Goal: Book appointment/travel/reservation

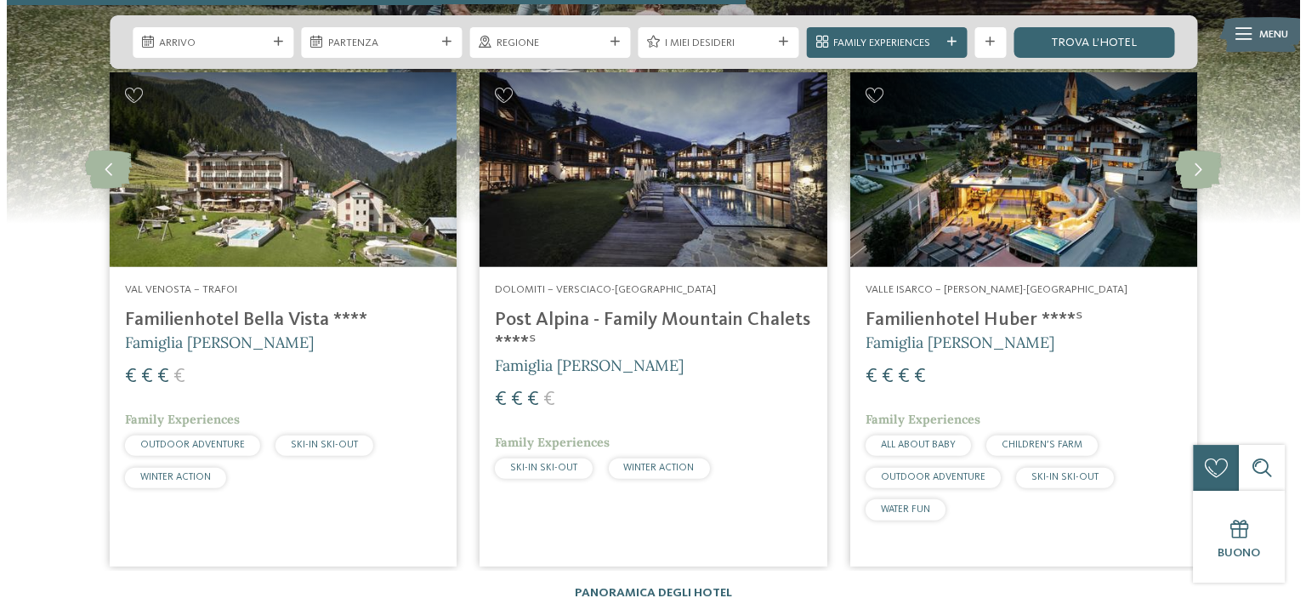
scroll to position [3996, 0]
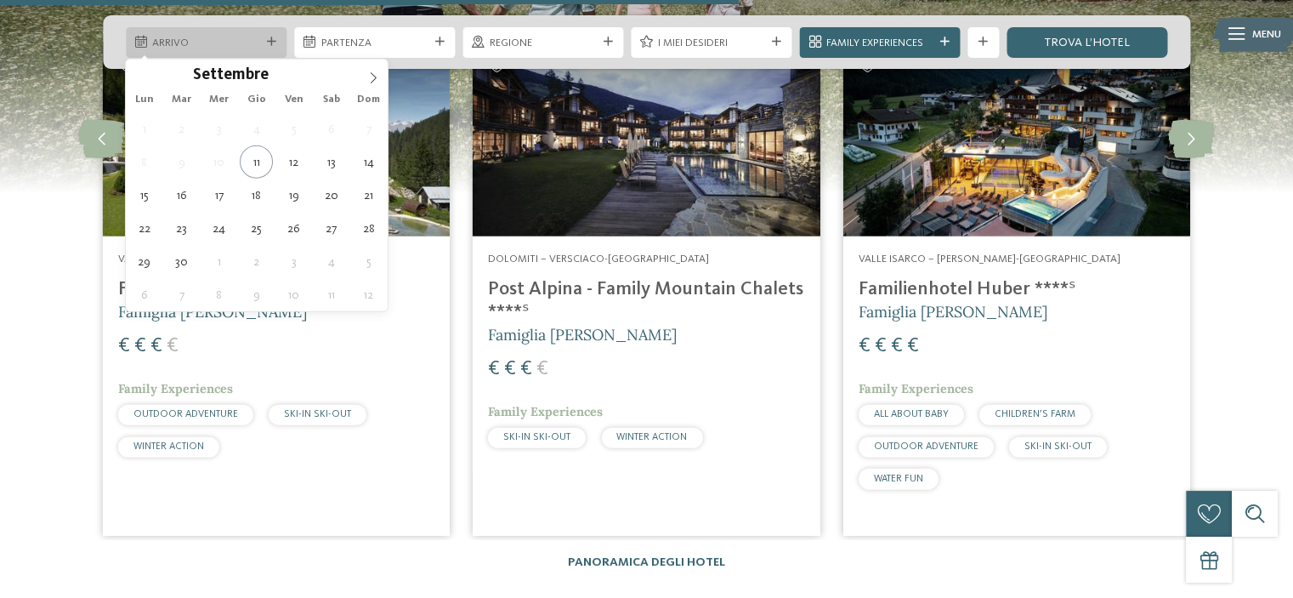
click at [241, 30] on div "Arrivo" at bounding box center [206, 42] width 161 height 31
type div "[DATE]"
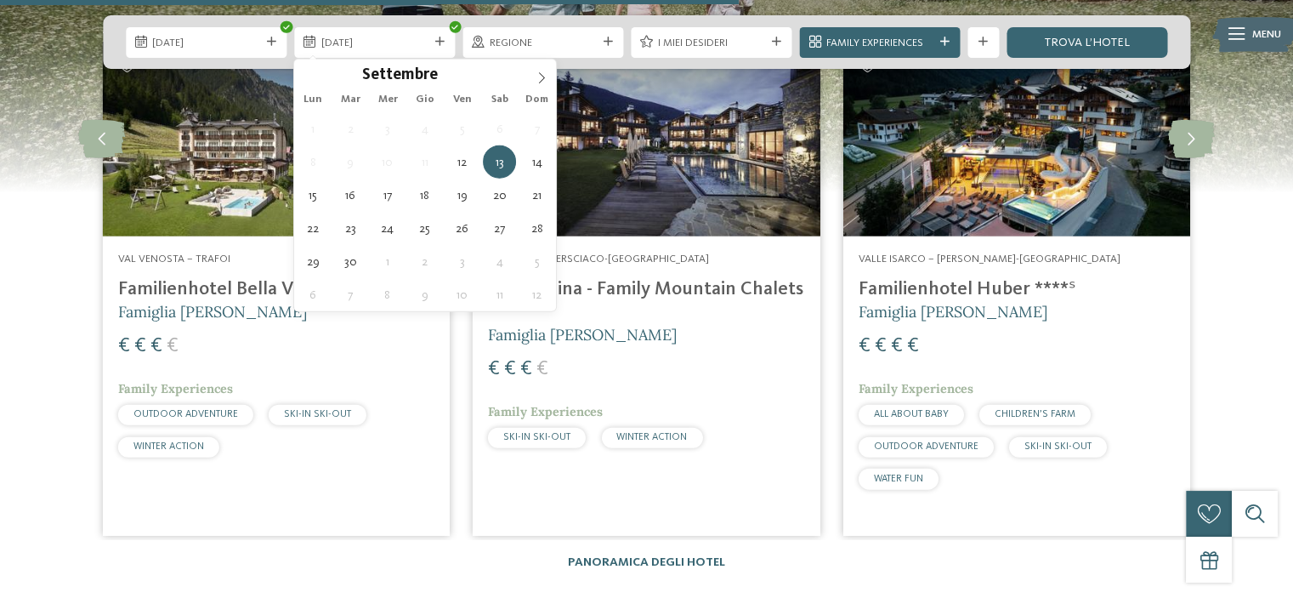
type div "[DATE]"
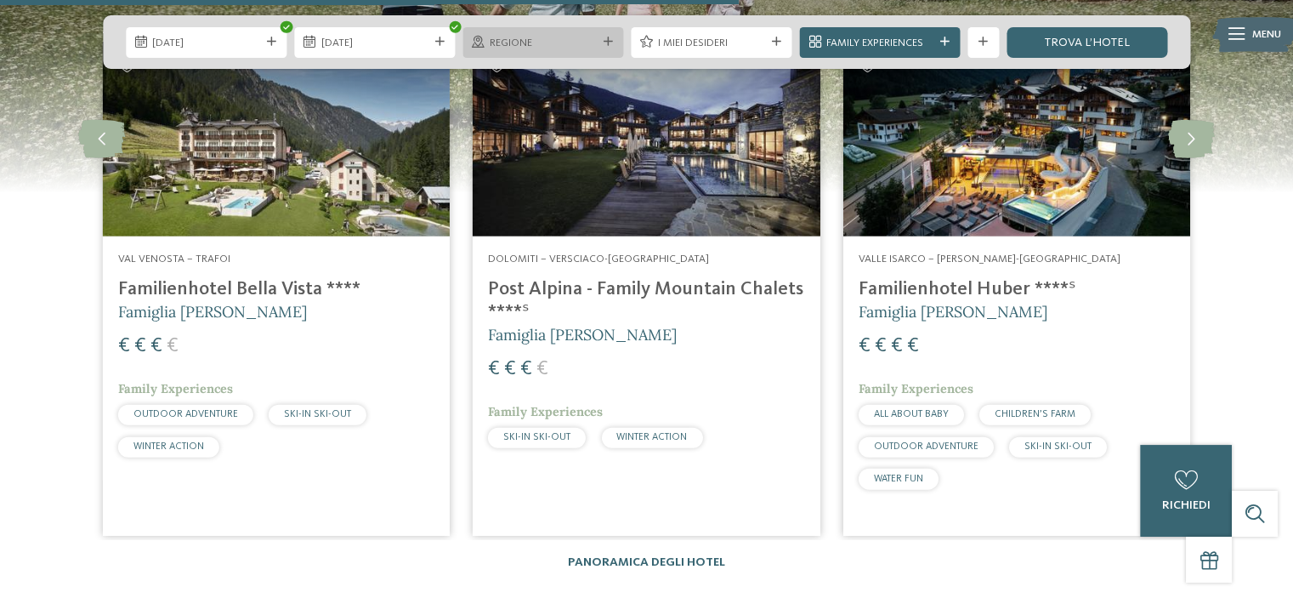
click at [574, 37] on span "Regione" at bounding box center [543, 43] width 107 height 15
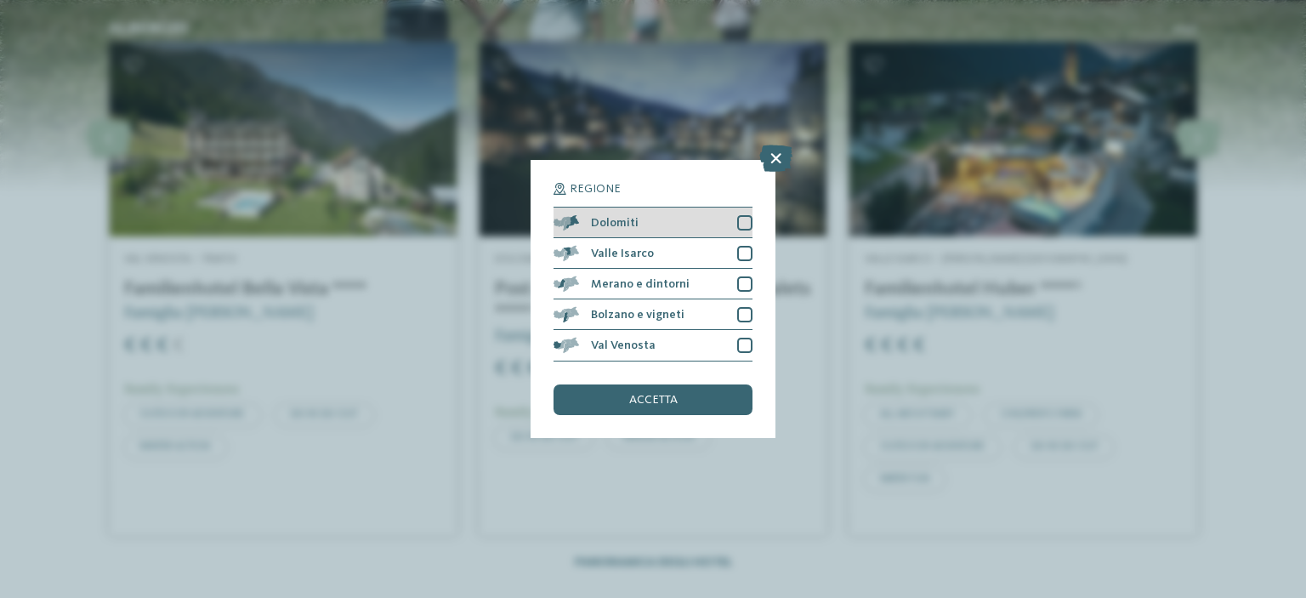
click at [739, 224] on div at bounding box center [744, 222] width 15 height 15
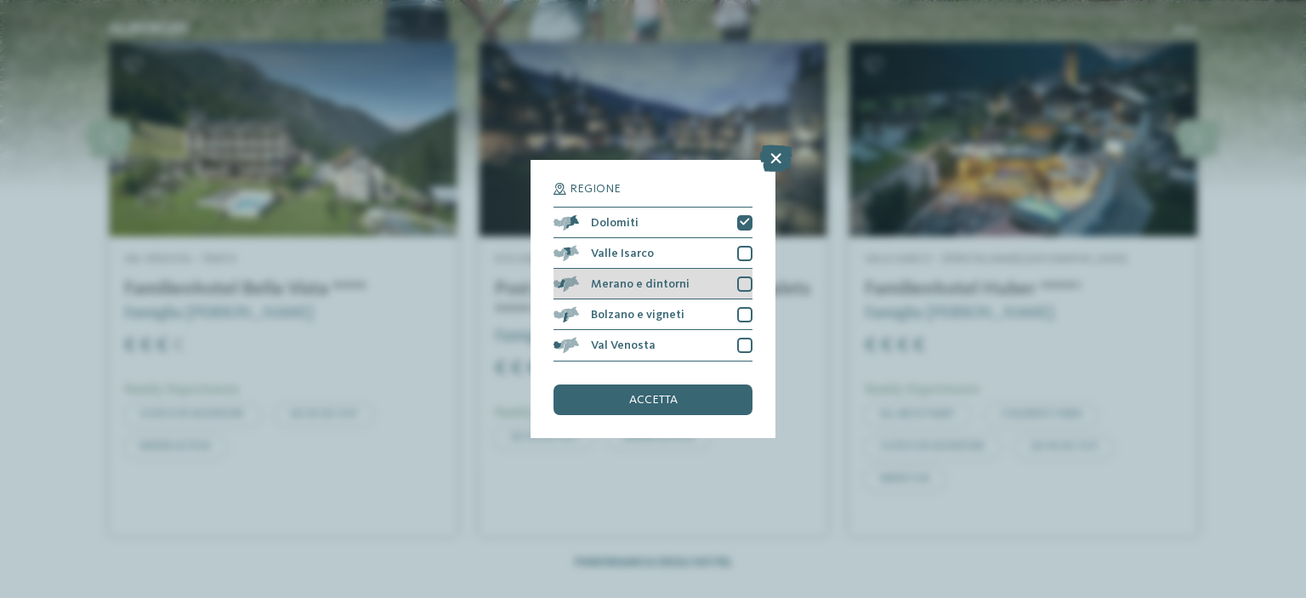
click at [749, 287] on div at bounding box center [744, 283] width 15 height 15
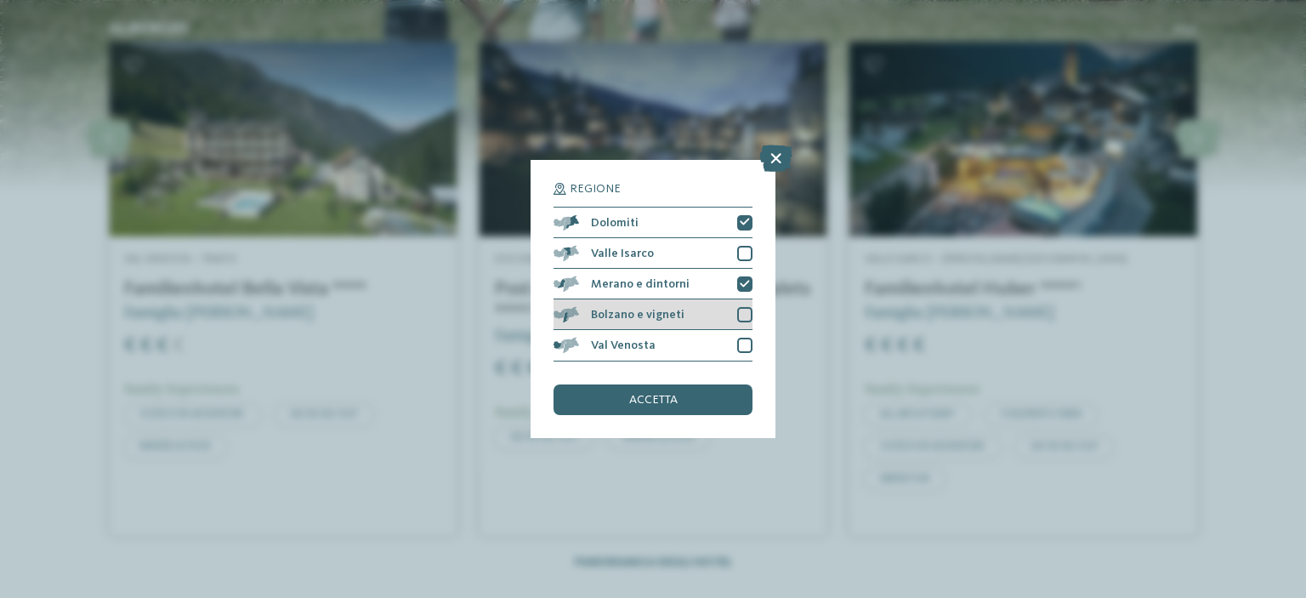
click at [746, 316] on div at bounding box center [744, 314] width 15 height 15
drag, startPoint x: 745, startPoint y: 345, endPoint x: 758, endPoint y: 299, distance: 47.9
click at [745, 345] on div at bounding box center [744, 345] width 15 height 15
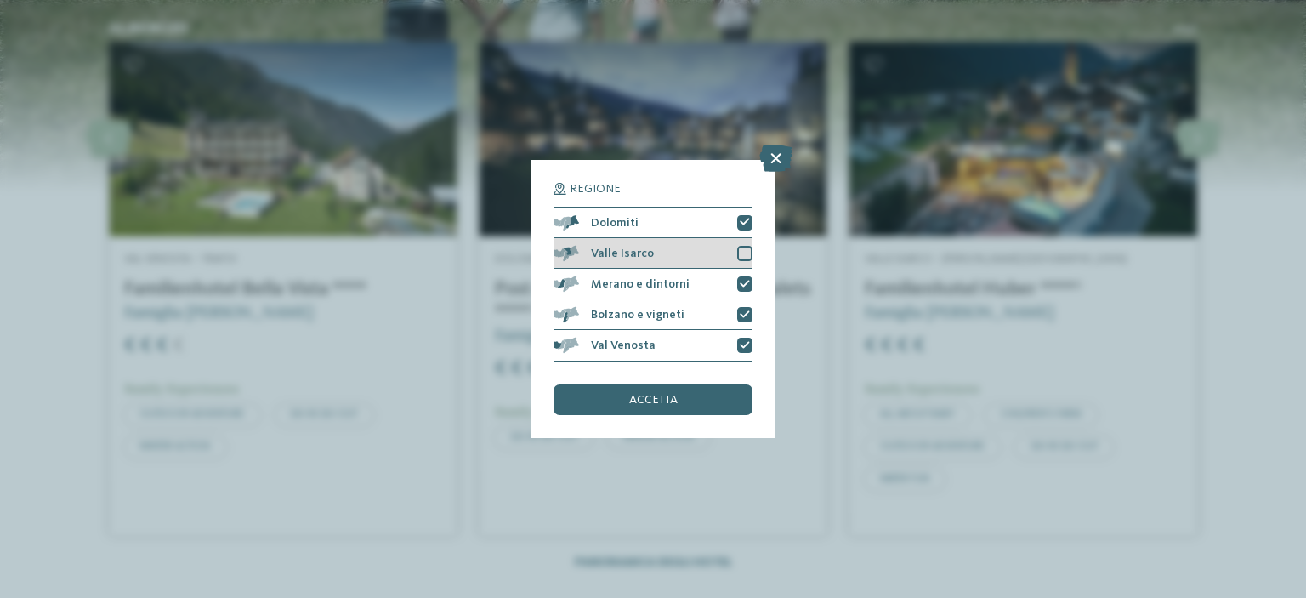
click at [746, 258] on div at bounding box center [744, 253] width 15 height 15
click at [705, 395] on div "accetta" at bounding box center [653, 399] width 199 height 31
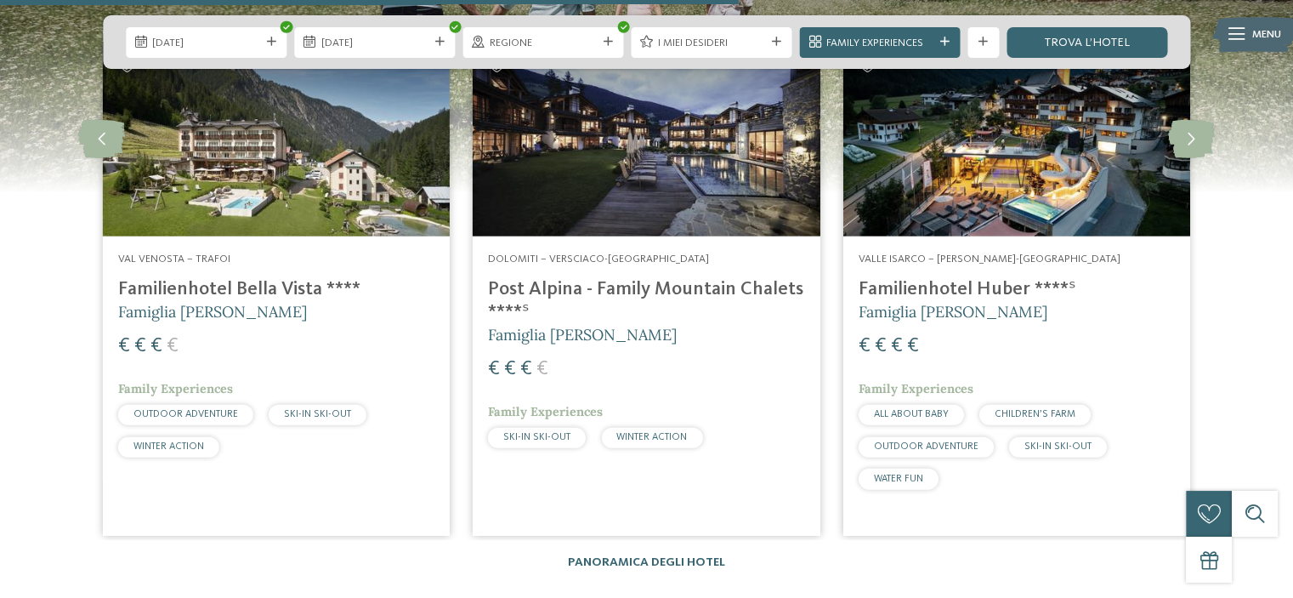
click at [692, 43] on span "I miei desideri" at bounding box center [711, 43] width 107 height 15
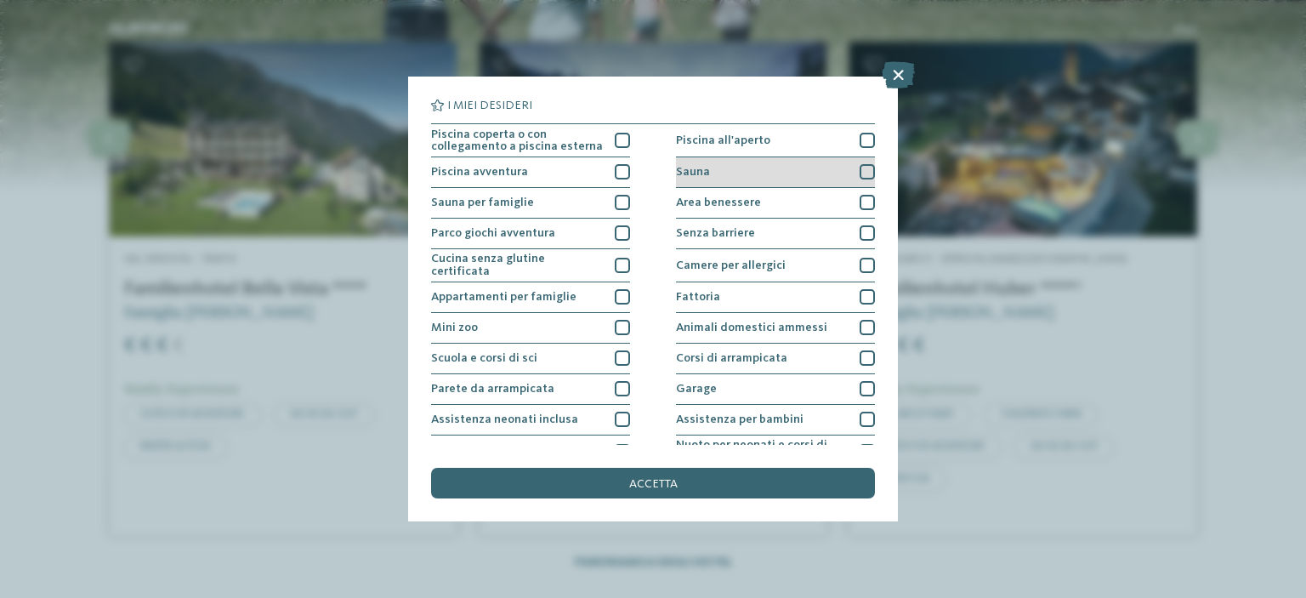
drag, startPoint x: 857, startPoint y: 200, endPoint x: 856, endPoint y: 179, distance: 20.4
click at [860, 200] on div at bounding box center [867, 202] width 15 height 15
click at [860, 171] on div at bounding box center [867, 171] width 15 height 15
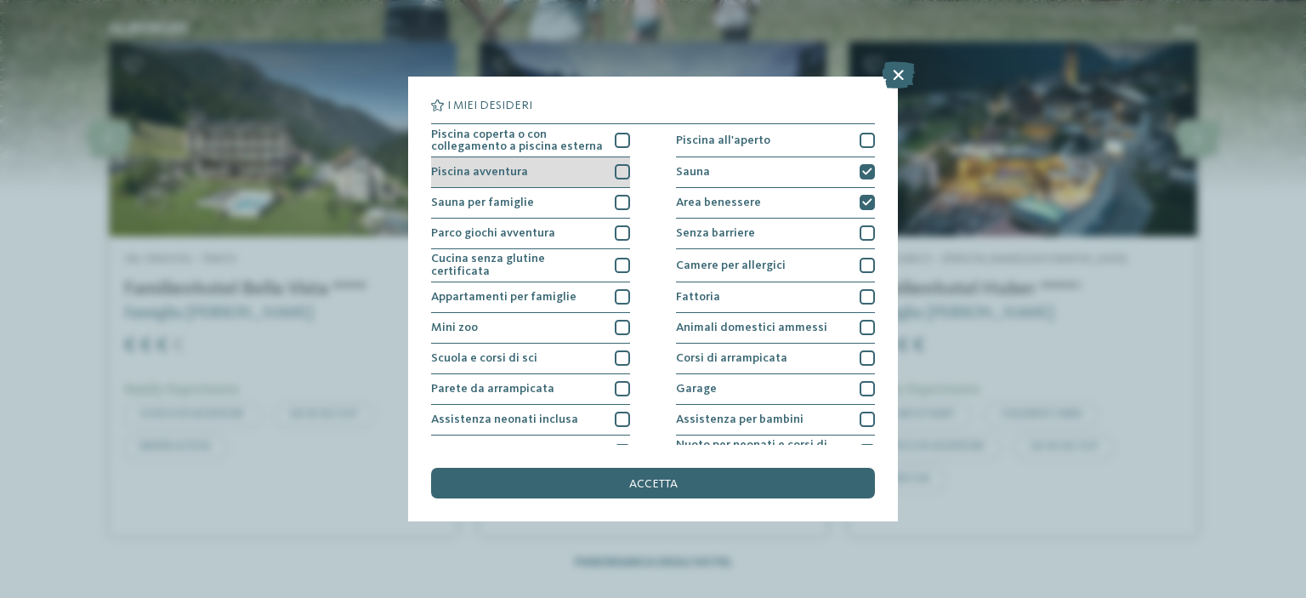
click at [564, 166] on div "Piscina avventura" at bounding box center [530, 172] width 199 height 31
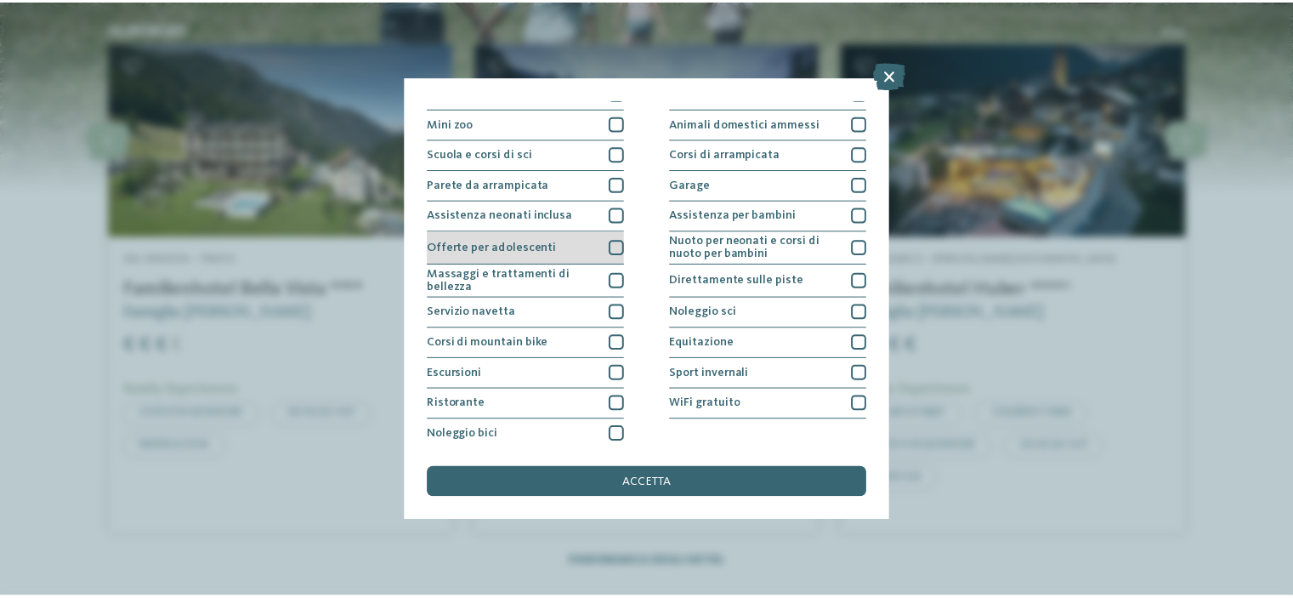
scroll to position [207, 0]
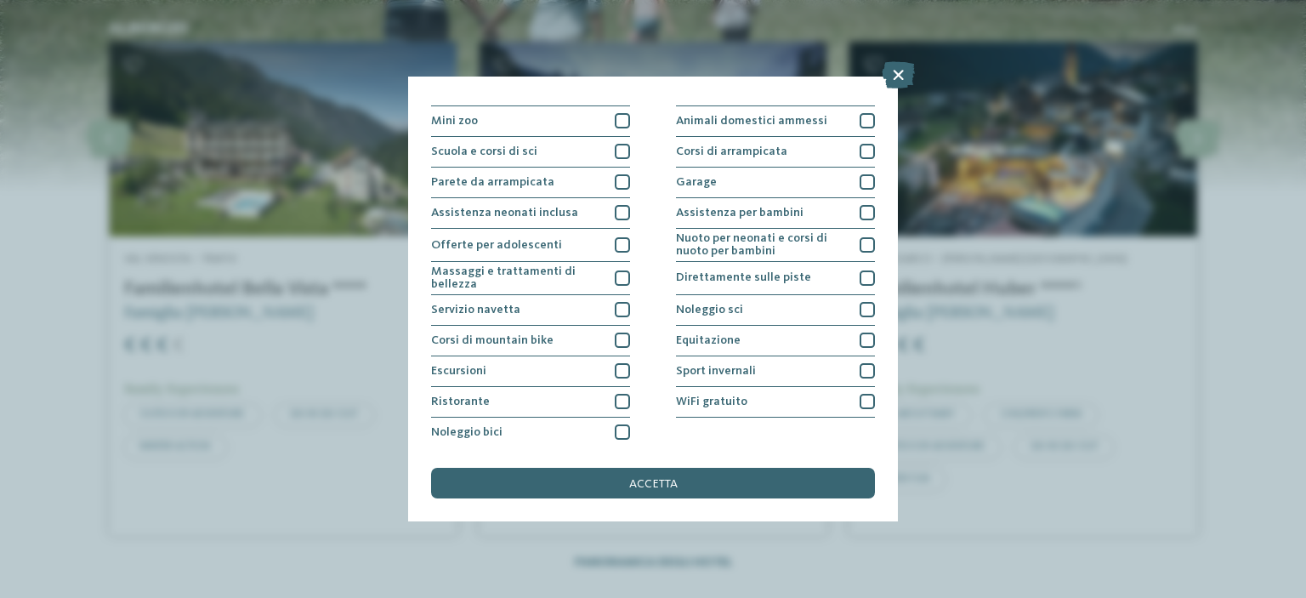
click at [670, 476] on div "accetta" at bounding box center [653, 483] width 444 height 31
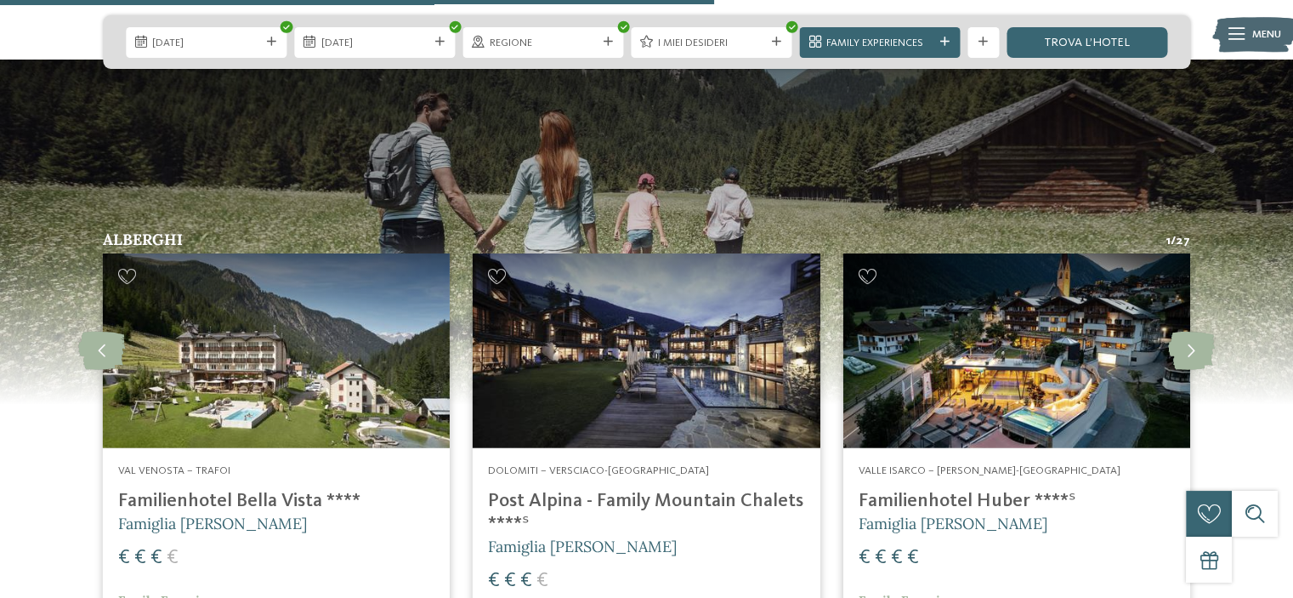
scroll to position [3571, 0]
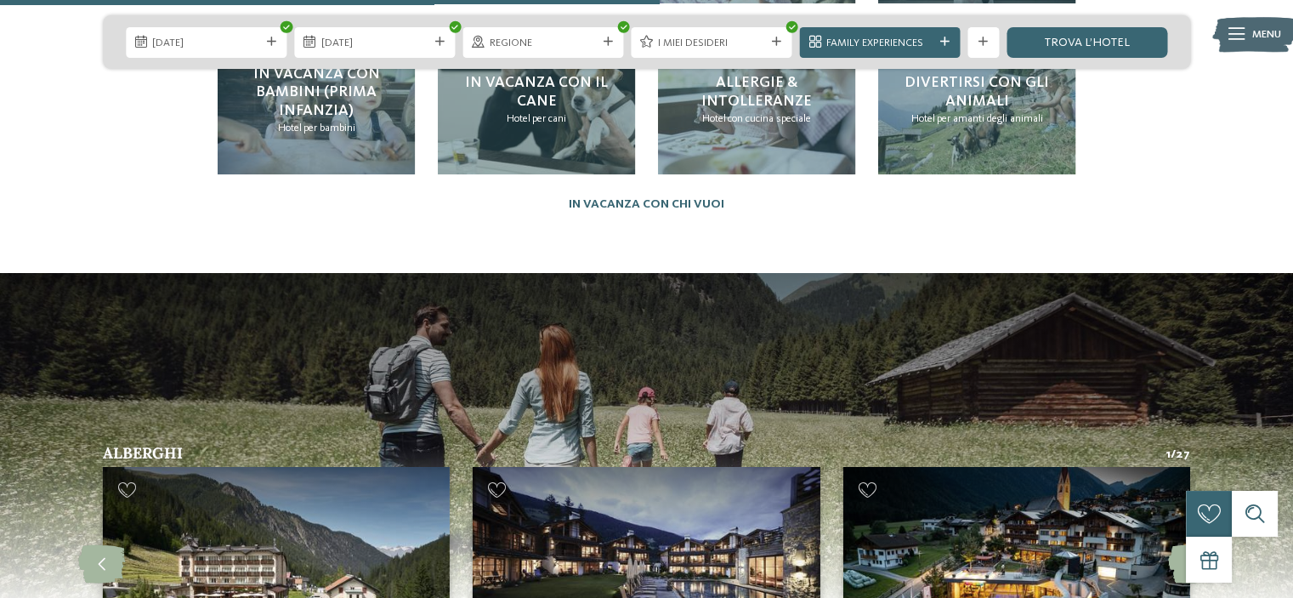
drag, startPoint x: 1075, startPoint y: 43, endPoint x: 1025, endPoint y: 64, distance: 54.2
click at [1075, 44] on link "trova l’hotel" at bounding box center [1087, 42] width 161 height 31
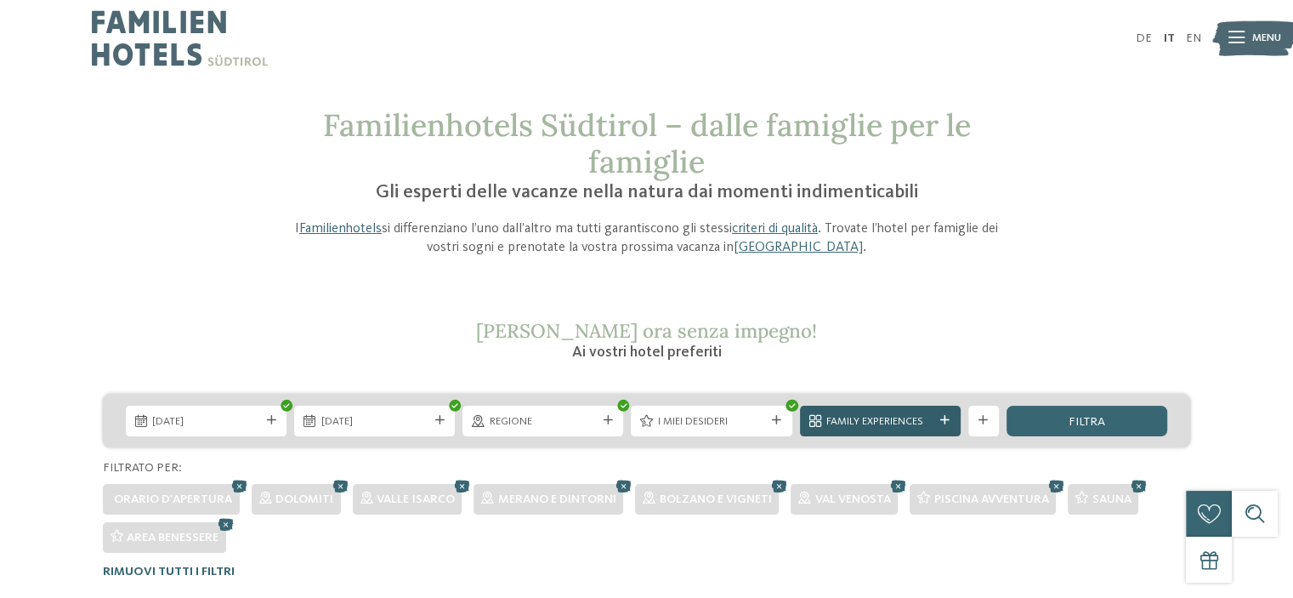
click at [847, 417] on span "Family Experiences" at bounding box center [879, 421] width 107 height 15
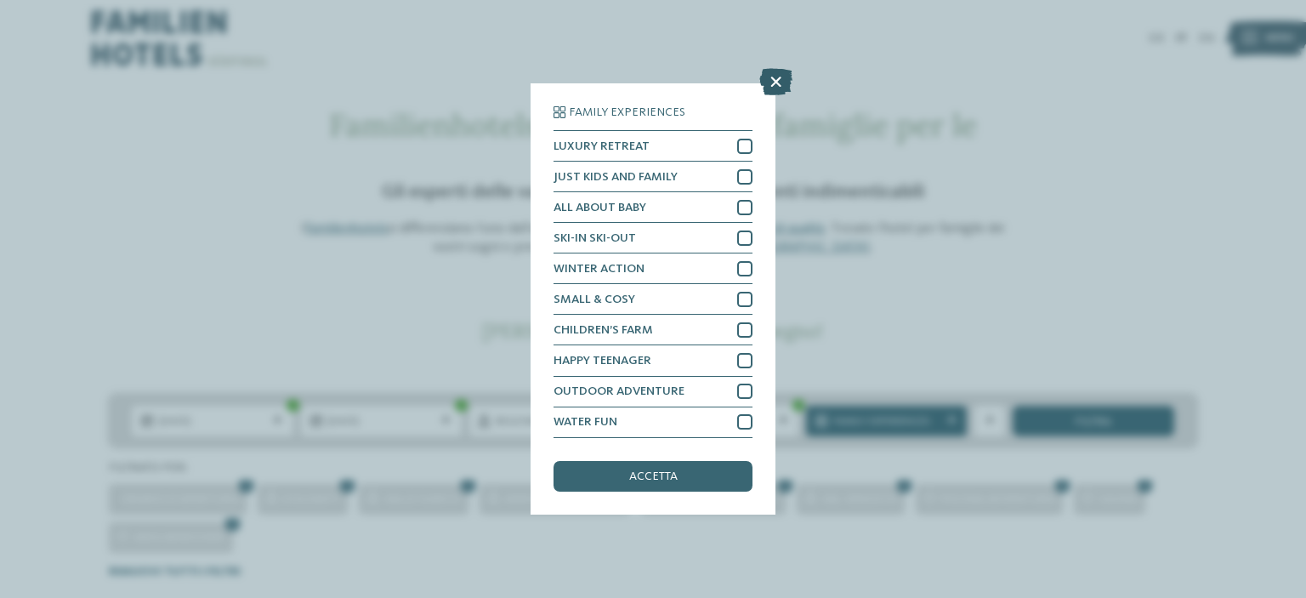
drag, startPoint x: 771, startPoint y: 84, endPoint x: 876, endPoint y: 258, distance: 203.3
click at [771, 84] on icon at bounding box center [775, 82] width 33 height 27
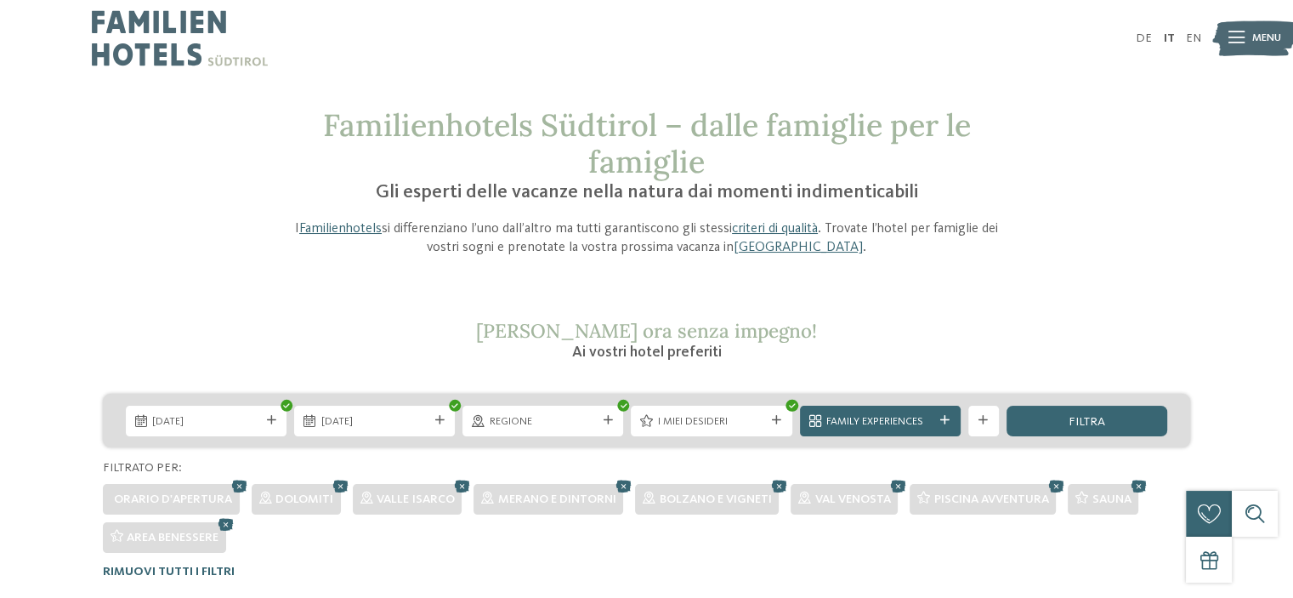
drag, startPoint x: 955, startPoint y: 423, endPoint x: 946, endPoint y: 424, distance: 8.5
click at [953, 423] on div "Family Experiences" at bounding box center [880, 421] width 161 height 31
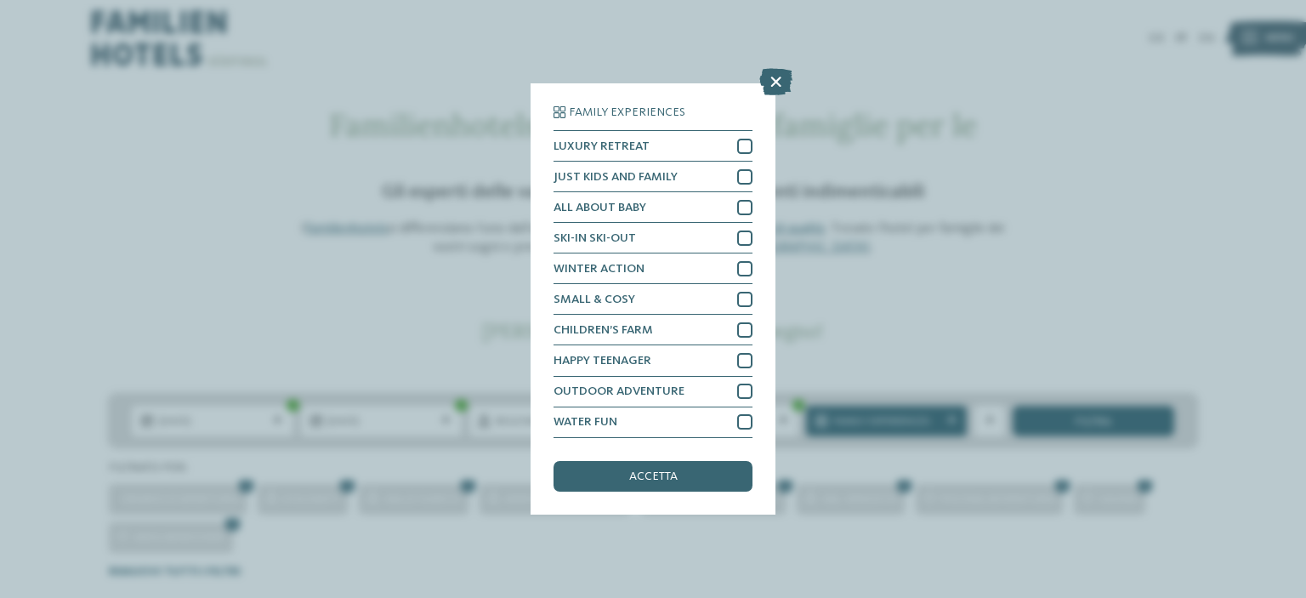
click at [772, 88] on icon at bounding box center [775, 82] width 33 height 27
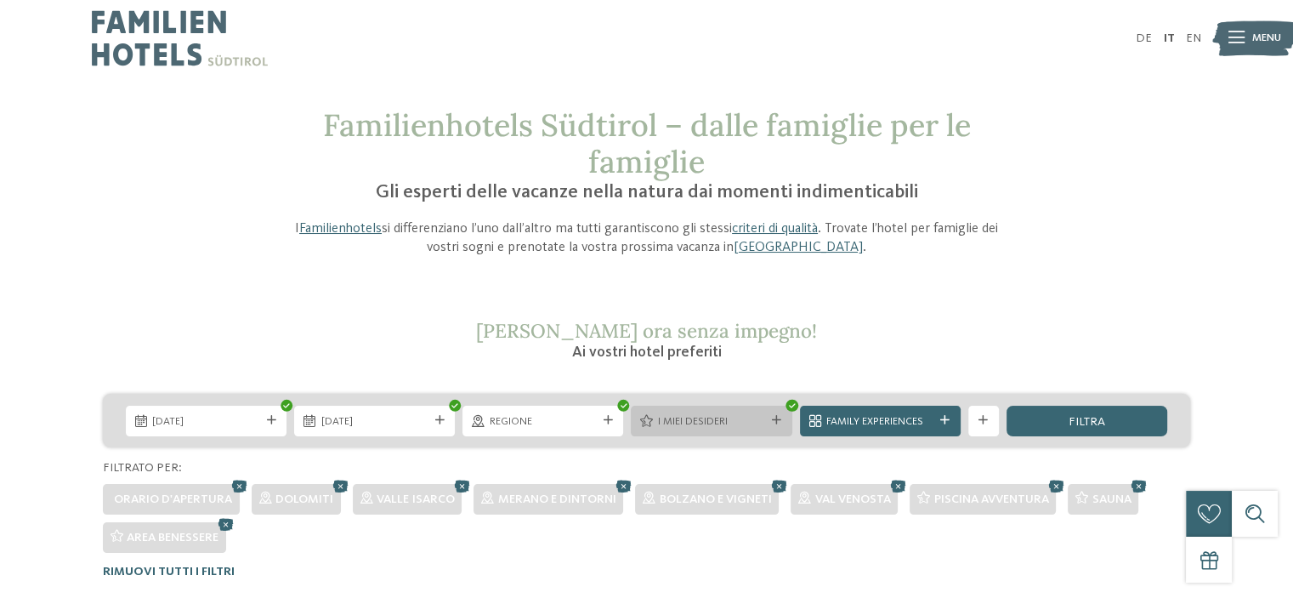
click at [770, 417] on div at bounding box center [777, 420] width 15 height 9
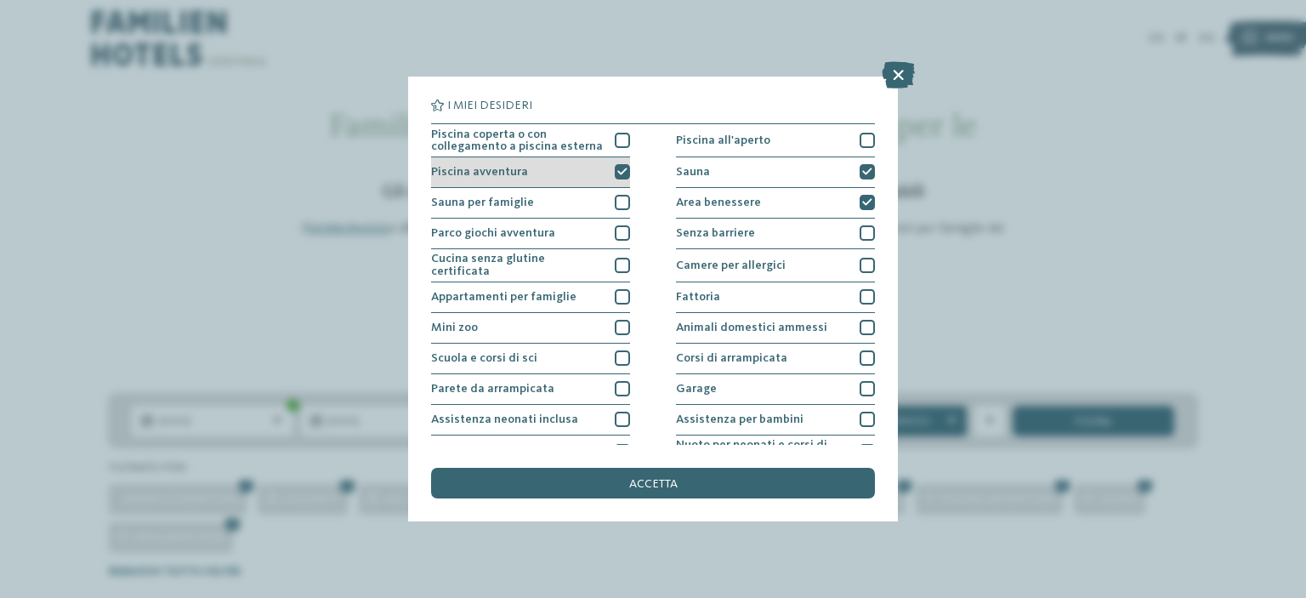
click at [616, 179] on div at bounding box center [622, 171] width 15 height 15
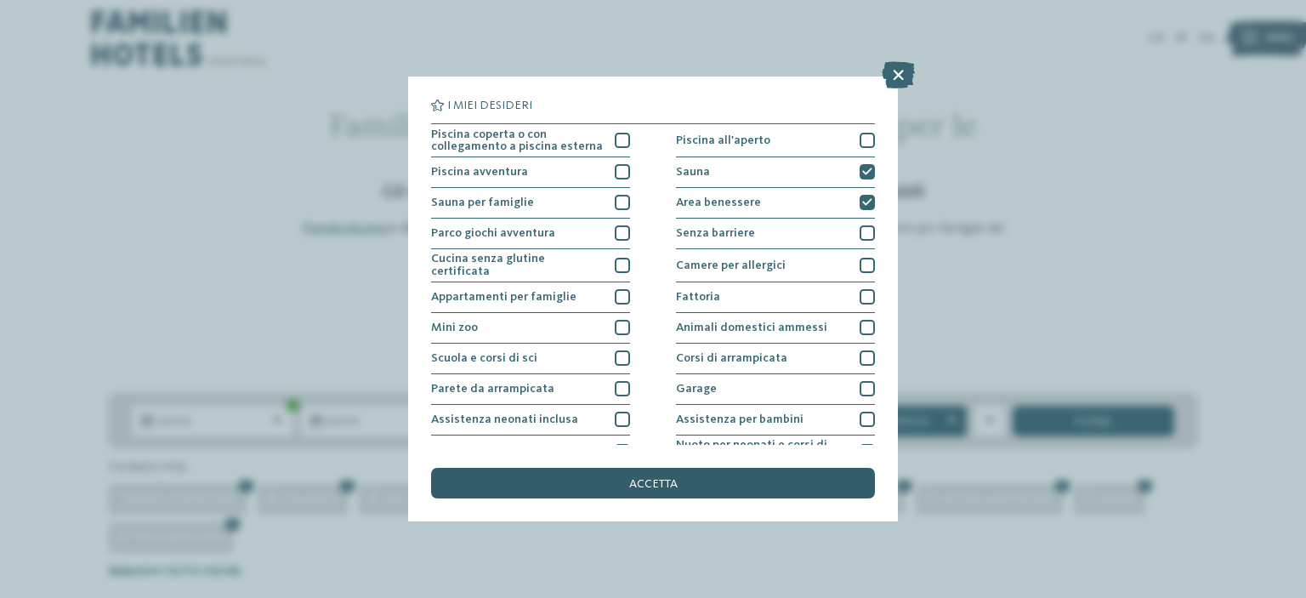
click at [758, 482] on div "accetta" at bounding box center [653, 483] width 444 height 31
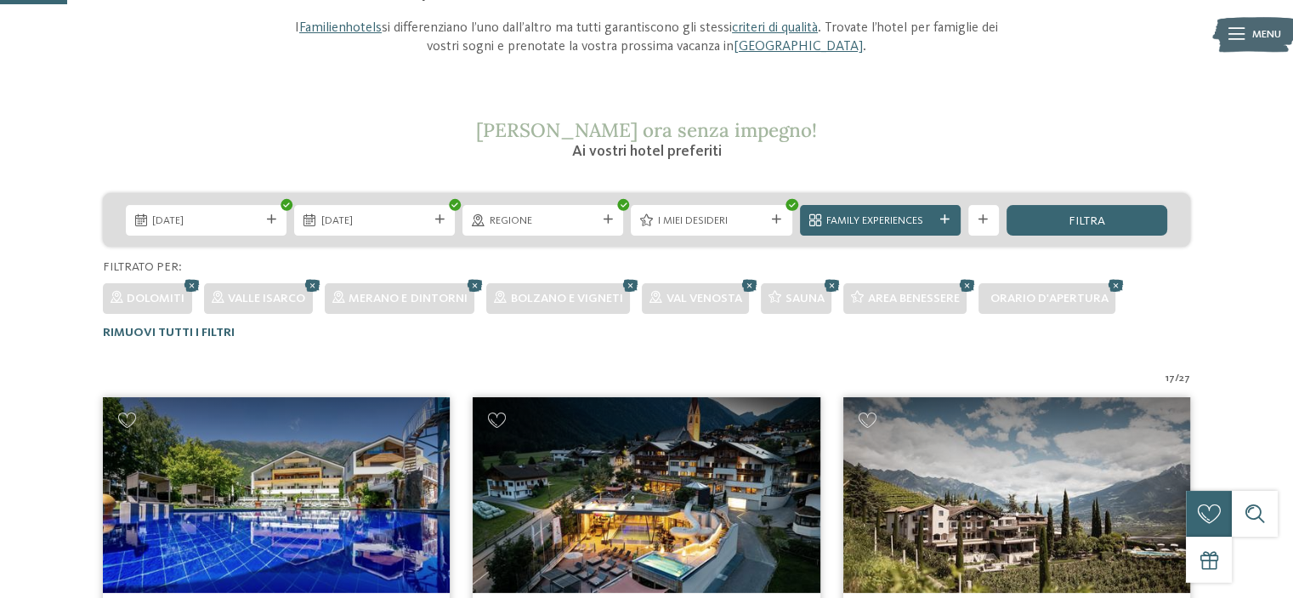
scroll to position [67, 0]
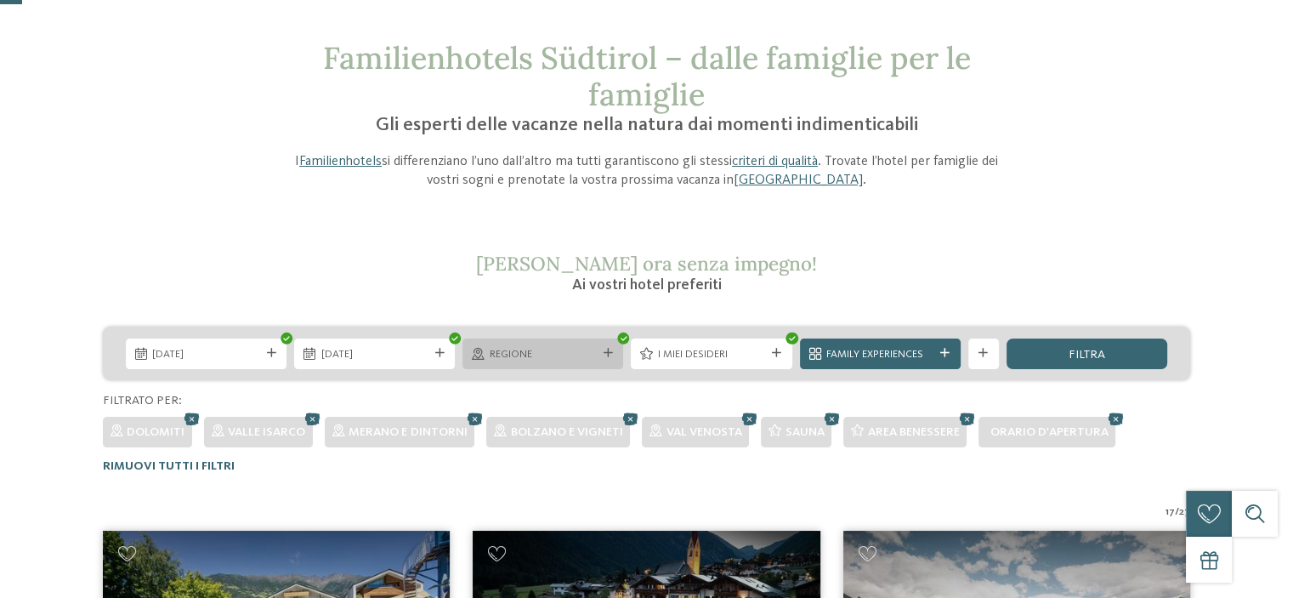
click at [568, 344] on div "Regione" at bounding box center [543, 353] width 161 height 31
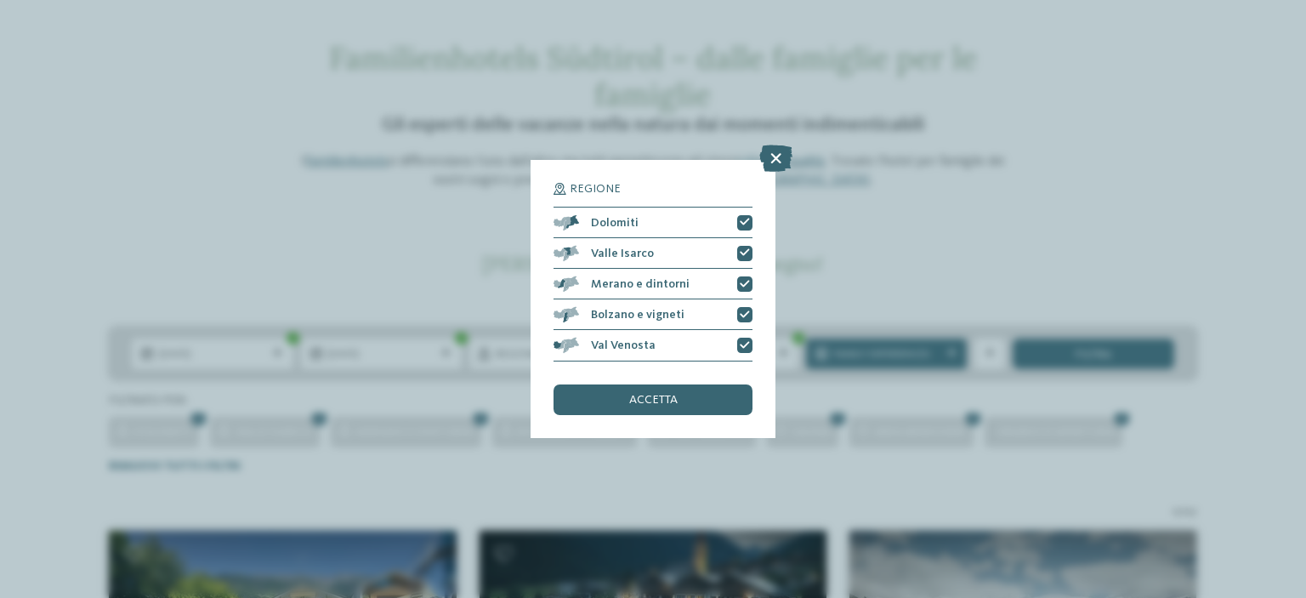
drag, startPoint x: 709, startPoint y: 393, endPoint x: 719, endPoint y: 394, distance: 10.2
click at [711, 393] on div "accetta" at bounding box center [653, 399] width 199 height 31
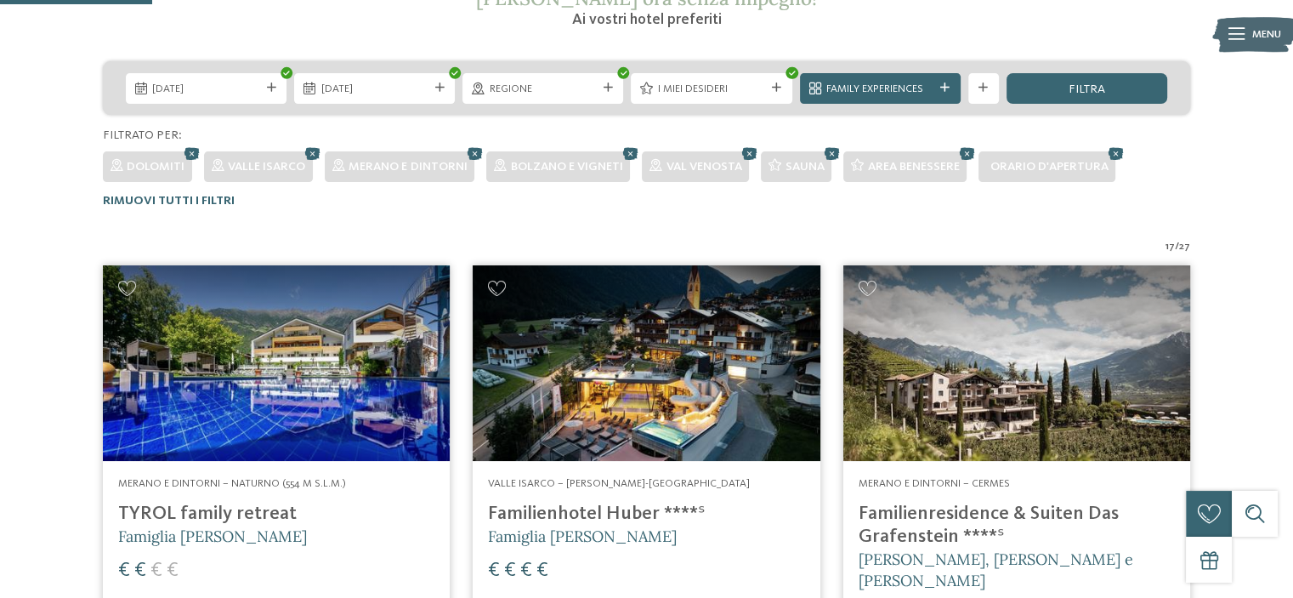
scroll to position [152, 0]
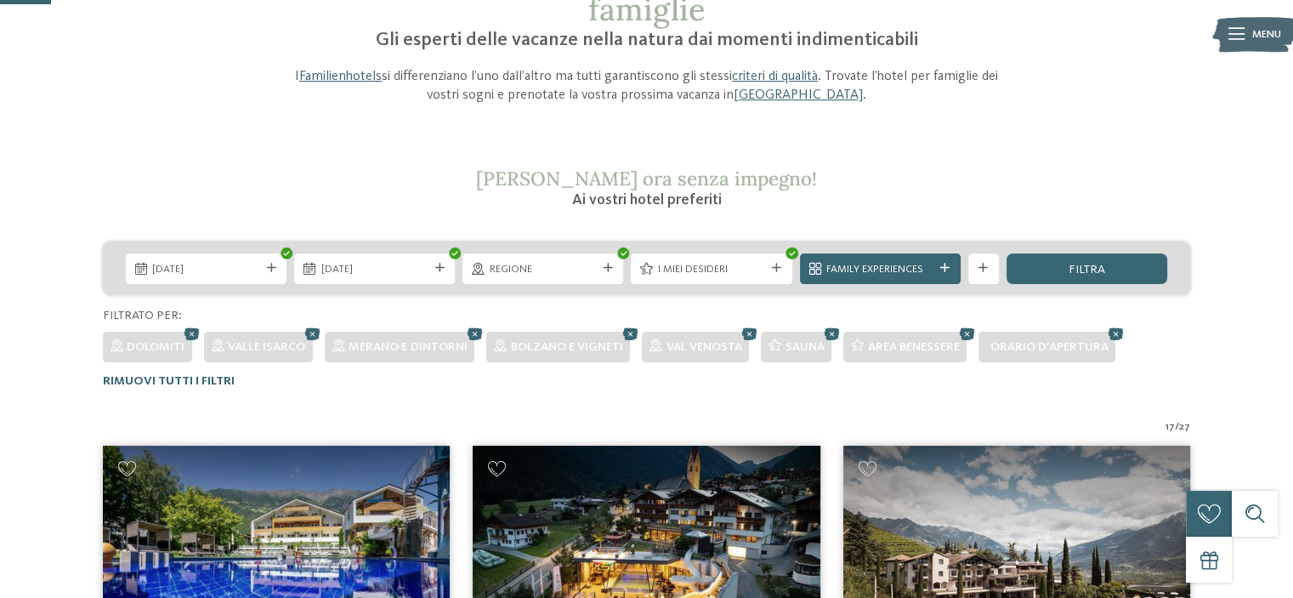
click at [1117, 242] on div "12.09.2025 14.09.2025" at bounding box center [647, 268] width 1088 height 54
click at [1116, 267] on div "filtra" at bounding box center [1087, 268] width 161 height 31
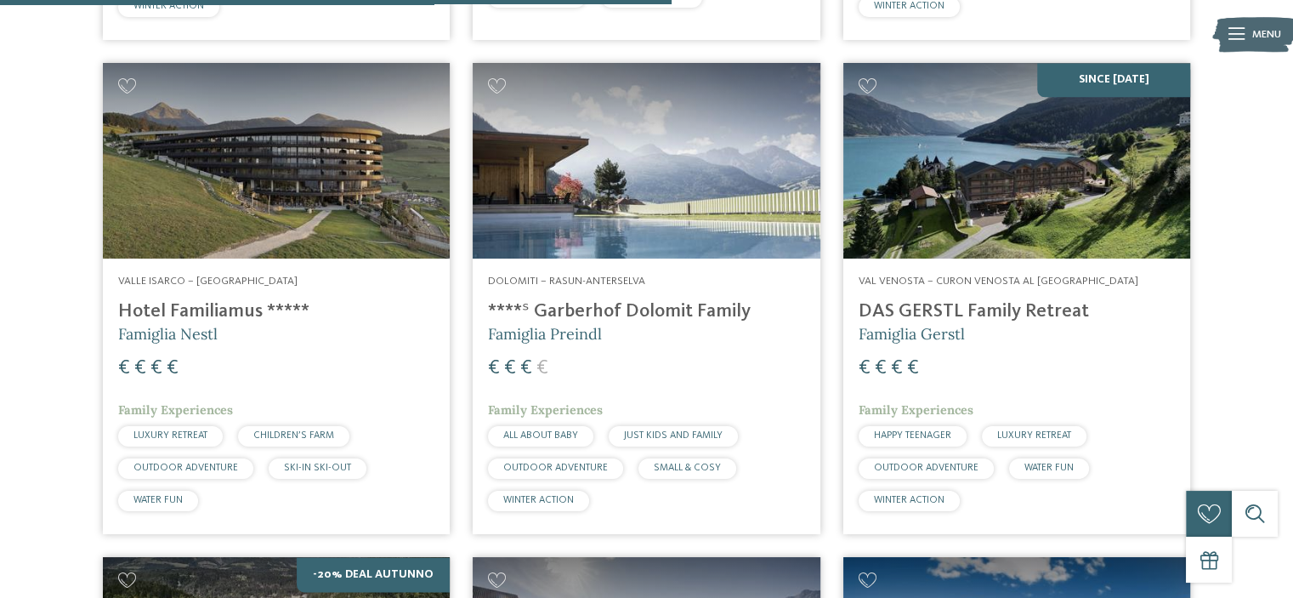
scroll to position [2023, 0]
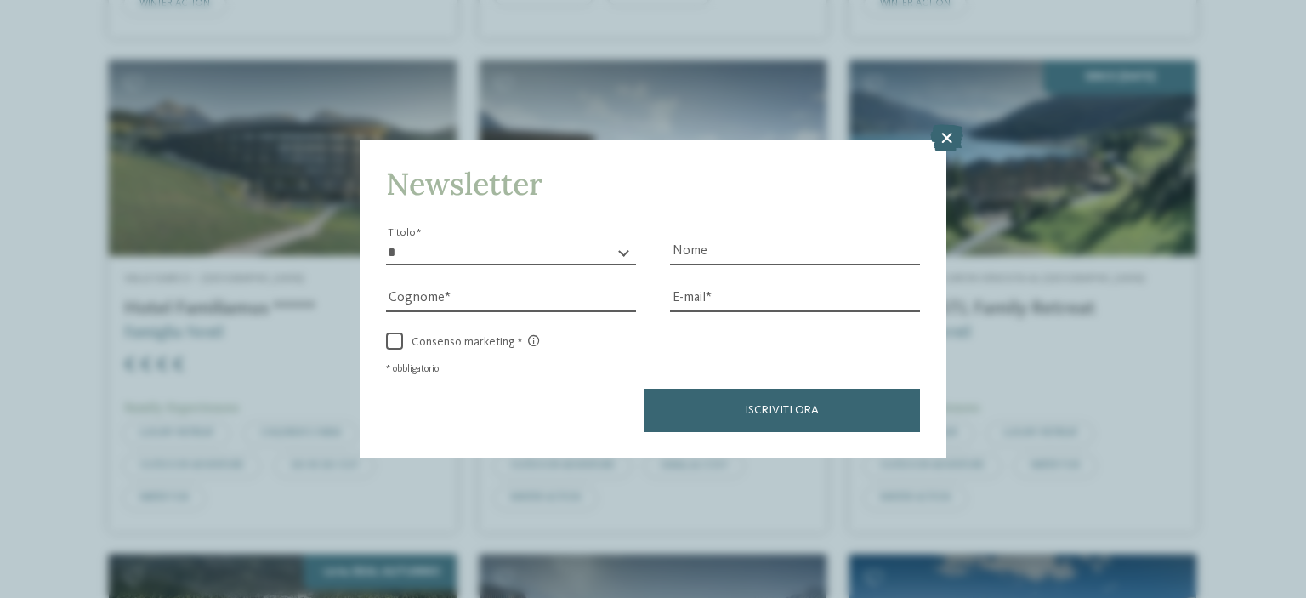
click at [947, 150] on icon at bounding box center [946, 137] width 33 height 27
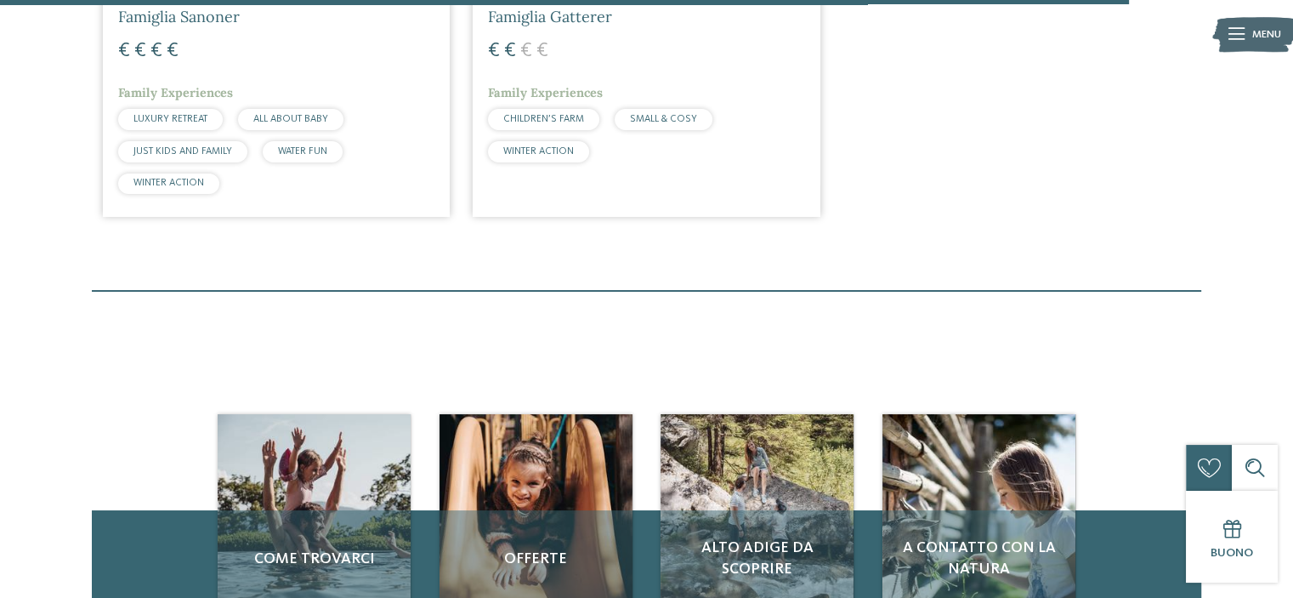
scroll to position [3383, 0]
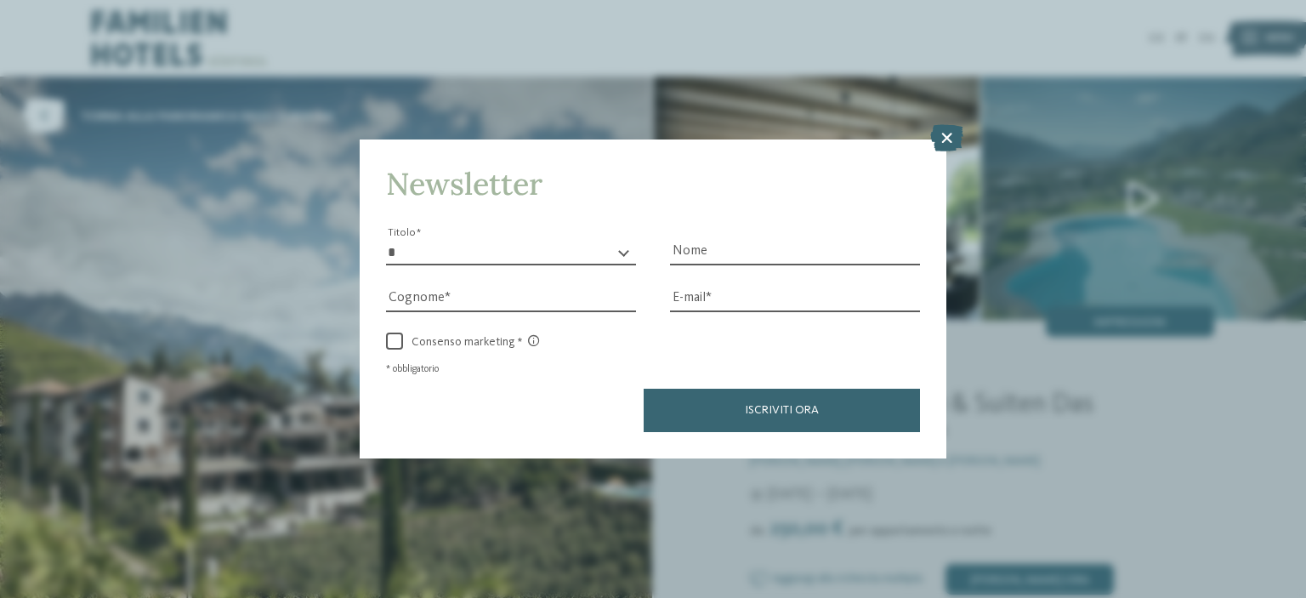
drag, startPoint x: 957, startPoint y: 139, endPoint x: 947, endPoint y: 144, distance: 10.3
click at [956, 139] on icon at bounding box center [946, 137] width 33 height 27
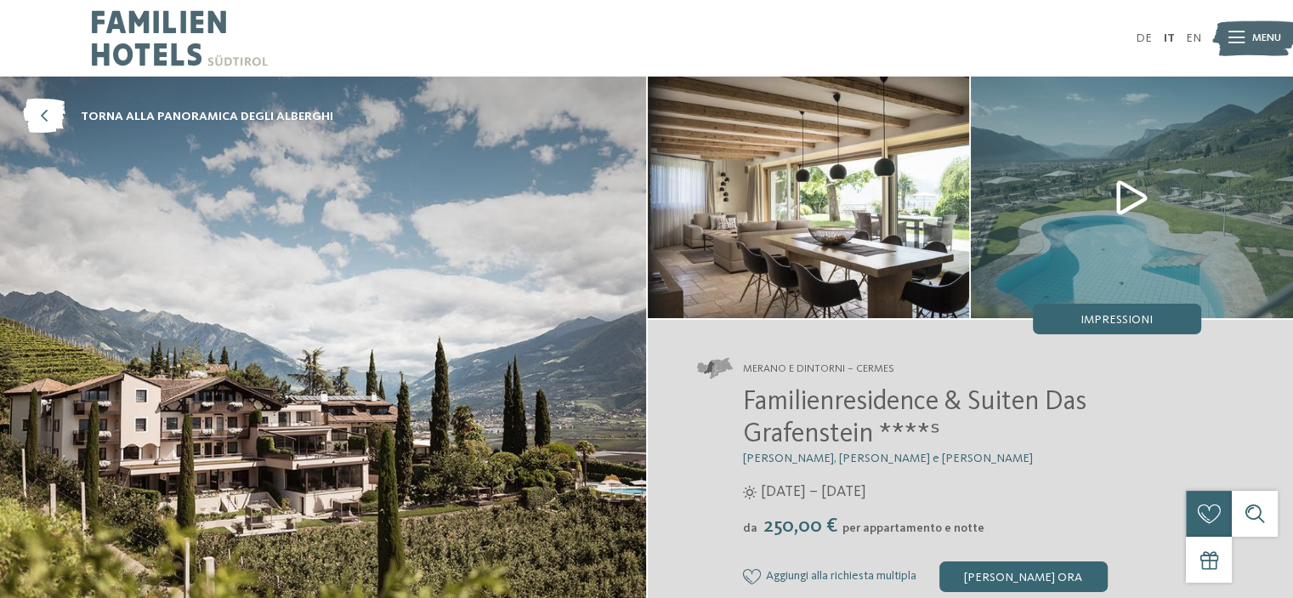
click at [1124, 196] on img at bounding box center [1132, 197] width 322 height 241
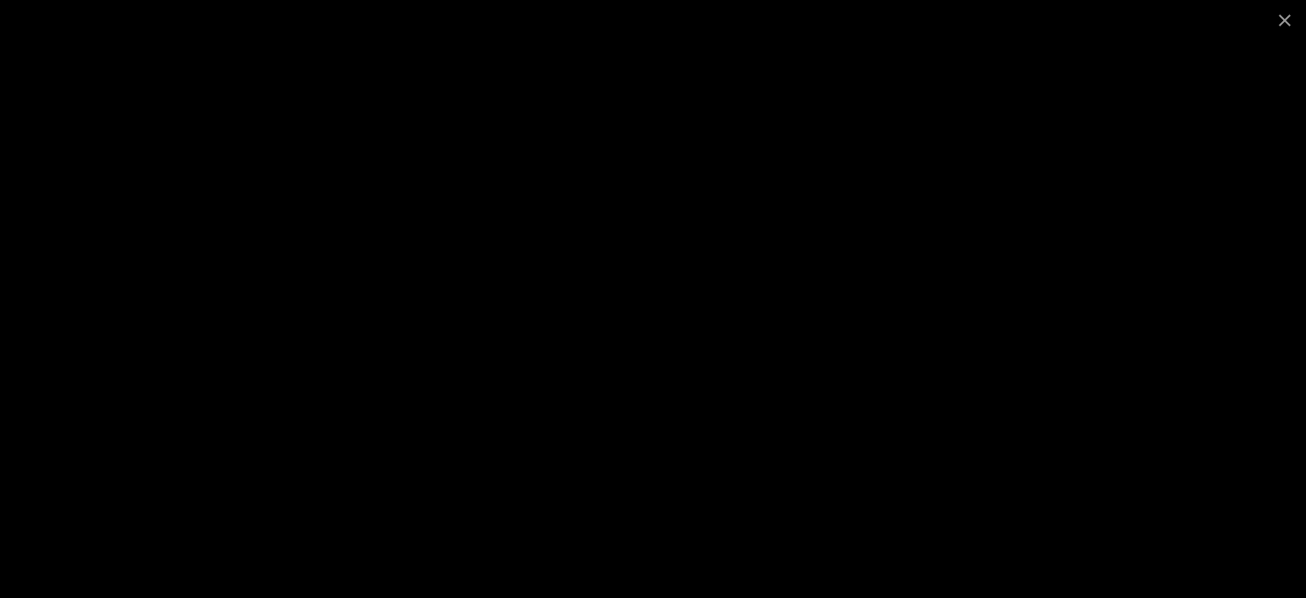
drag, startPoint x: 1286, startPoint y: 22, endPoint x: 1242, endPoint y: 35, distance: 45.2
click at [1286, 21] on span at bounding box center [1285, 20] width 43 height 40
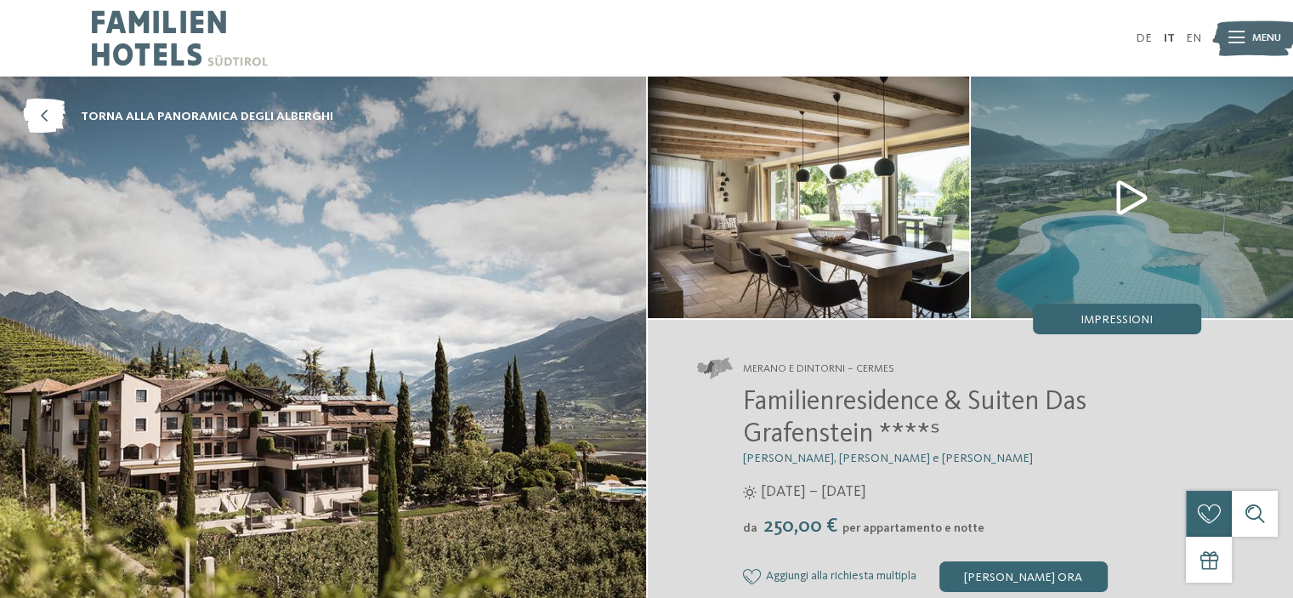
click at [757, 224] on img at bounding box center [809, 197] width 322 height 241
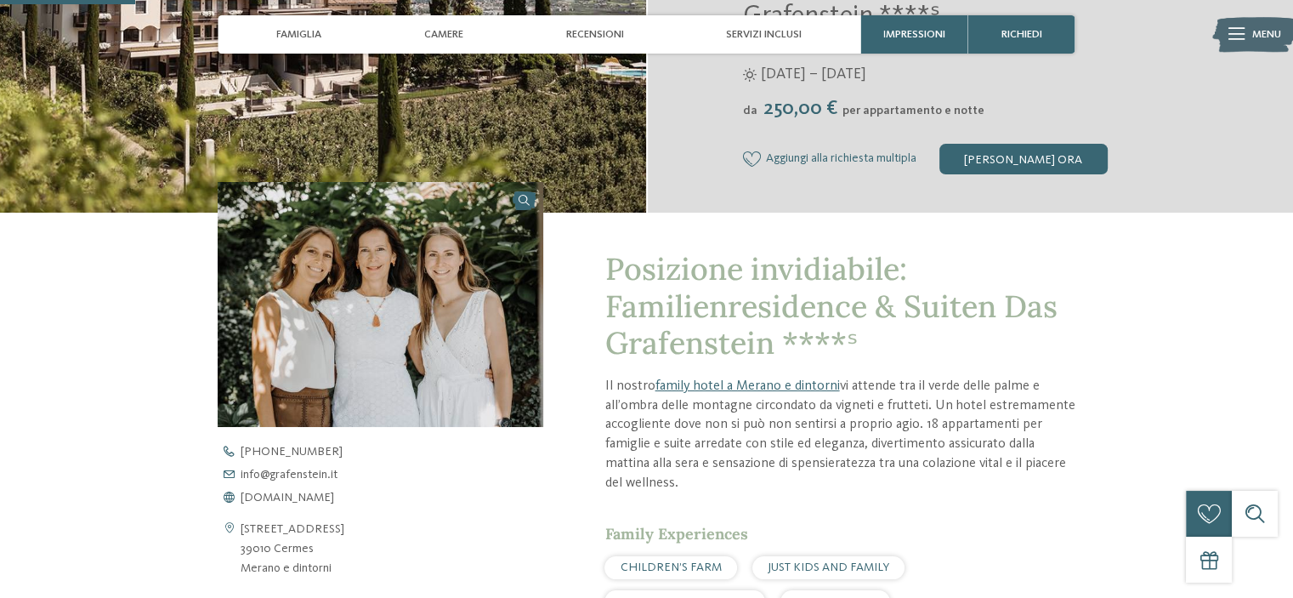
scroll to position [510, 0]
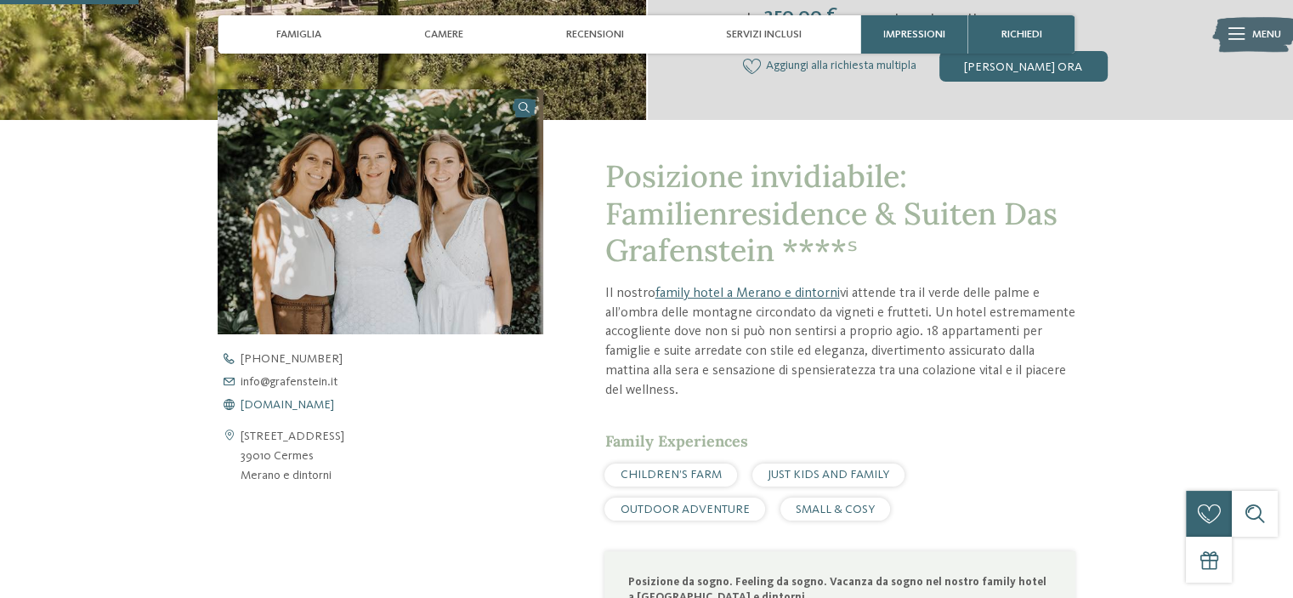
click at [304, 407] on span "www.grafenstein.it" at bounding box center [288, 405] width 94 height 12
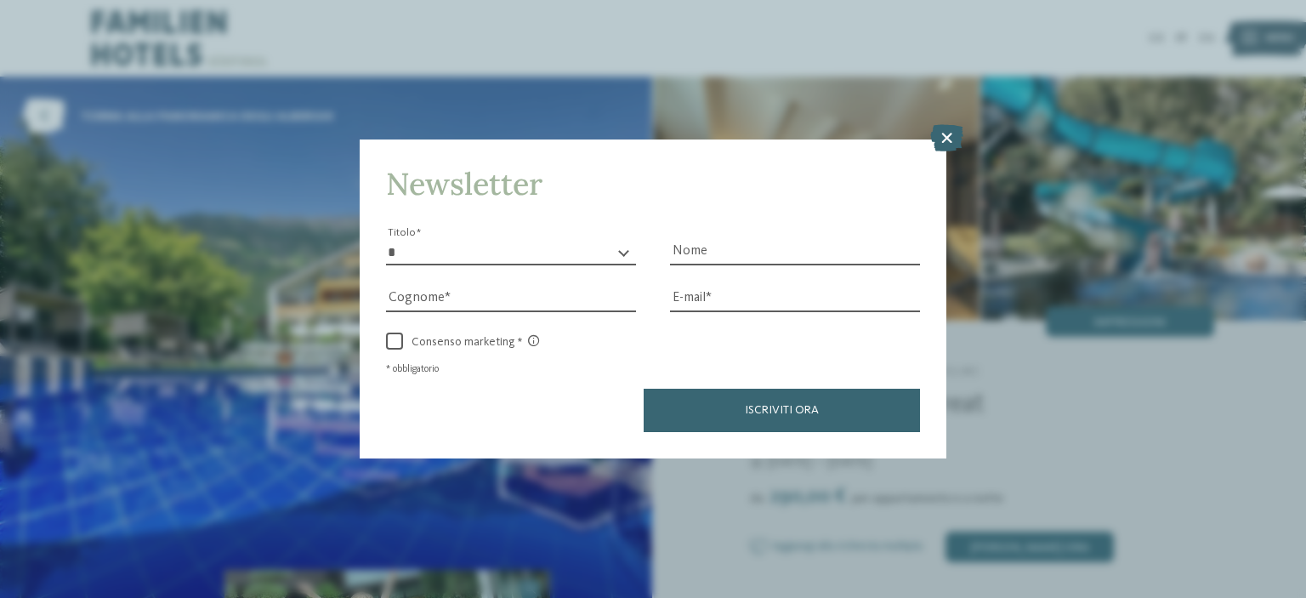
click at [941, 139] on icon at bounding box center [946, 137] width 33 height 27
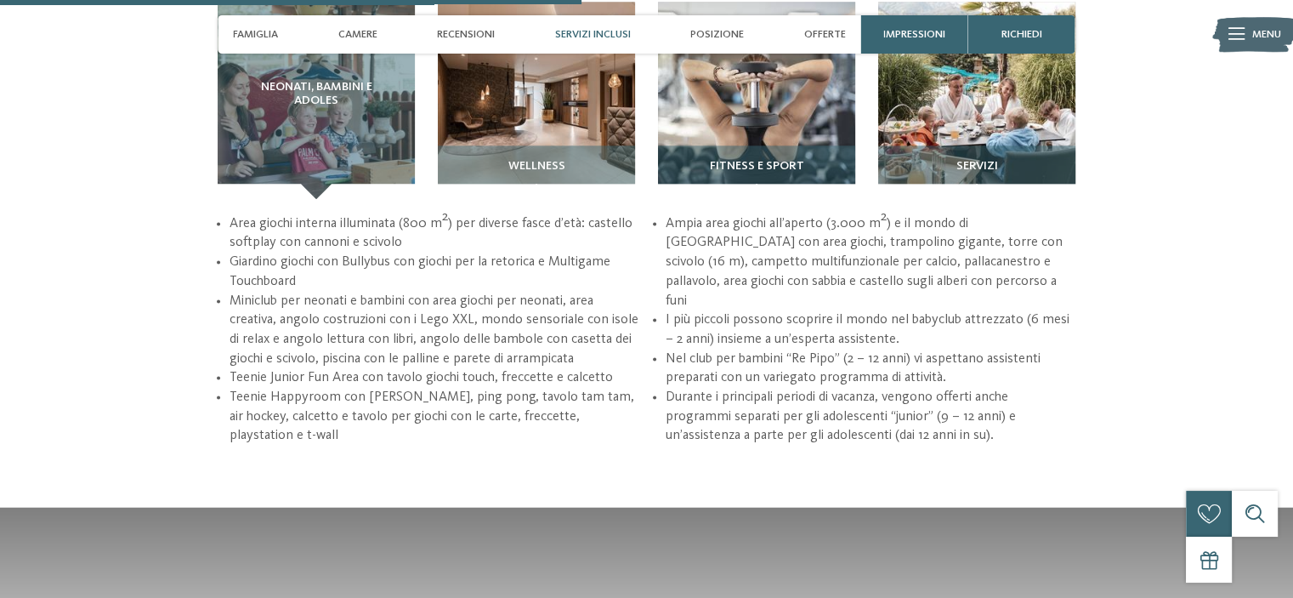
scroll to position [2041, 0]
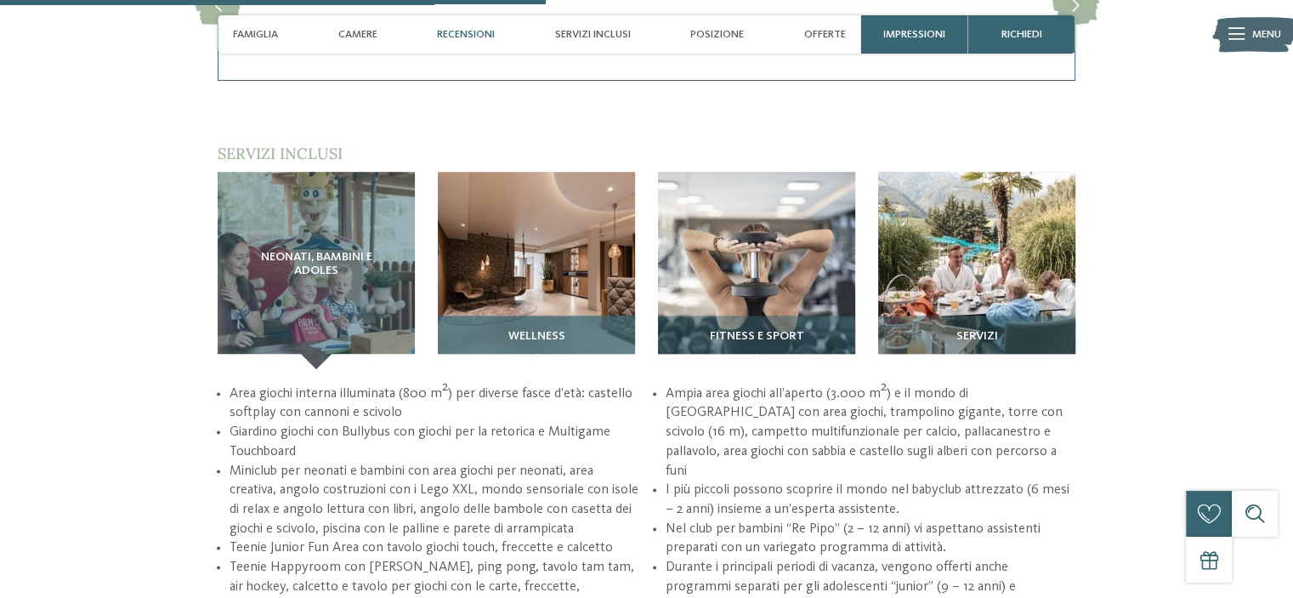
click at [560, 248] on img at bounding box center [536, 270] width 197 height 197
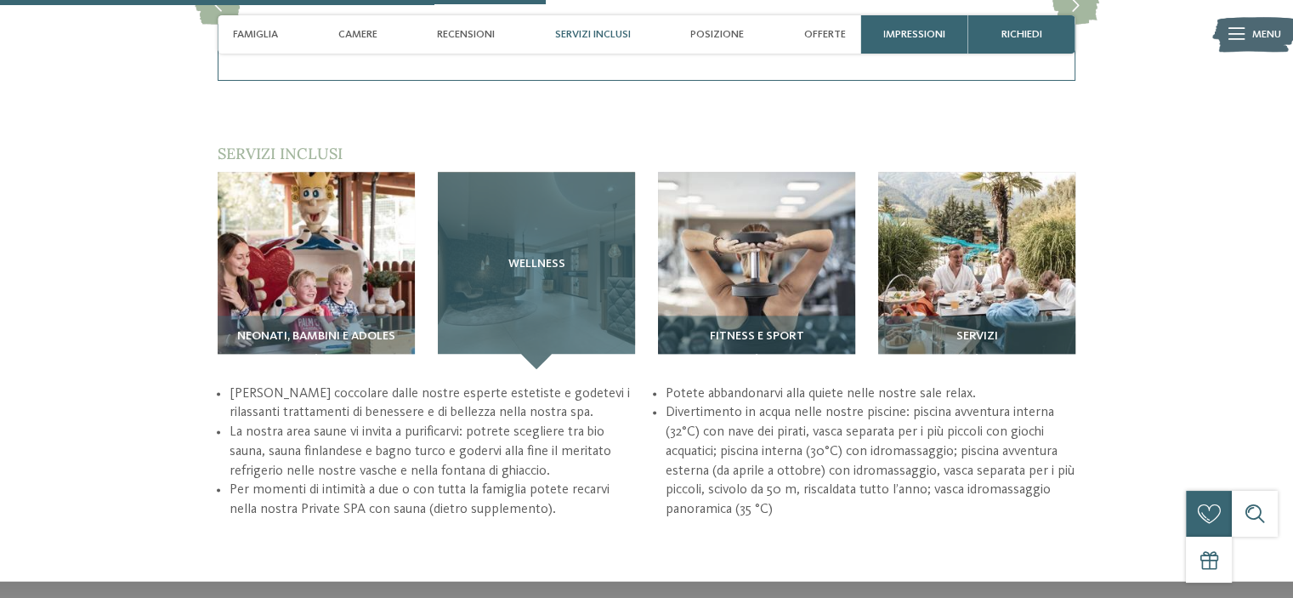
click at [549, 313] on div "Wellness" at bounding box center [536, 270] width 197 height 197
click at [548, 307] on div "Wellness" at bounding box center [536, 270] width 197 height 197
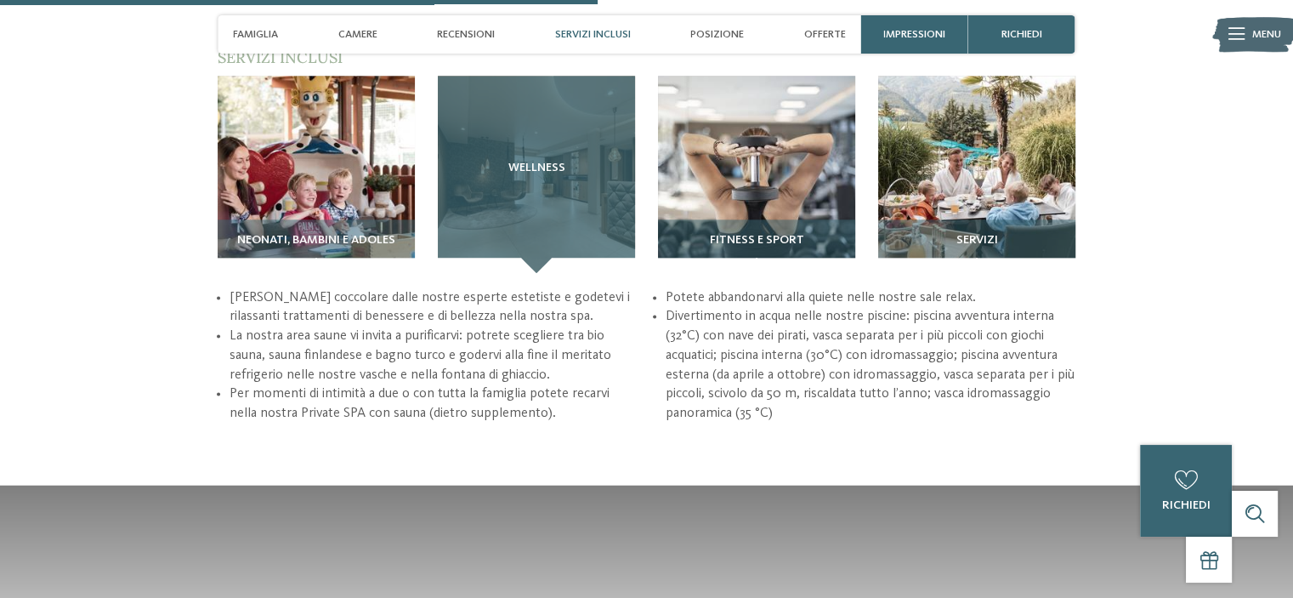
scroll to position [2211, 0]
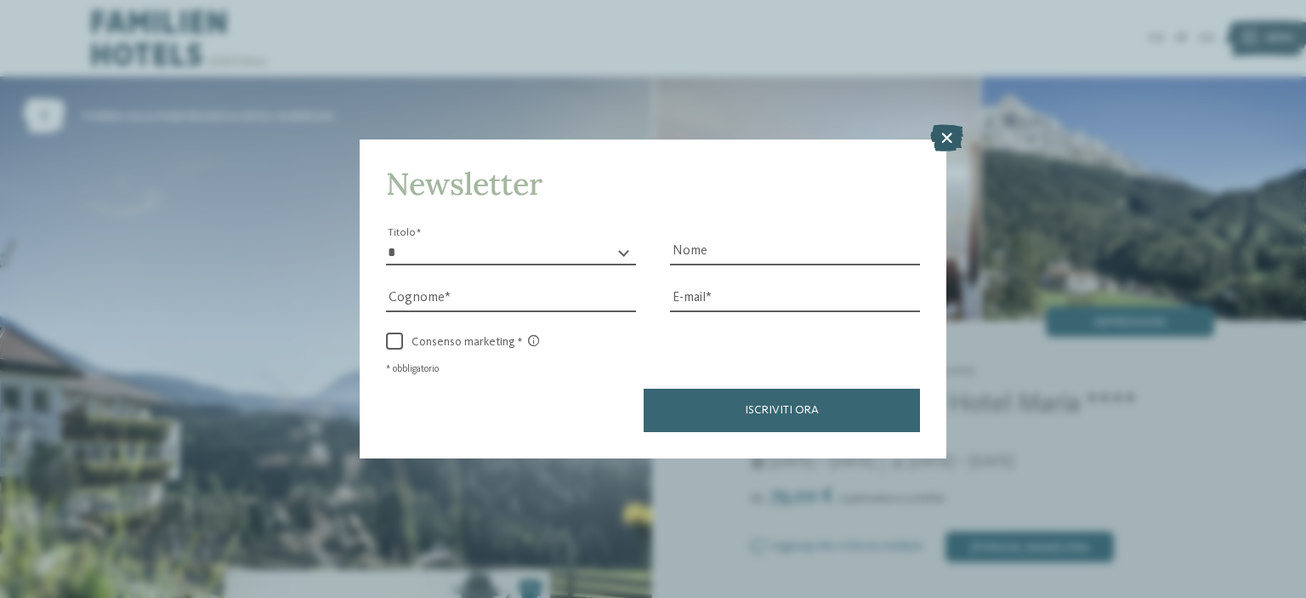
click at [940, 139] on icon at bounding box center [946, 137] width 33 height 27
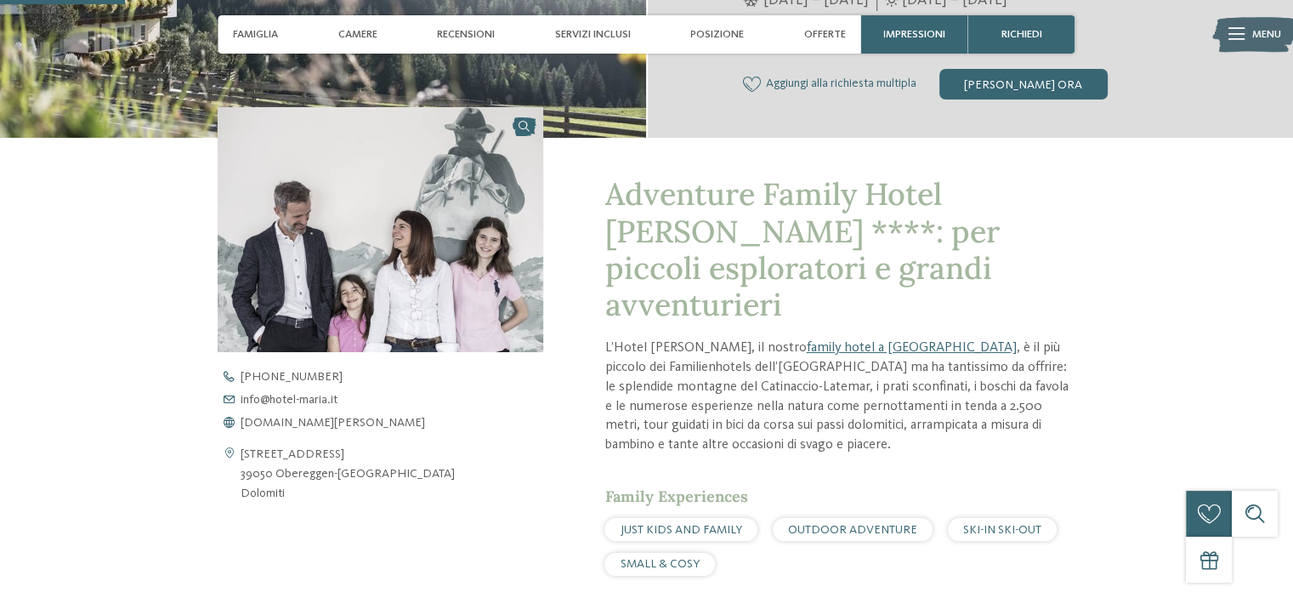
scroll to position [510, 0]
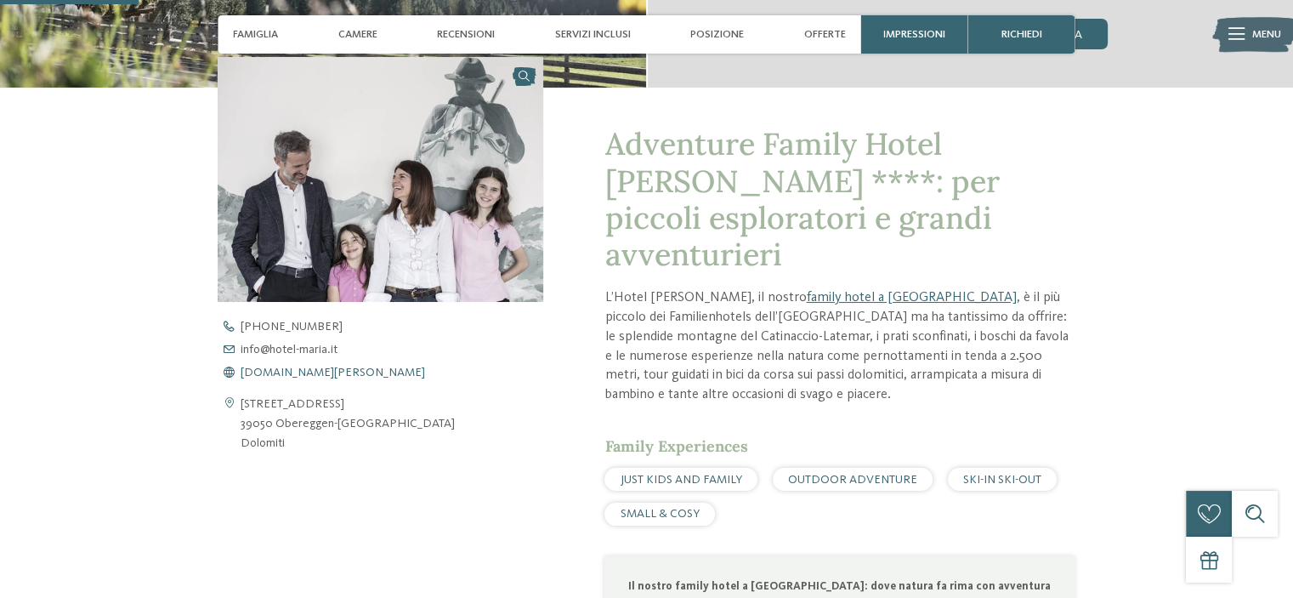
click at [310, 374] on span "[DOMAIN_NAME][PERSON_NAME]" at bounding box center [333, 372] width 185 height 12
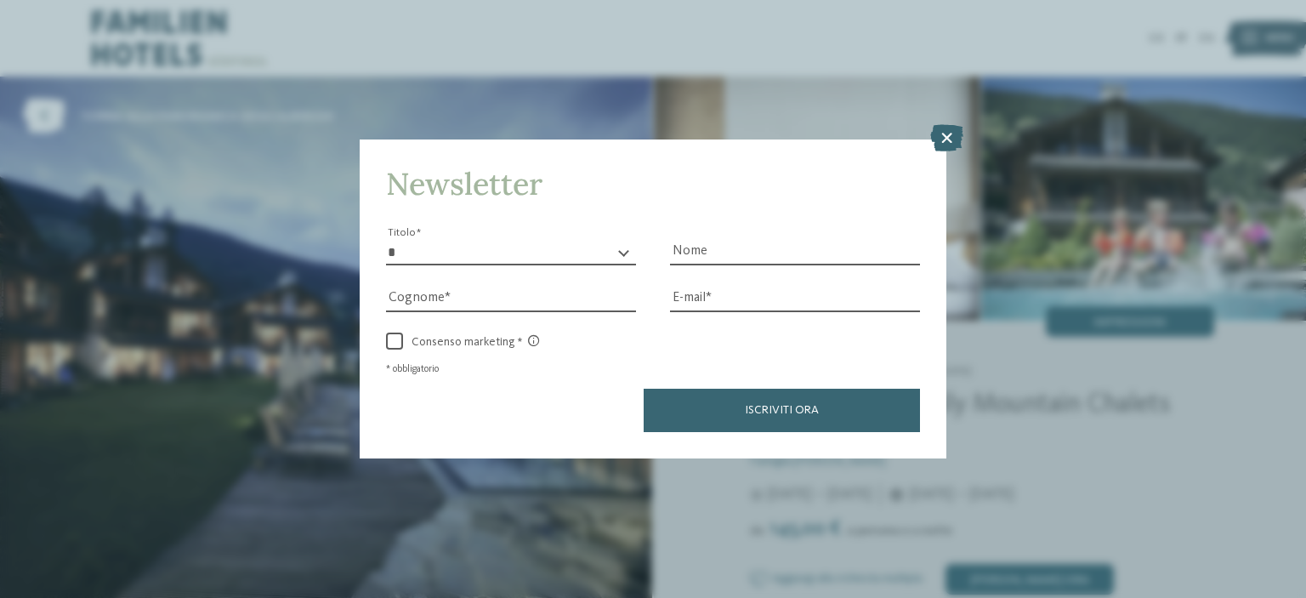
click at [954, 134] on icon at bounding box center [946, 137] width 33 height 27
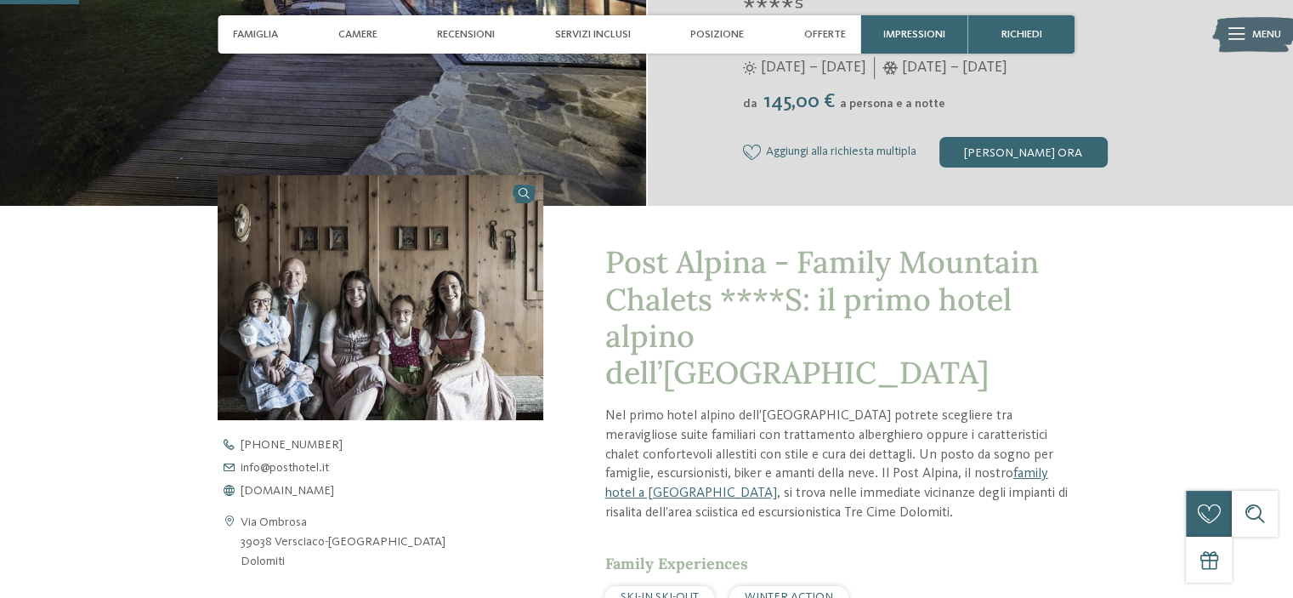
scroll to position [595, 0]
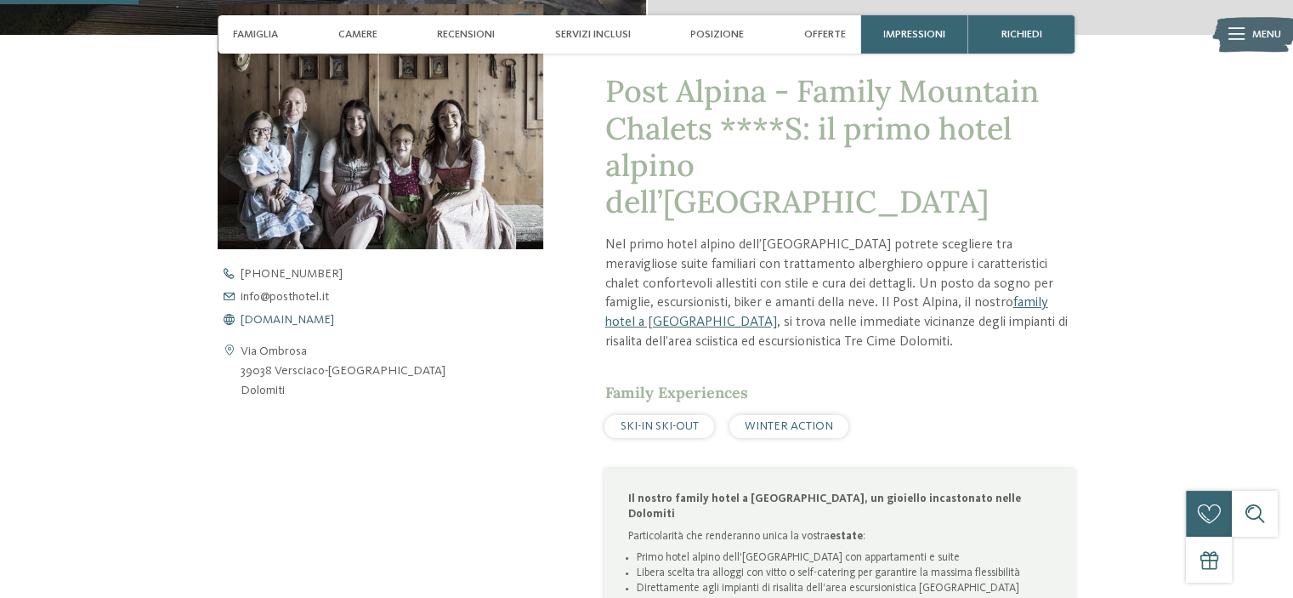
click at [303, 315] on span "www.postalpina.it" at bounding box center [288, 320] width 94 height 12
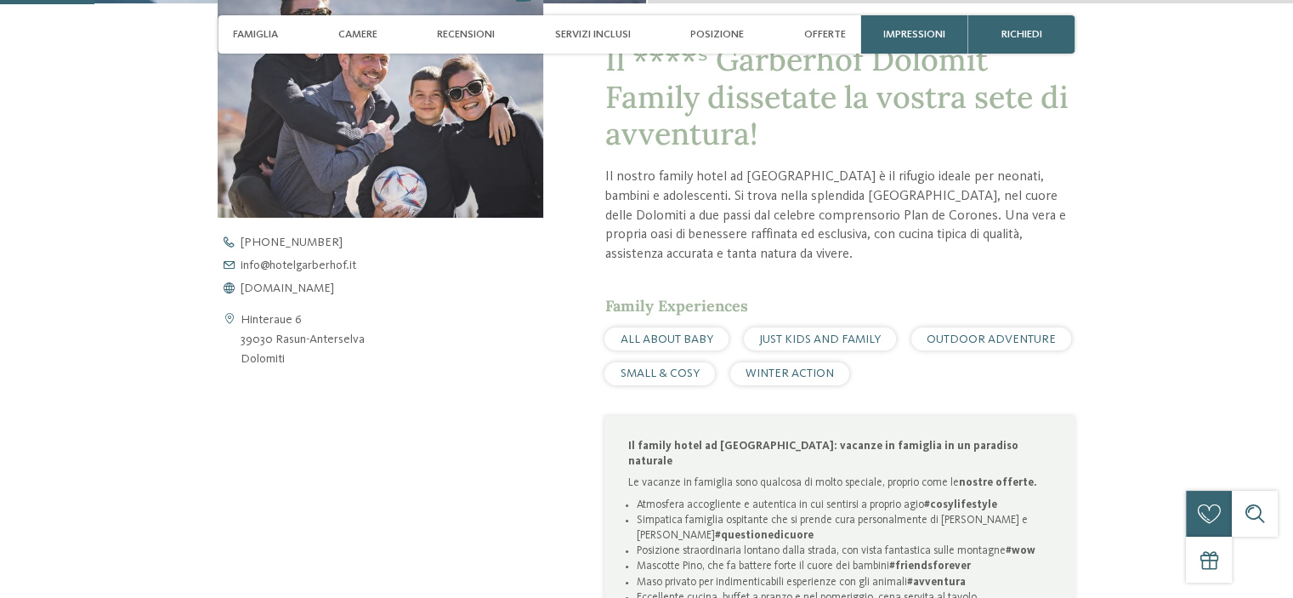
scroll to position [595, 0]
click at [334, 283] on span "[DOMAIN_NAME]" at bounding box center [288, 287] width 94 height 12
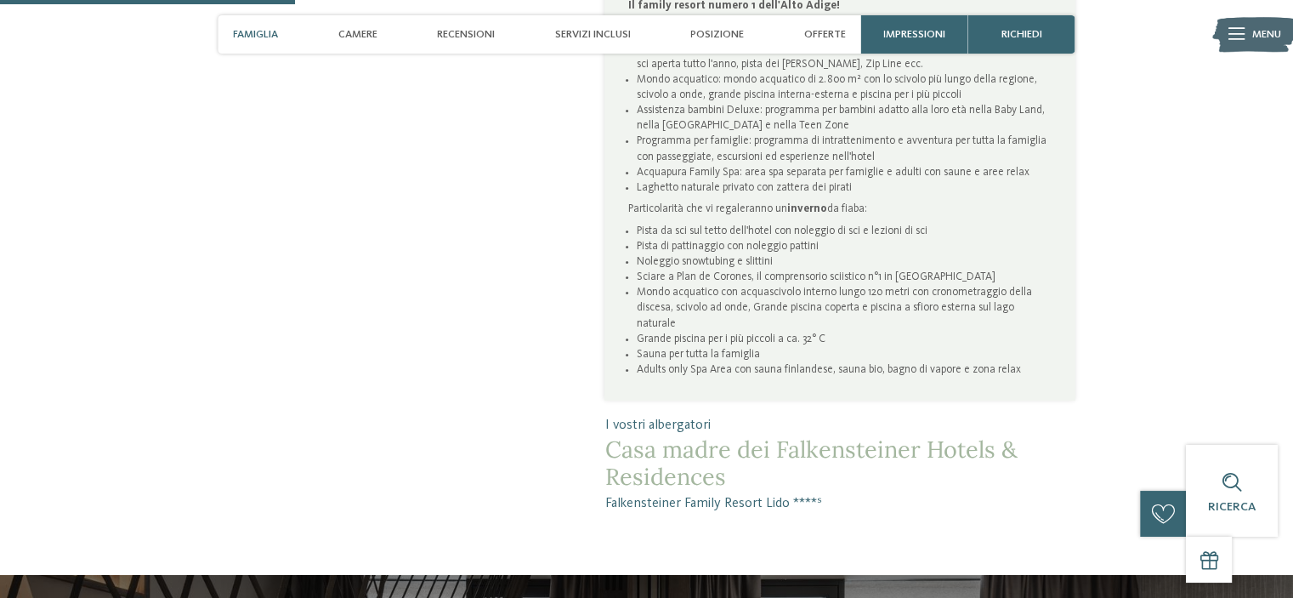
scroll to position [850, 0]
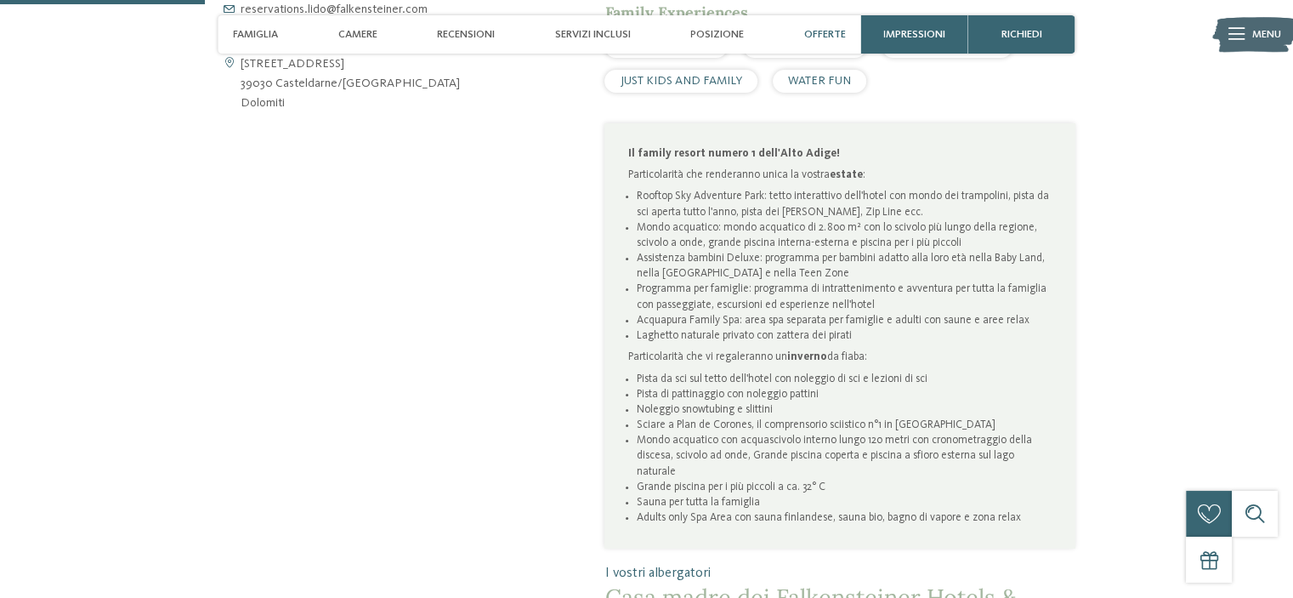
click at [821, 37] on span "Offerte" at bounding box center [825, 34] width 42 height 13
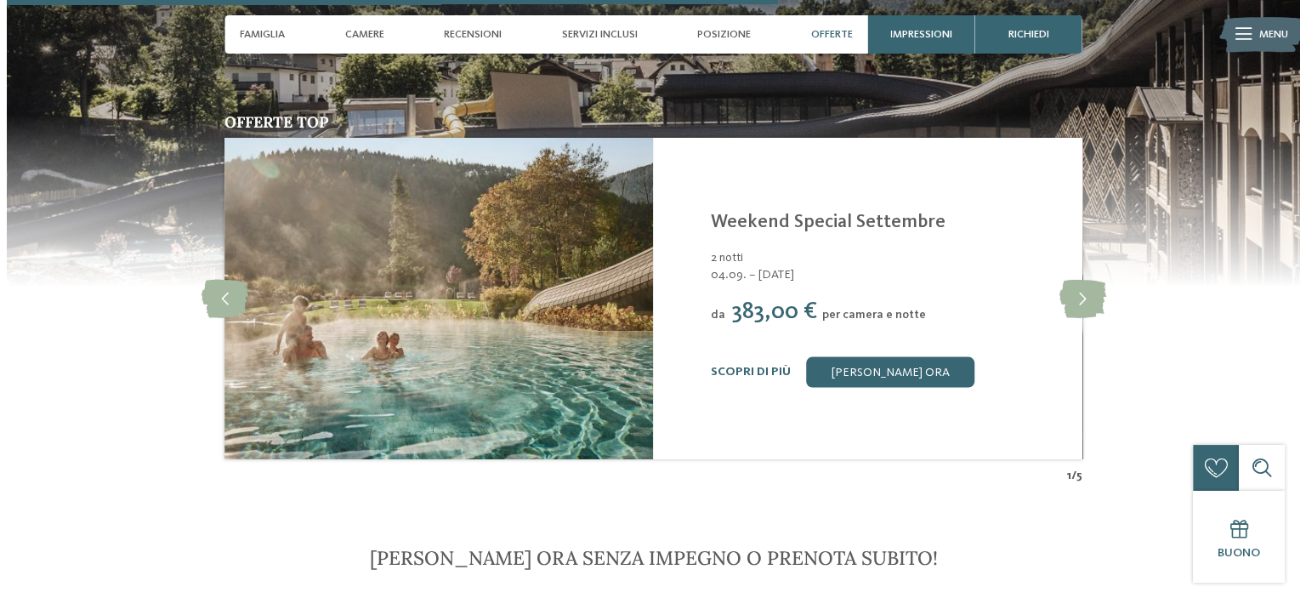
scroll to position [3302, 0]
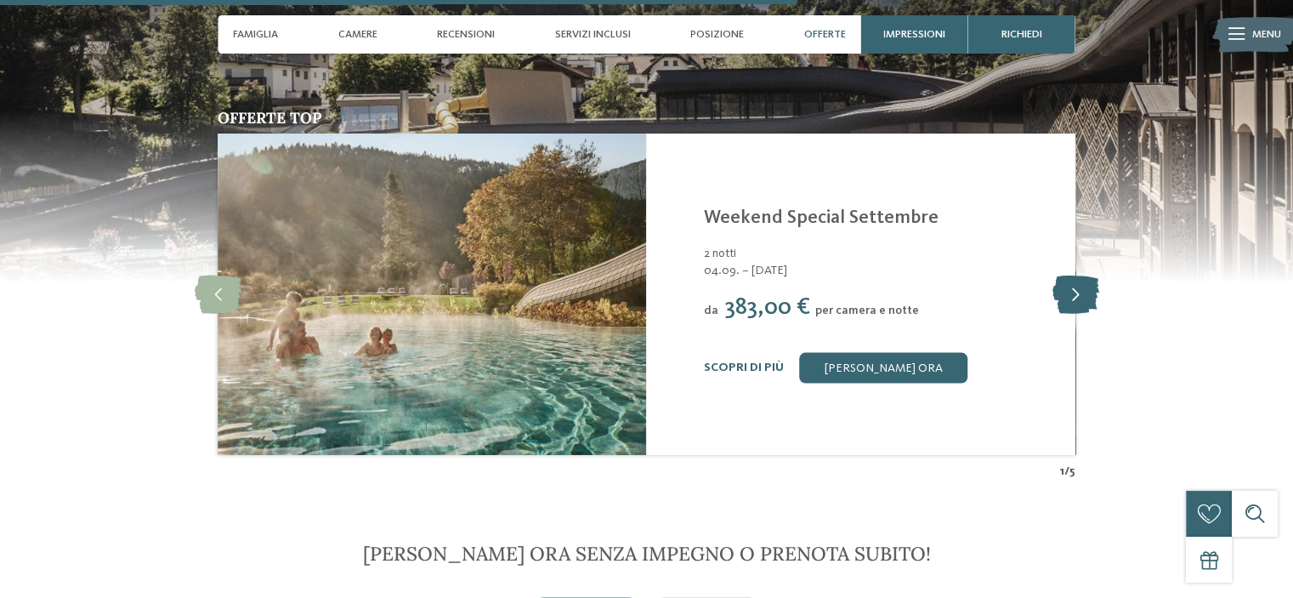
click at [1076, 275] on icon at bounding box center [1075, 294] width 47 height 38
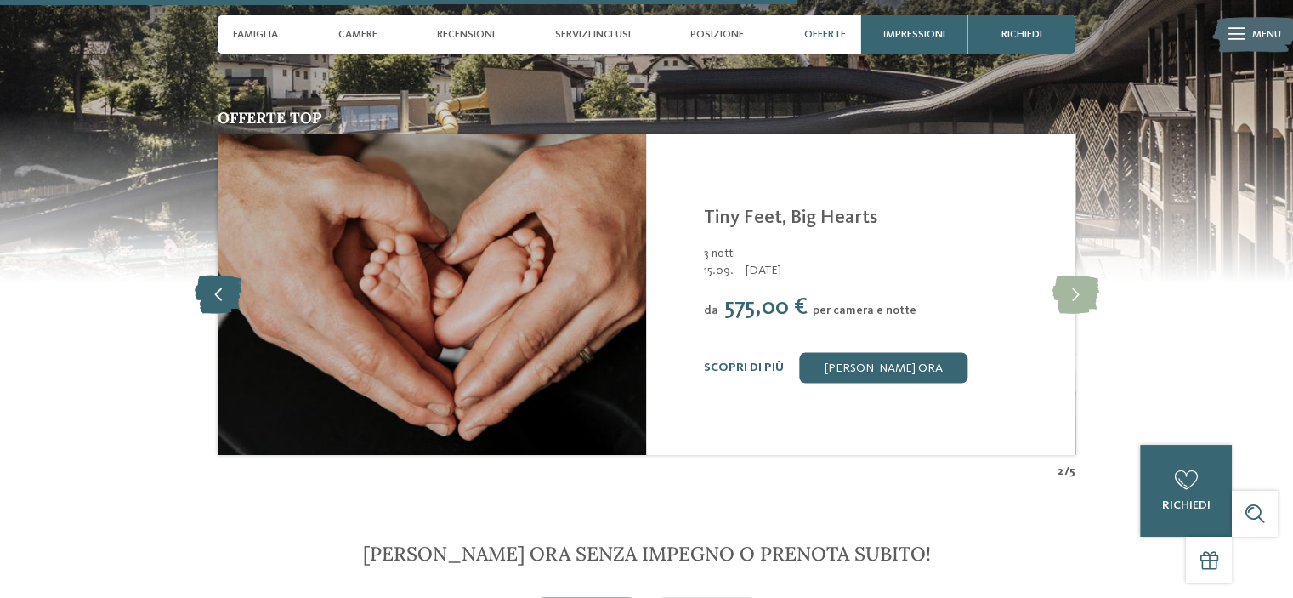
click at [204, 275] on icon at bounding box center [218, 294] width 47 height 38
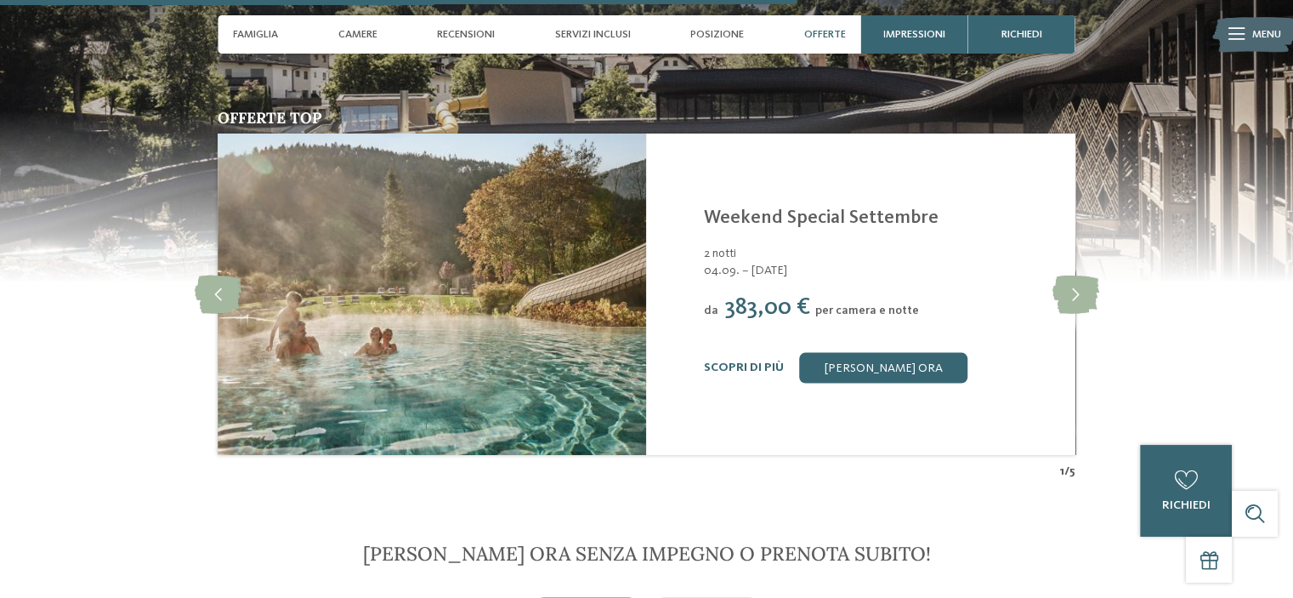
click at [765, 305] on div "da 383,00 € per camera e notte" at bounding box center [880, 307] width 352 height 27
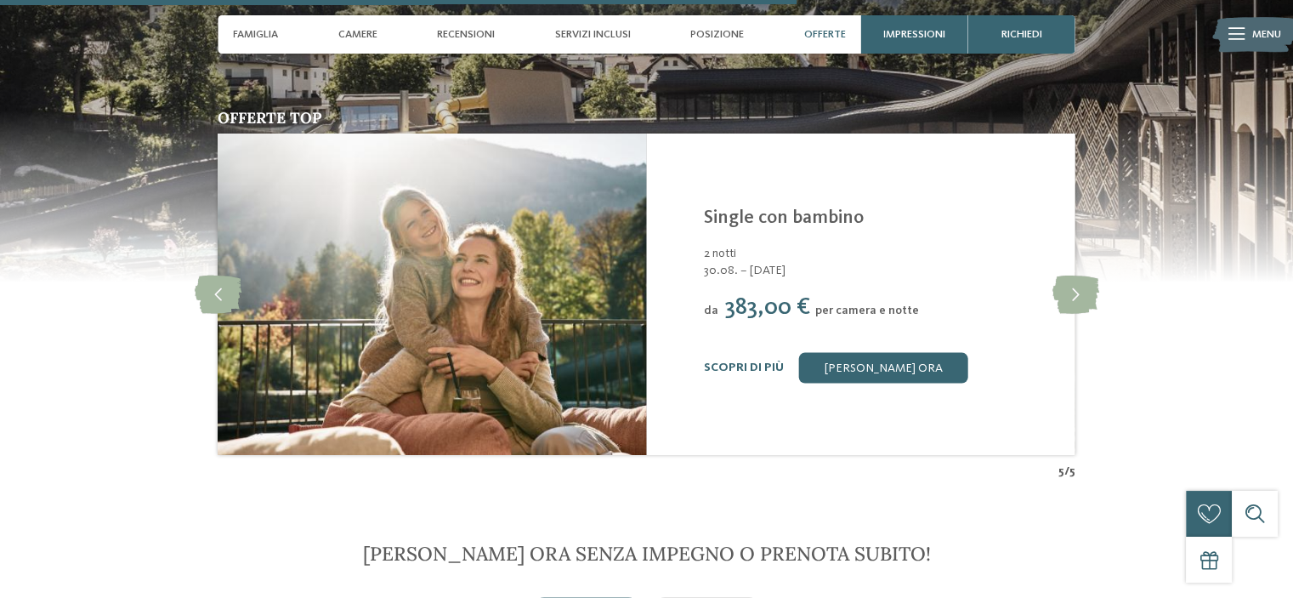
click at [1048, 294] on div "da 383,00 € per camera e notte" at bounding box center [880, 307] width 352 height 27
click at [1058, 282] on icon at bounding box center [1075, 294] width 47 height 38
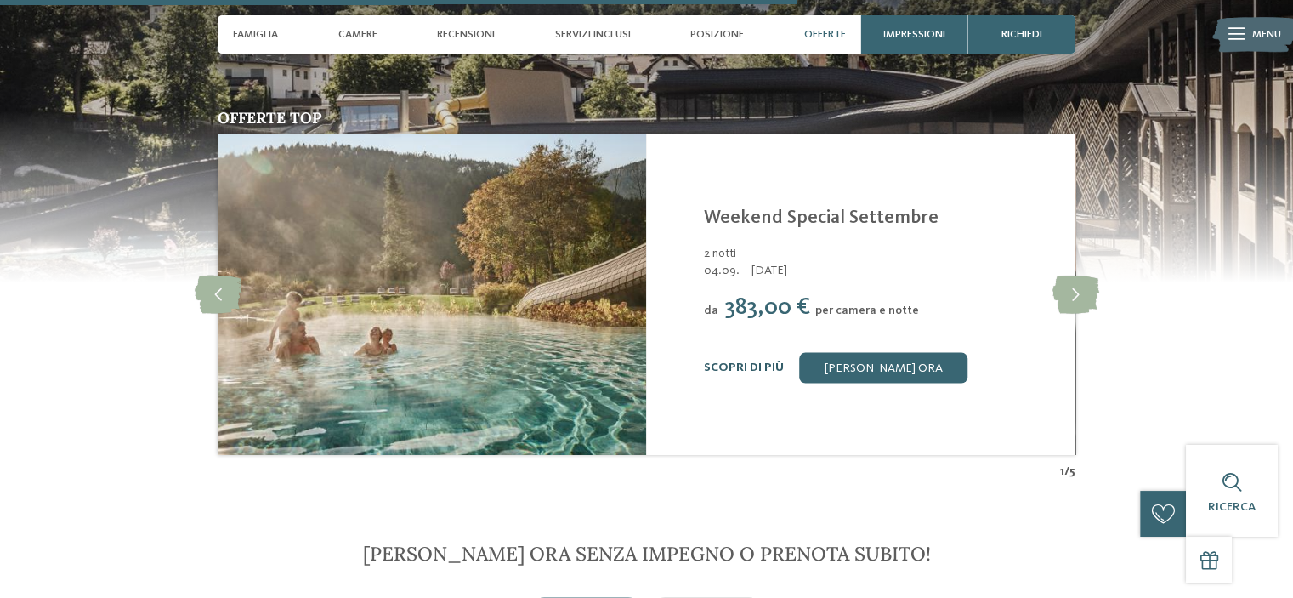
click at [766, 361] on link "Scopri di più" at bounding box center [744, 367] width 80 height 12
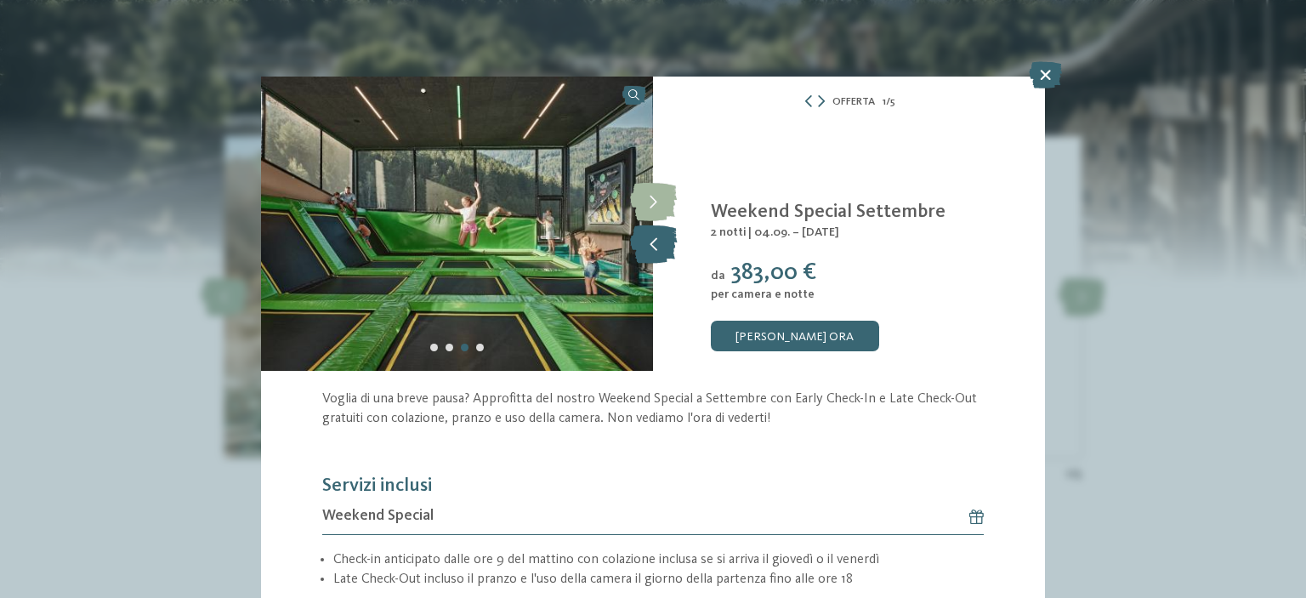
click at [643, 241] on icon at bounding box center [653, 244] width 47 height 38
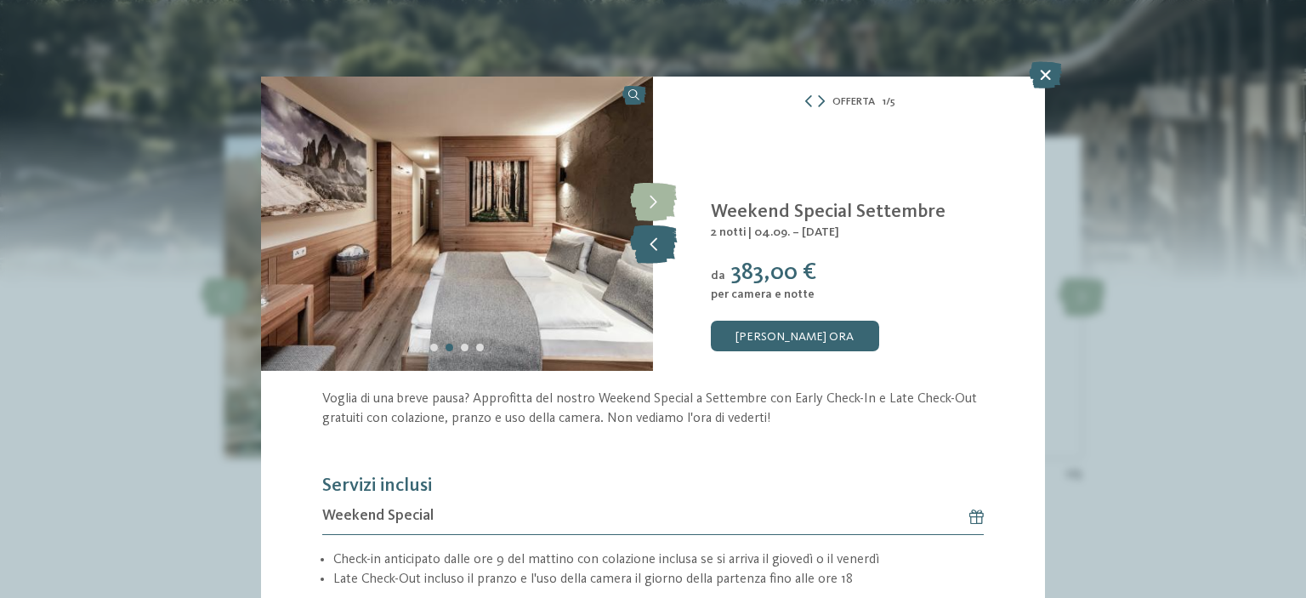
click at [645, 241] on icon at bounding box center [653, 244] width 47 height 38
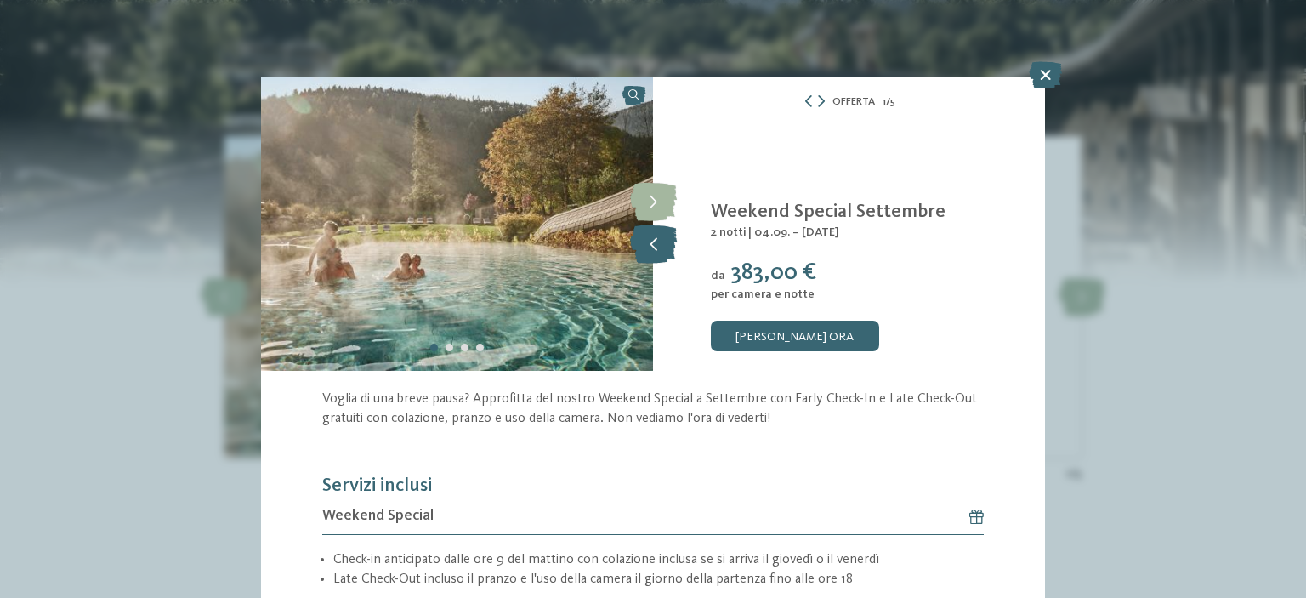
click at [645, 241] on icon at bounding box center [653, 244] width 47 height 38
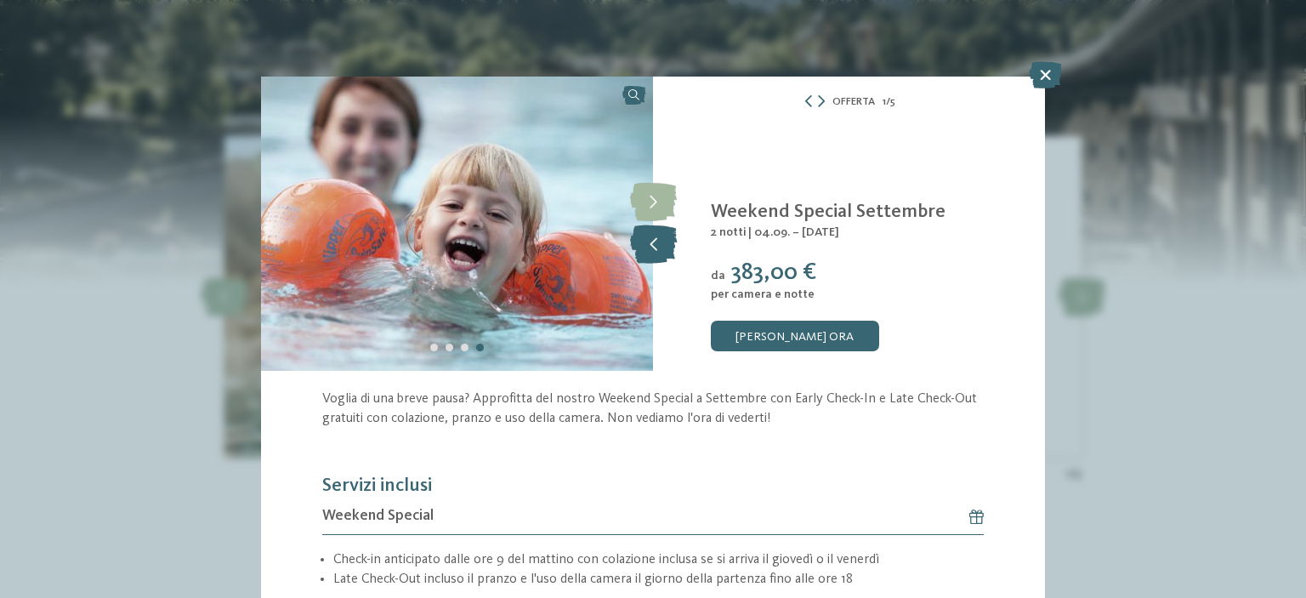
click at [645, 241] on icon at bounding box center [653, 244] width 47 height 38
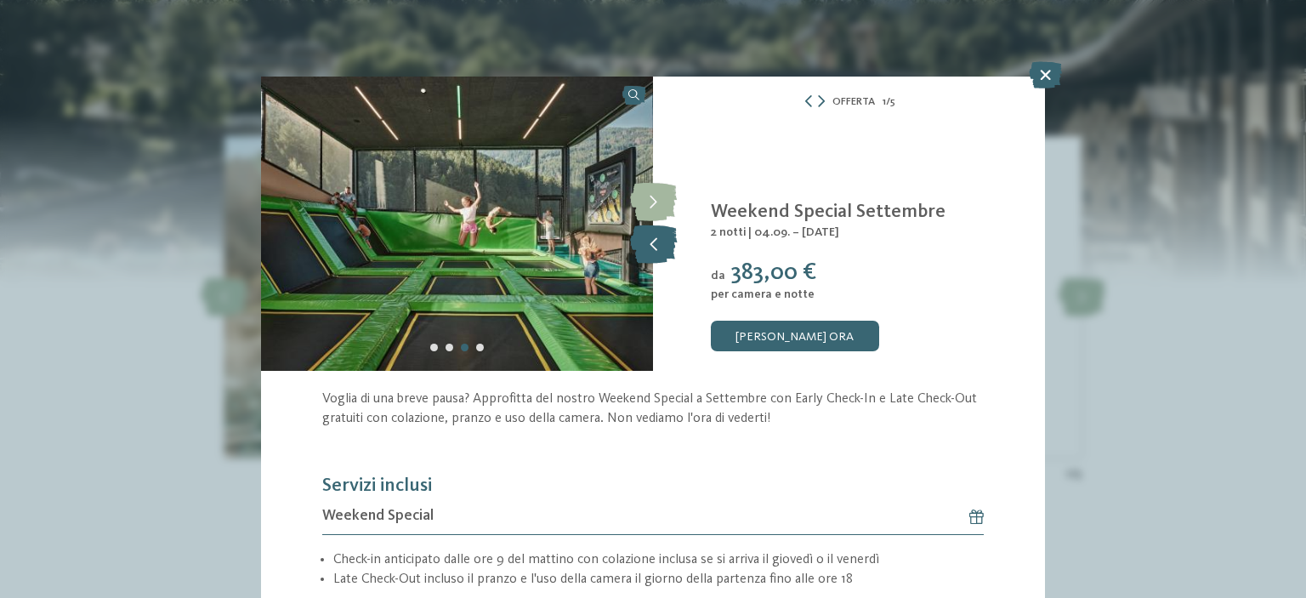
click at [645, 241] on icon at bounding box center [653, 244] width 47 height 38
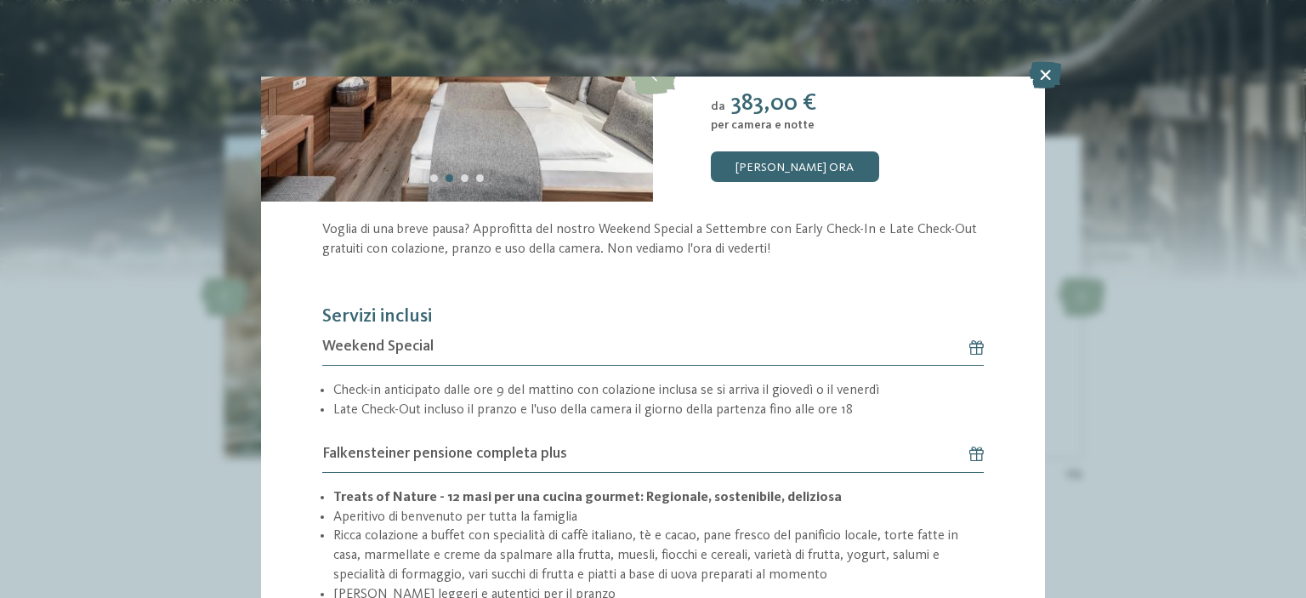
scroll to position [170, 0]
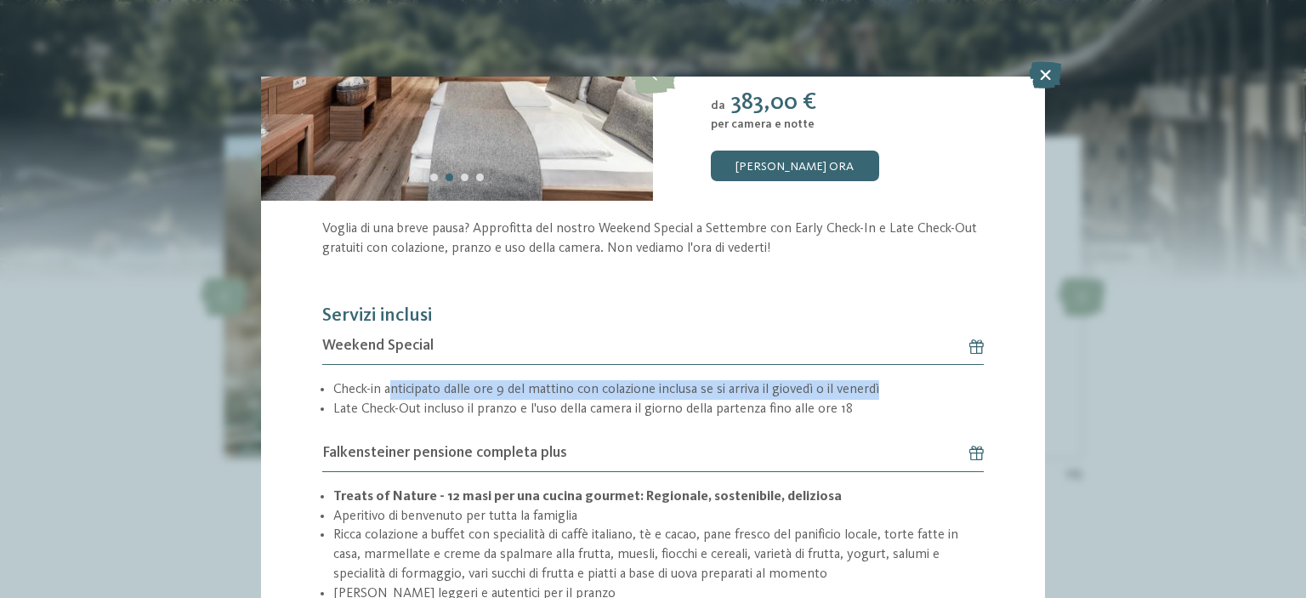
drag, startPoint x: 435, startPoint y: 390, endPoint x: 884, endPoint y: 395, distance: 449.0
click at [884, 395] on ul "Check-in anticipato dalle ore 9 del mattino con colazione inclusa se si arriva …" at bounding box center [653, 399] width 662 height 38
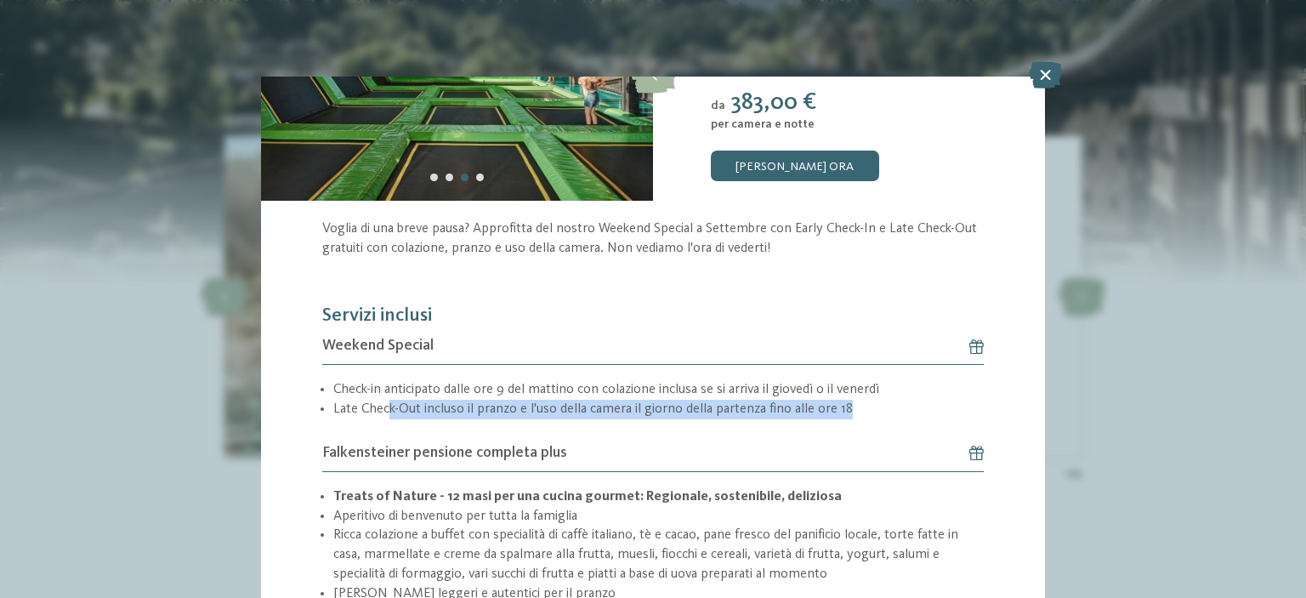
drag, startPoint x: 400, startPoint y: 397, endPoint x: 858, endPoint y: 414, distance: 457.8
click at [858, 414] on li "Late Check-Out incluso il pranzo e l'uso della camera il giorno della partenza …" at bounding box center [658, 410] width 650 height 20
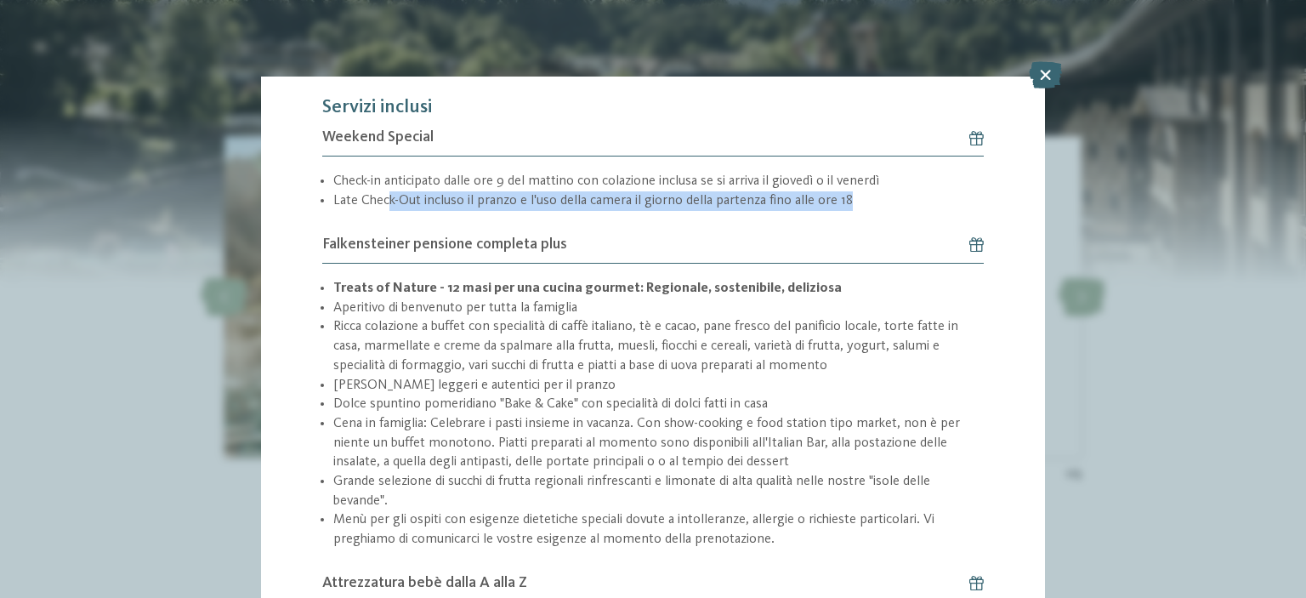
scroll to position [425, 0]
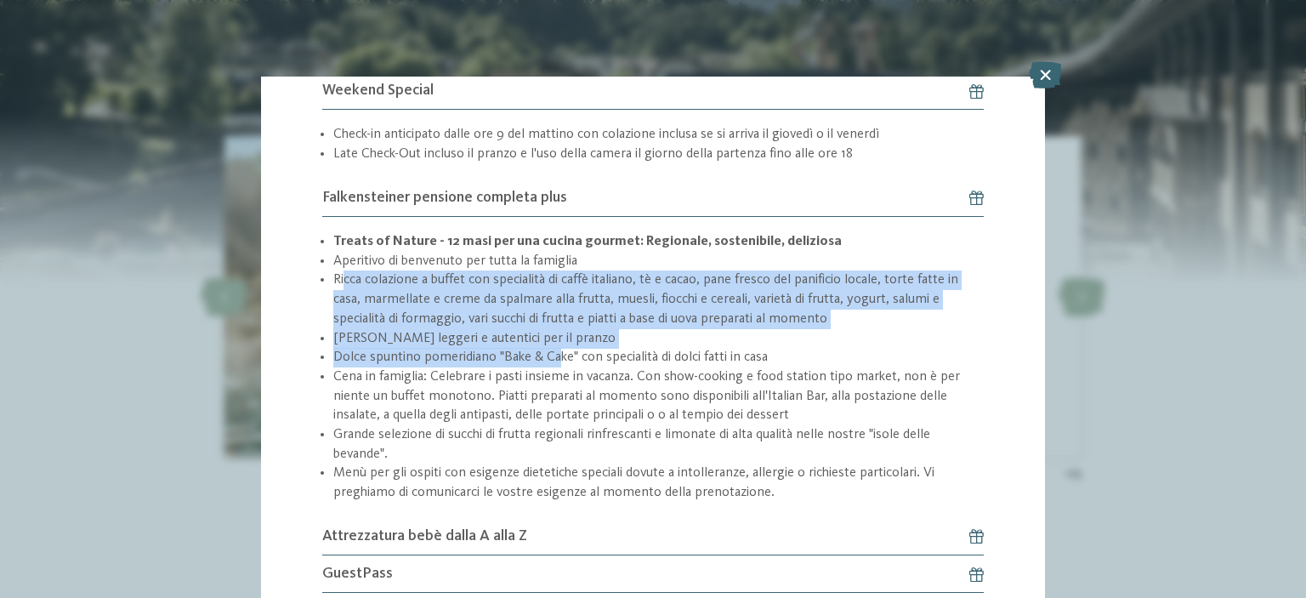
drag, startPoint x: 387, startPoint y: 281, endPoint x: 559, endPoint y: 353, distance: 186.8
click at [559, 353] on ul "Treats of Nature - 12 masi per una cucina gourmet: Regionale, sostenibile, deli…" at bounding box center [653, 367] width 662 height 270
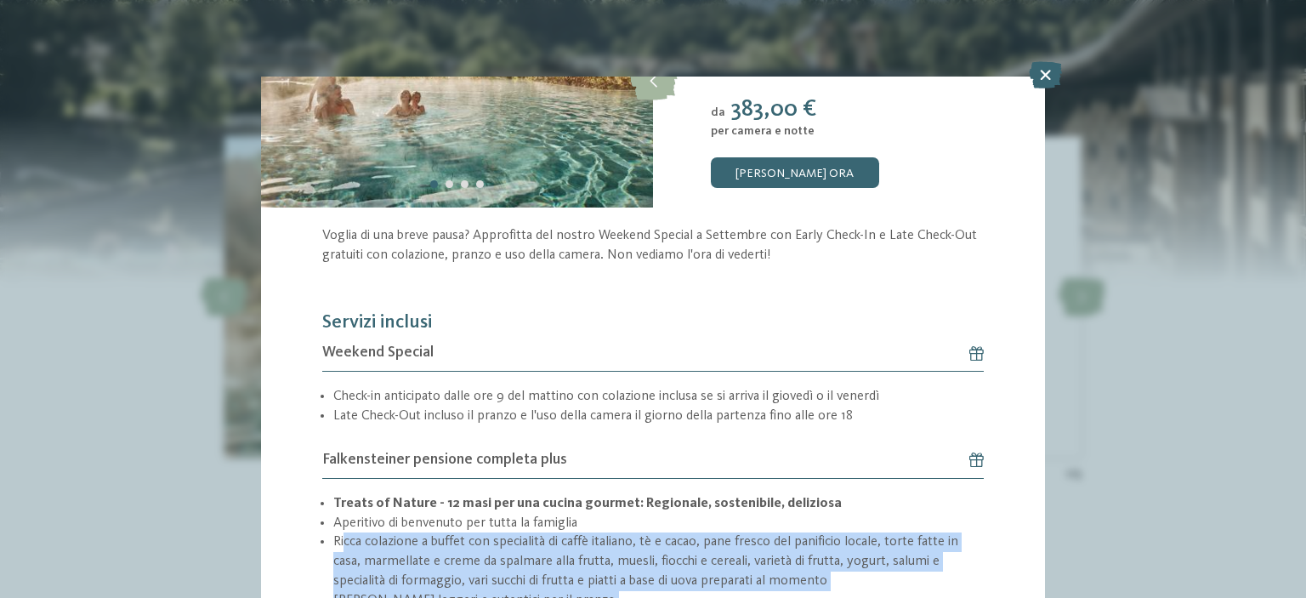
scroll to position [0, 0]
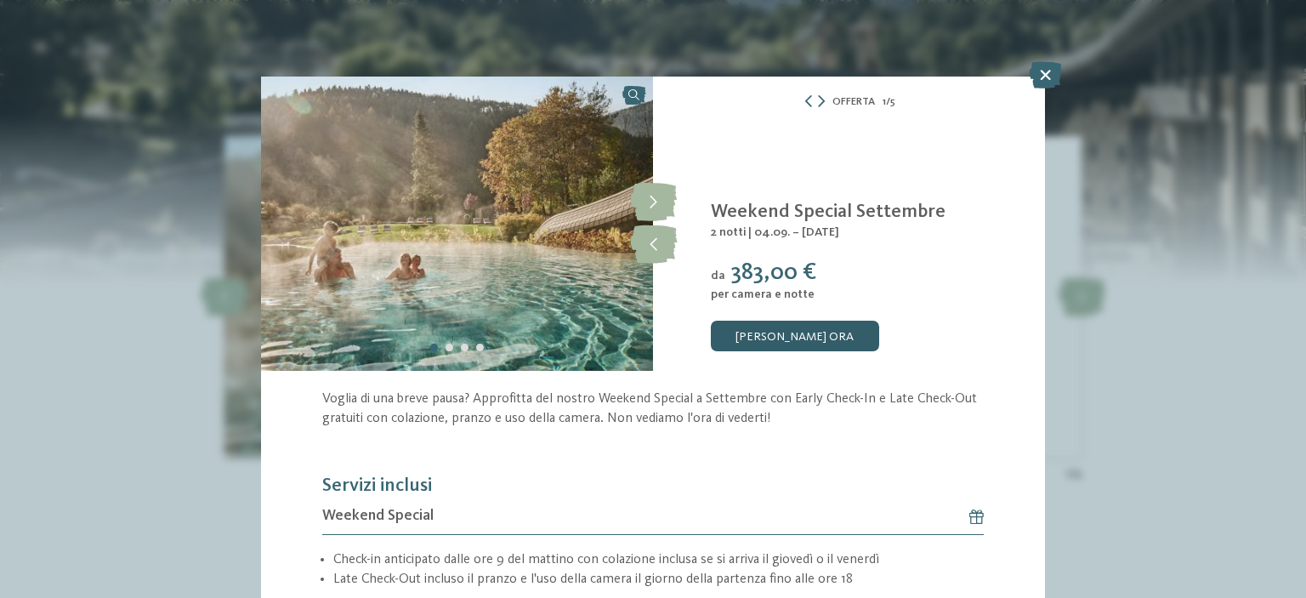
click at [839, 326] on link "[PERSON_NAME] ora" at bounding box center [795, 336] width 168 height 31
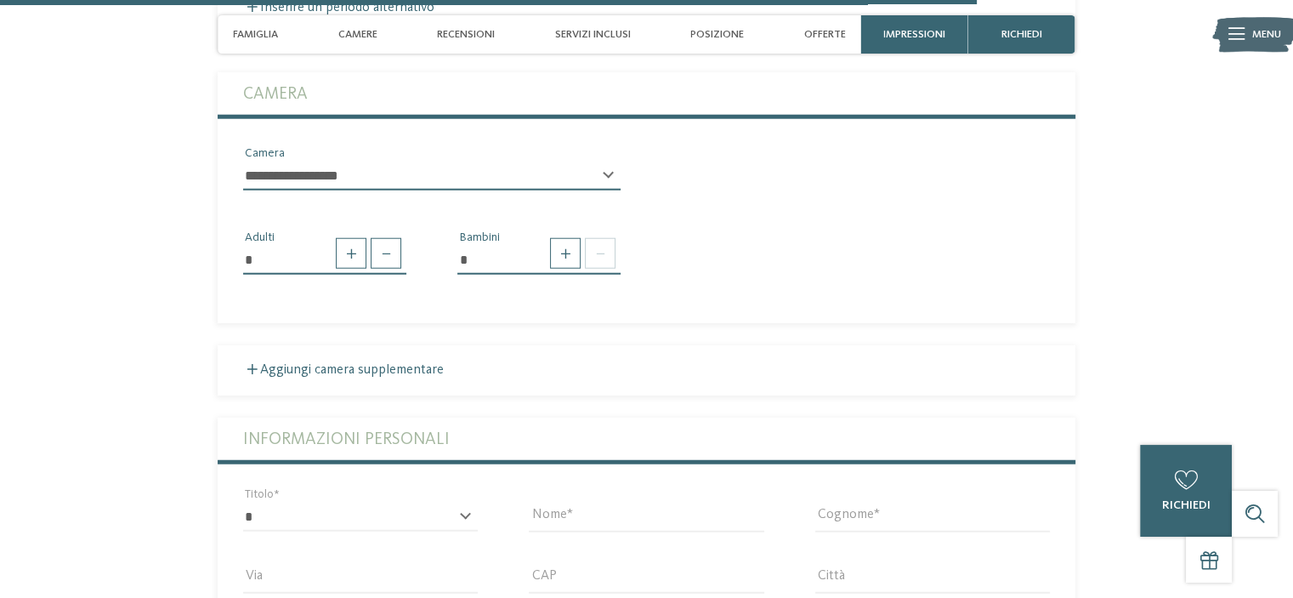
scroll to position [4384, 0]
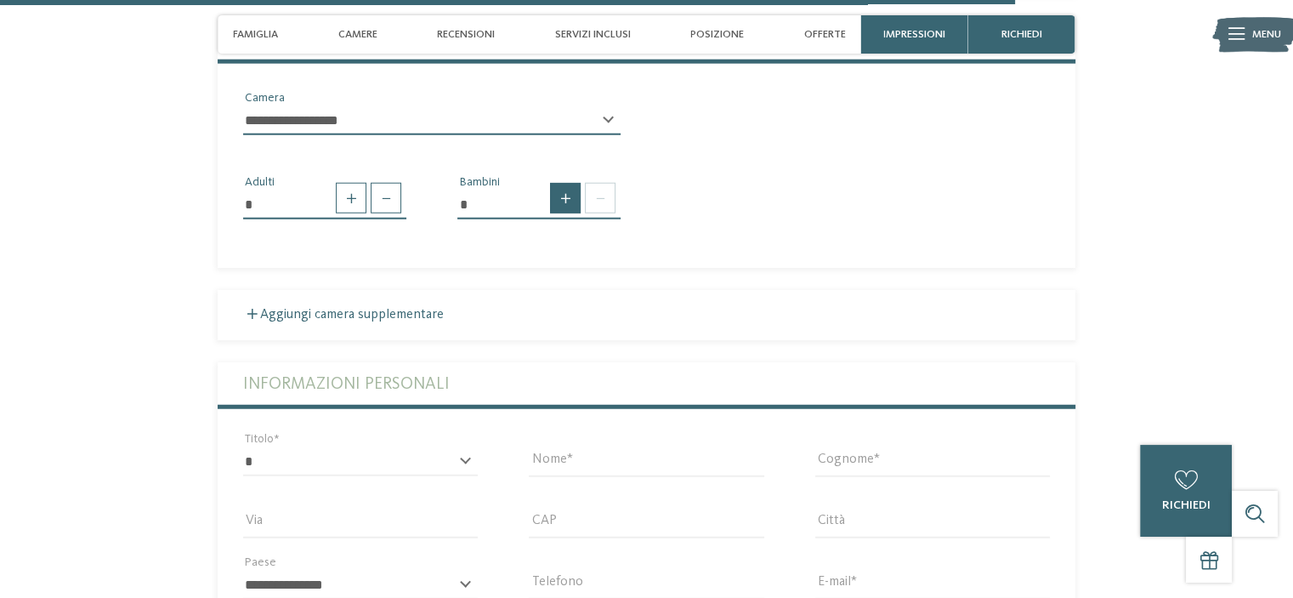
click at [559, 195] on span at bounding box center [565, 198] width 31 height 31
type input "*"
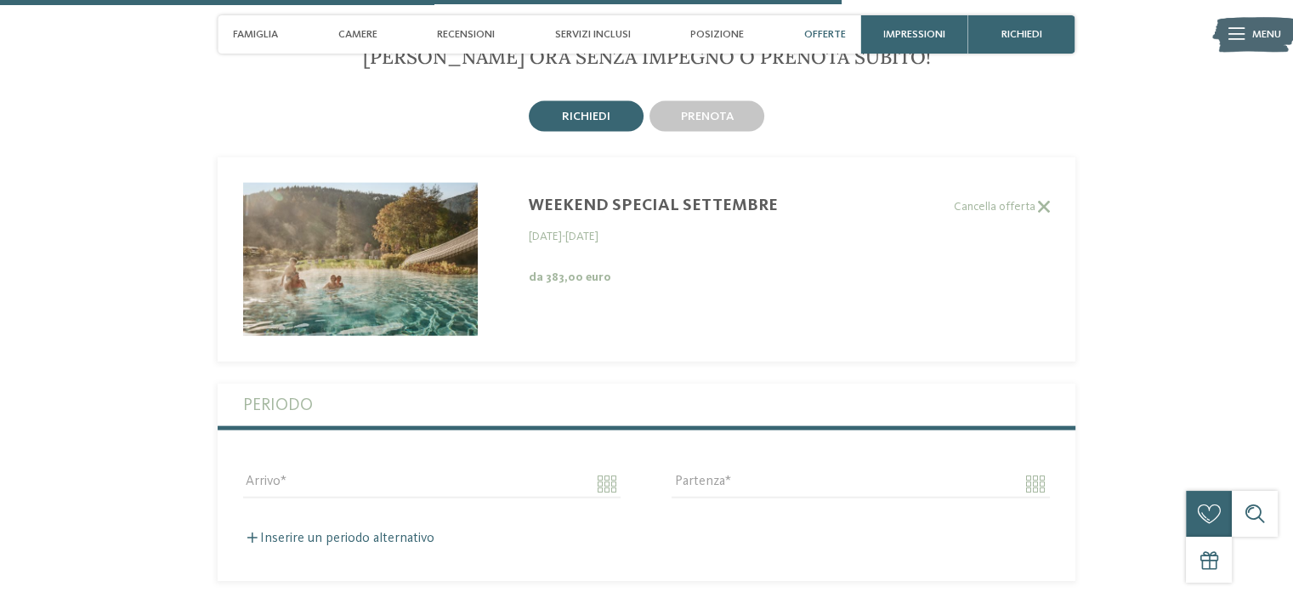
scroll to position [3534, 0]
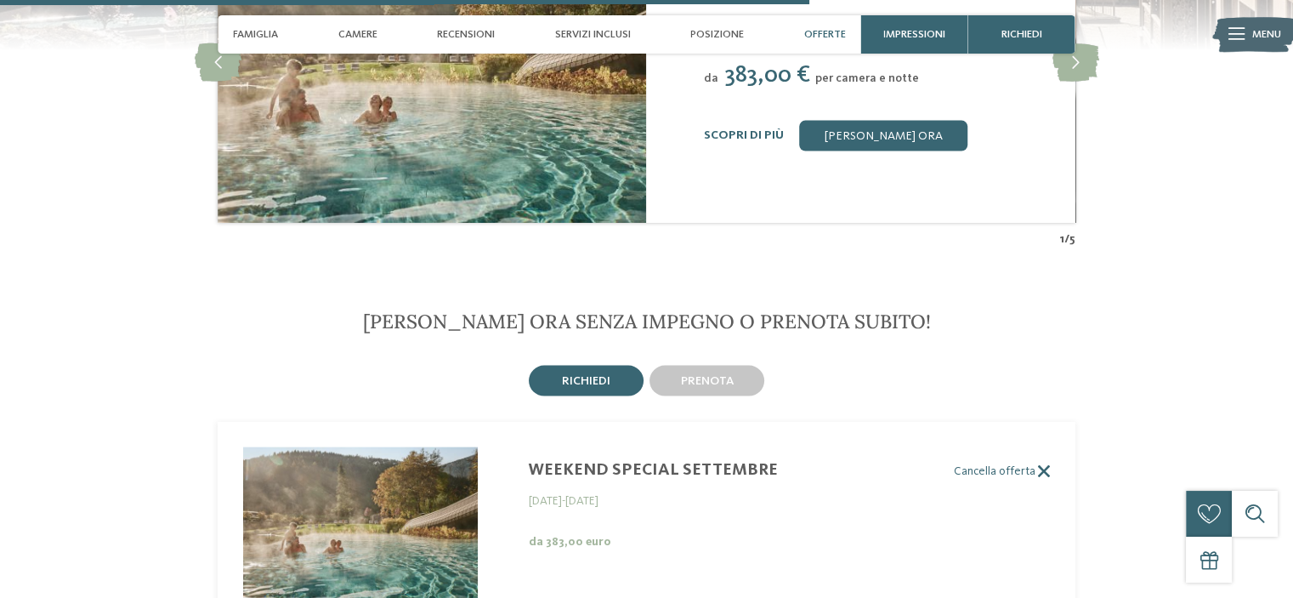
click at [596, 464] on label "Cancella offerta" at bounding box center [634, 471] width 832 height 14
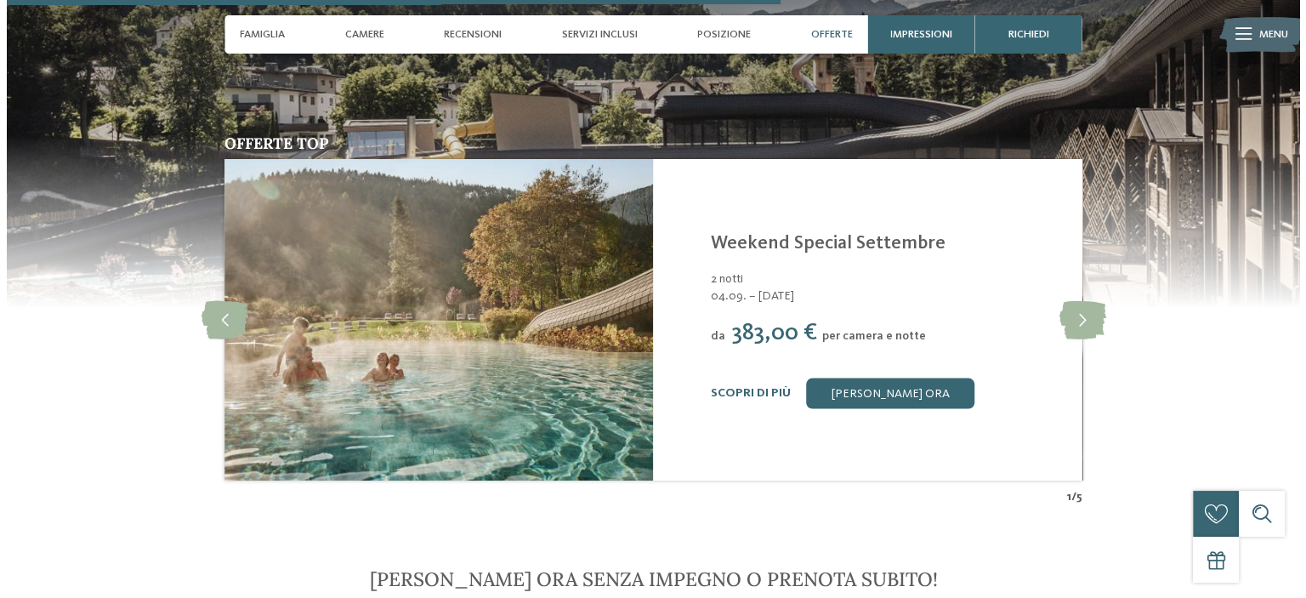
scroll to position [3279, 0]
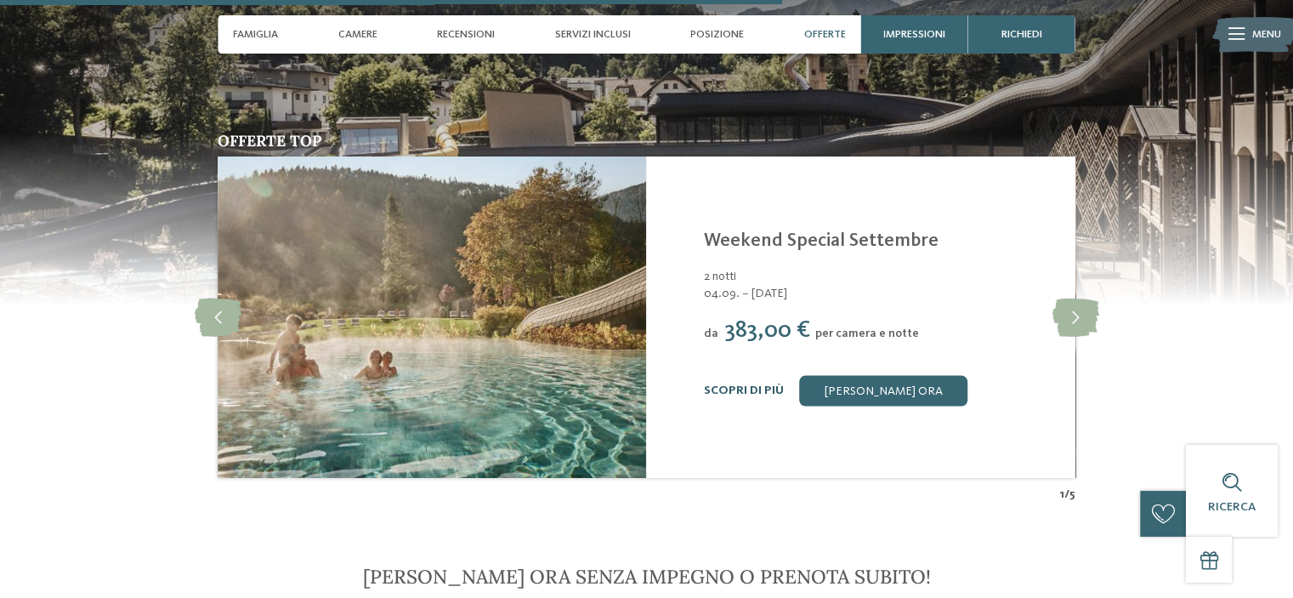
click at [737, 384] on link "Scopri di più" at bounding box center [744, 390] width 80 height 12
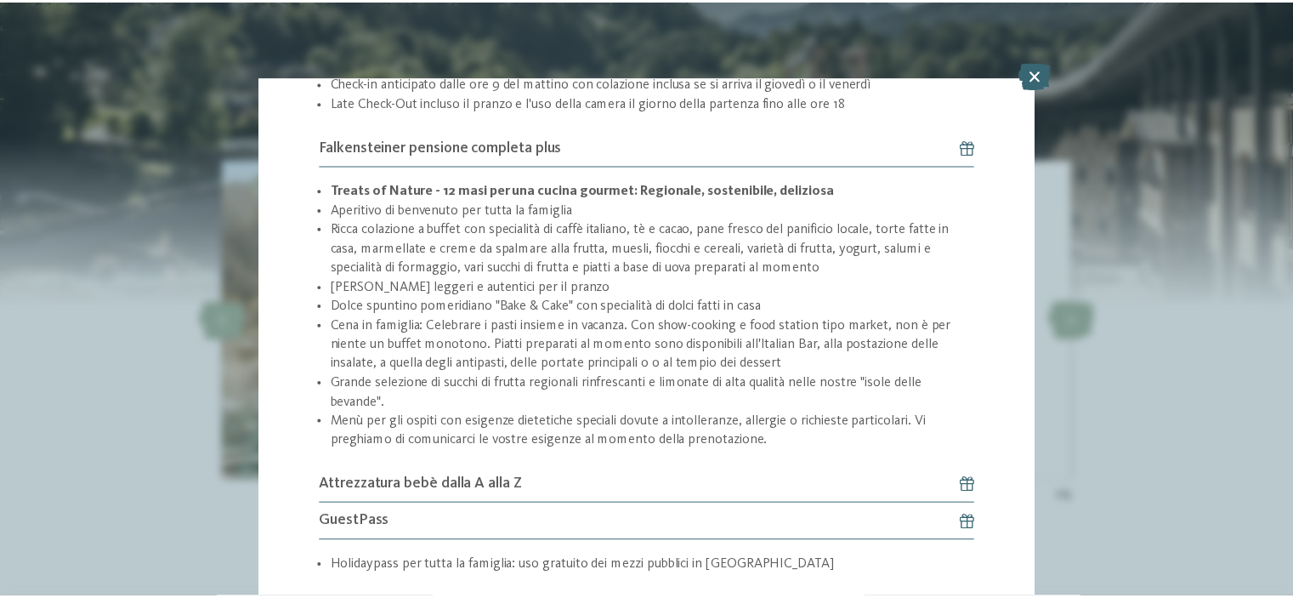
scroll to position [503, 0]
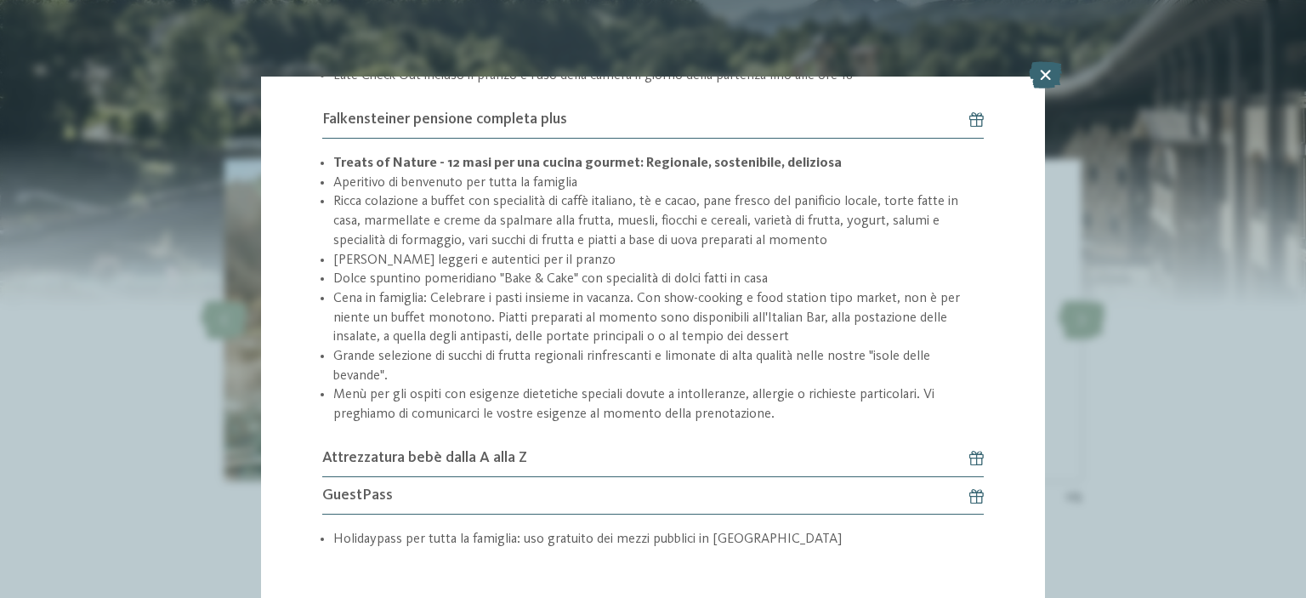
click at [969, 496] on icon at bounding box center [969, 495] width 30 height 15
click at [961, 492] on icon at bounding box center [969, 495] width 30 height 15
drag, startPoint x: 391, startPoint y: 285, endPoint x: 510, endPoint y: 343, distance: 132.3
click at [510, 343] on ul "Treats of Nature - 12 masi per una cucina gourmet: Regionale, sostenibile, deli…" at bounding box center [653, 289] width 662 height 270
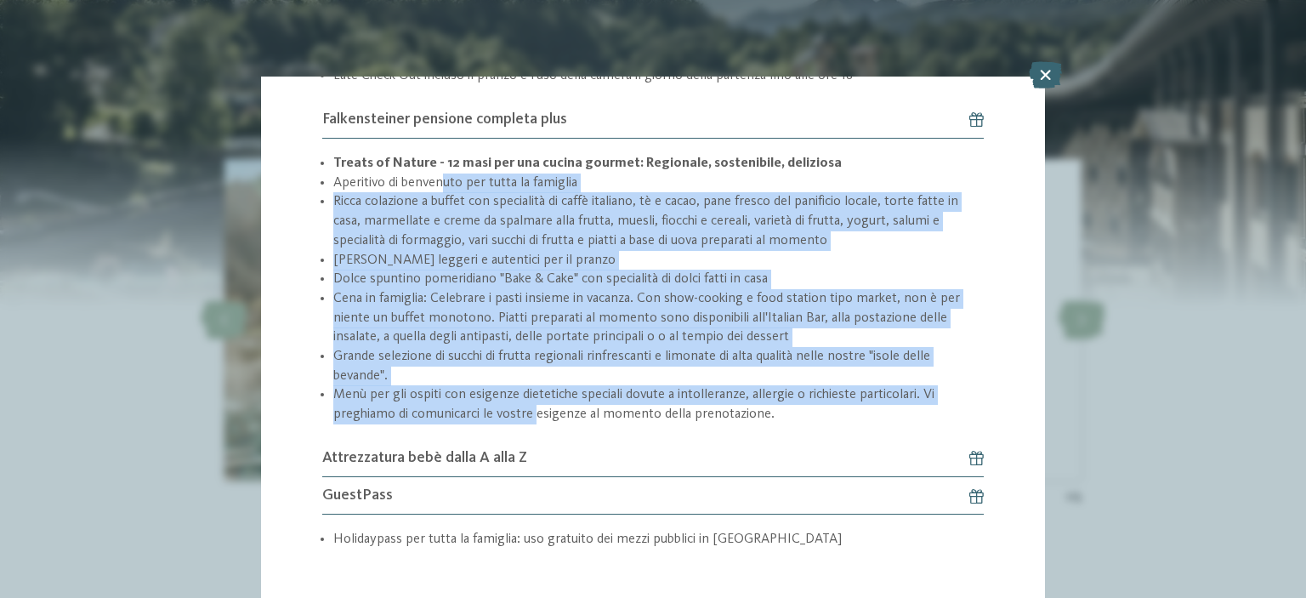
drag, startPoint x: 515, startPoint y: 372, endPoint x: 457, endPoint y: 131, distance: 247.5
click at [442, 162] on ul "Treats of Nature - 12 masi per una cucina gourmet: Regionale, sostenibile, deli…" at bounding box center [653, 289] width 662 height 270
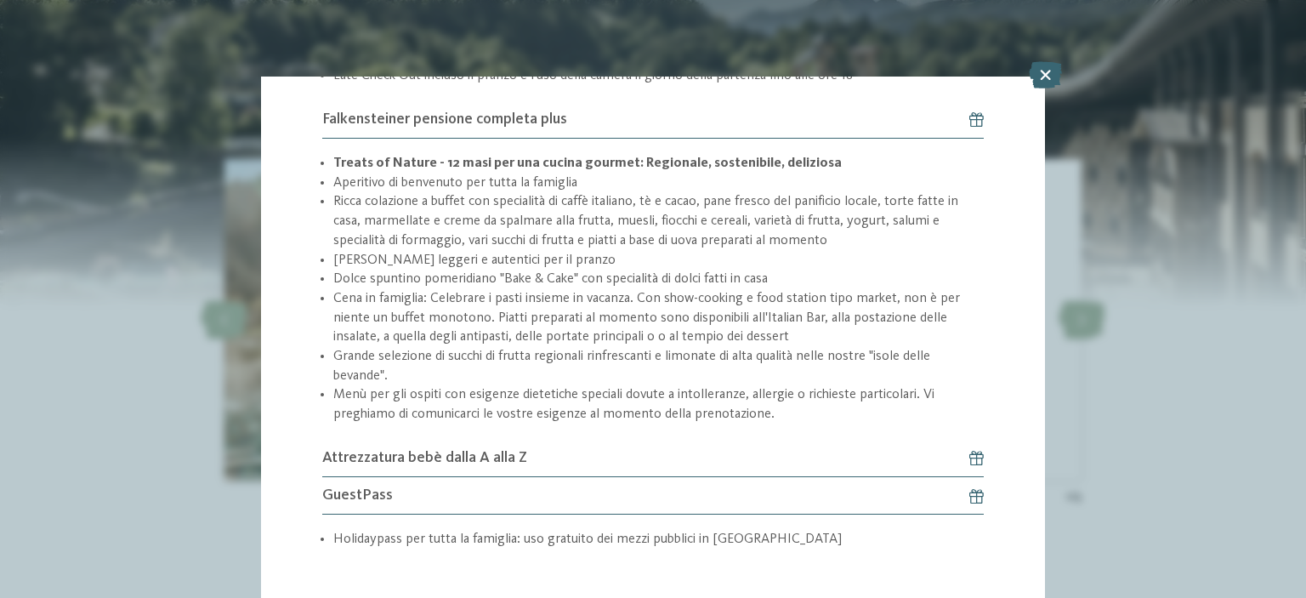
click at [1052, 81] on icon at bounding box center [1045, 74] width 33 height 27
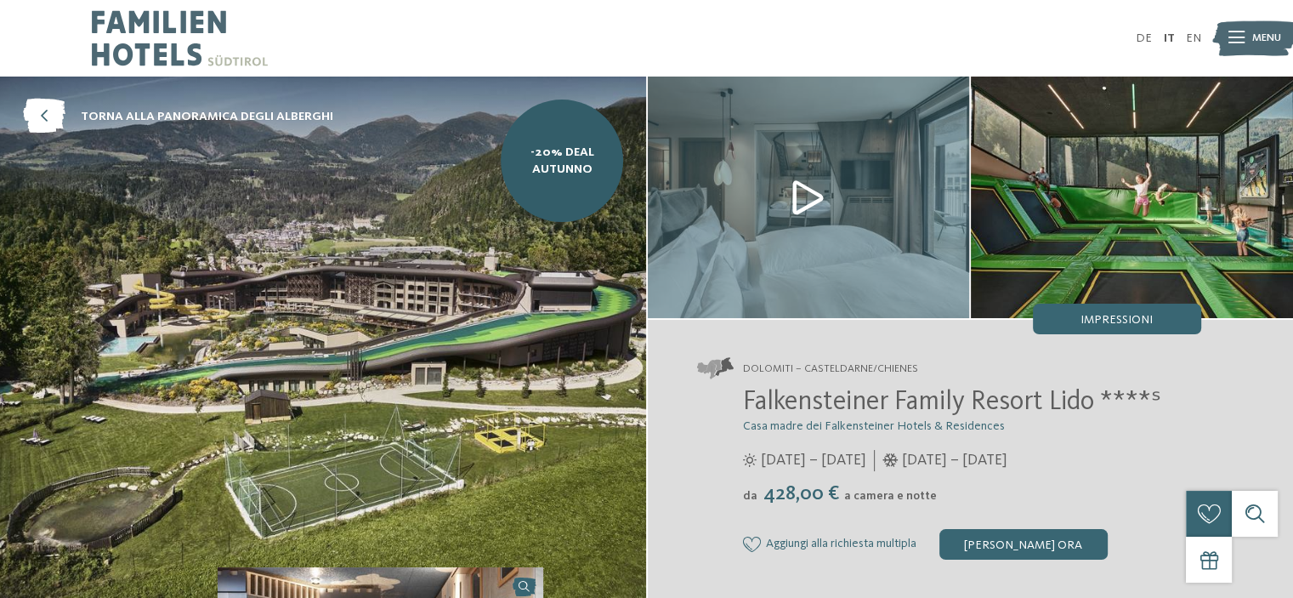
click at [125, 42] on img at bounding box center [180, 38] width 176 height 77
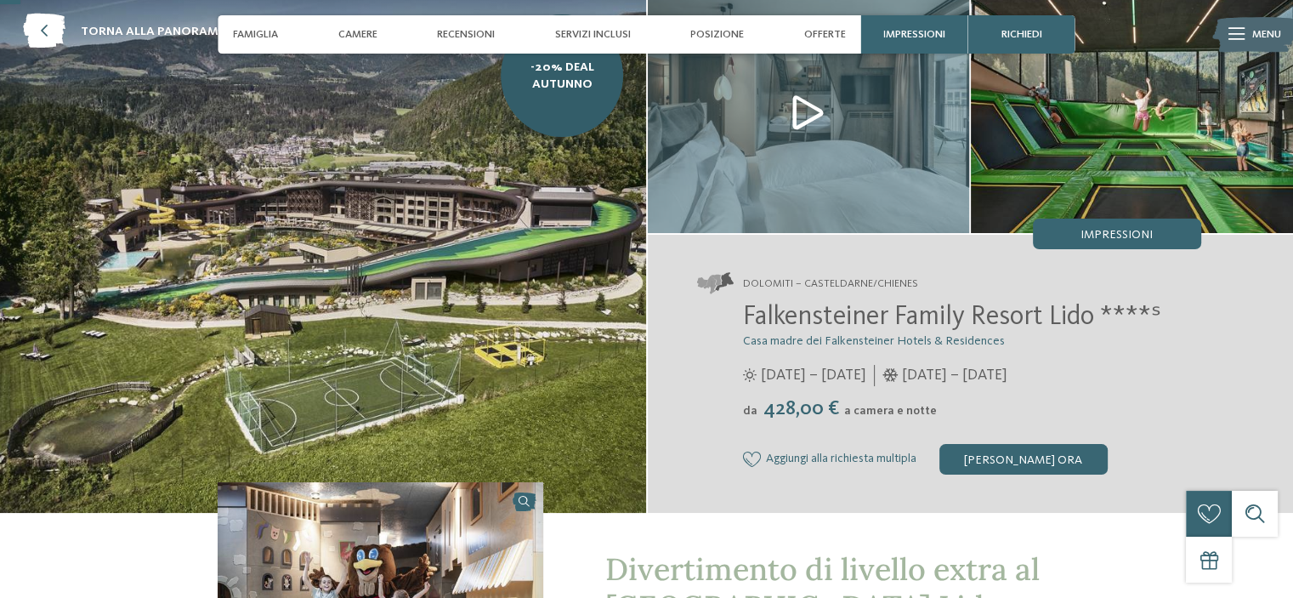
click at [891, 327] on span "Falkensteiner Family Resort Lido ****ˢ" at bounding box center [952, 317] width 418 height 27
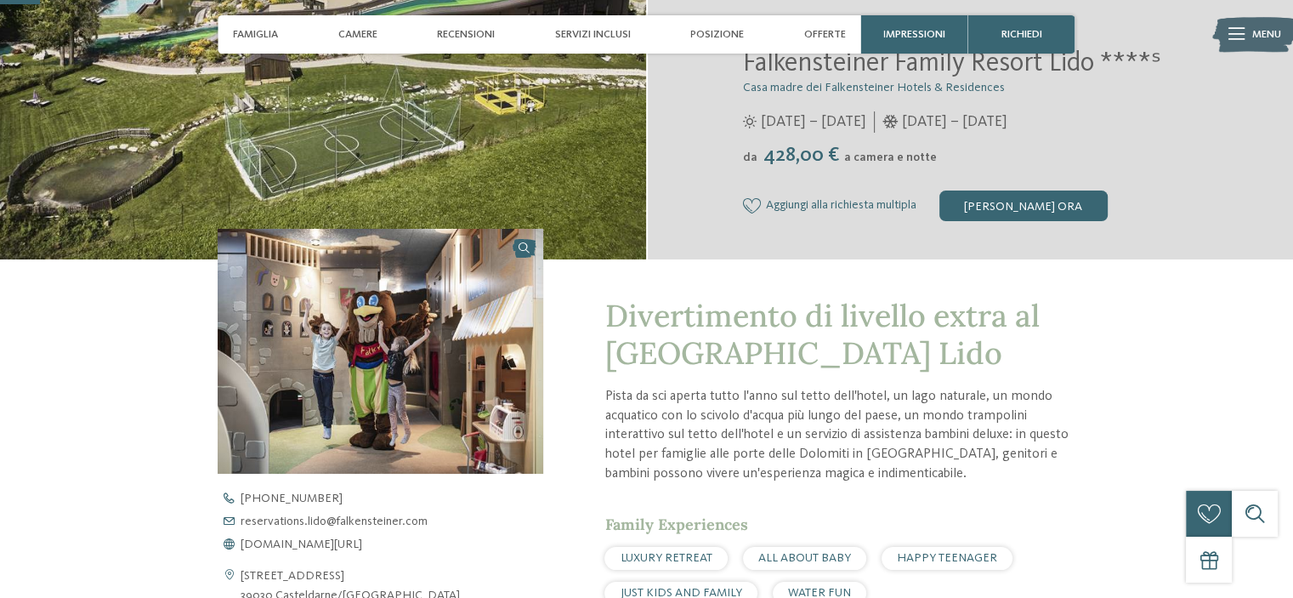
scroll to position [340, 0]
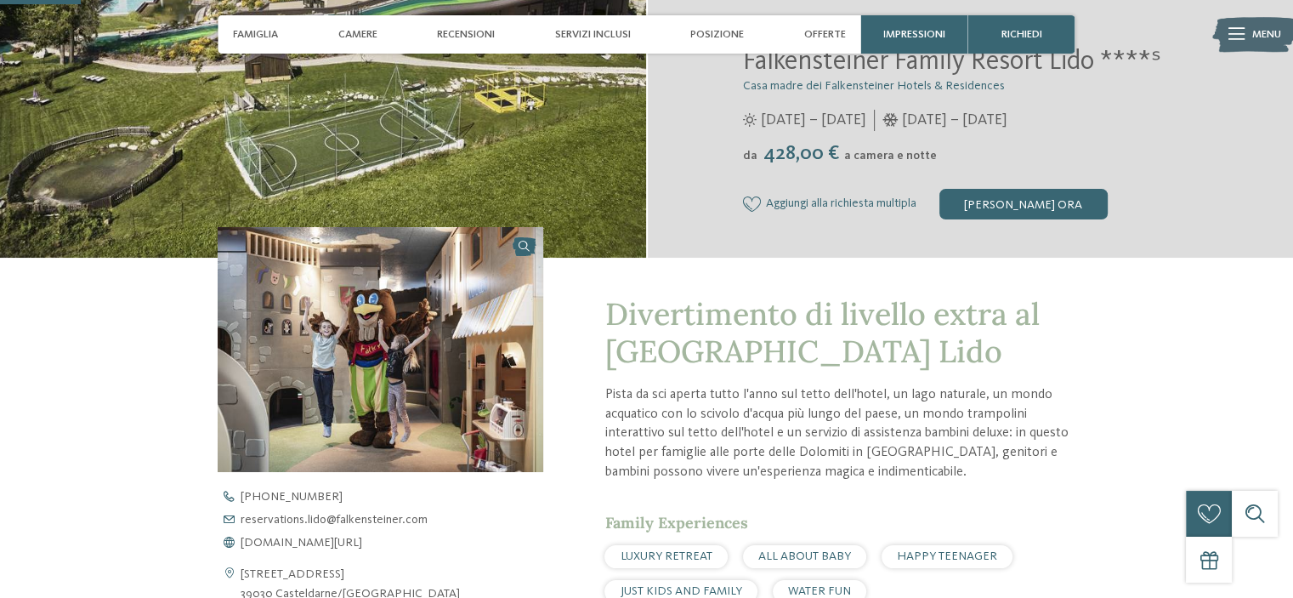
click at [826, 82] on span "Casa madre dei Falkensteiner Hotels & Residences" at bounding box center [874, 86] width 262 height 12
click at [822, 28] on span "Offerte" at bounding box center [825, 34] width 42 height 13
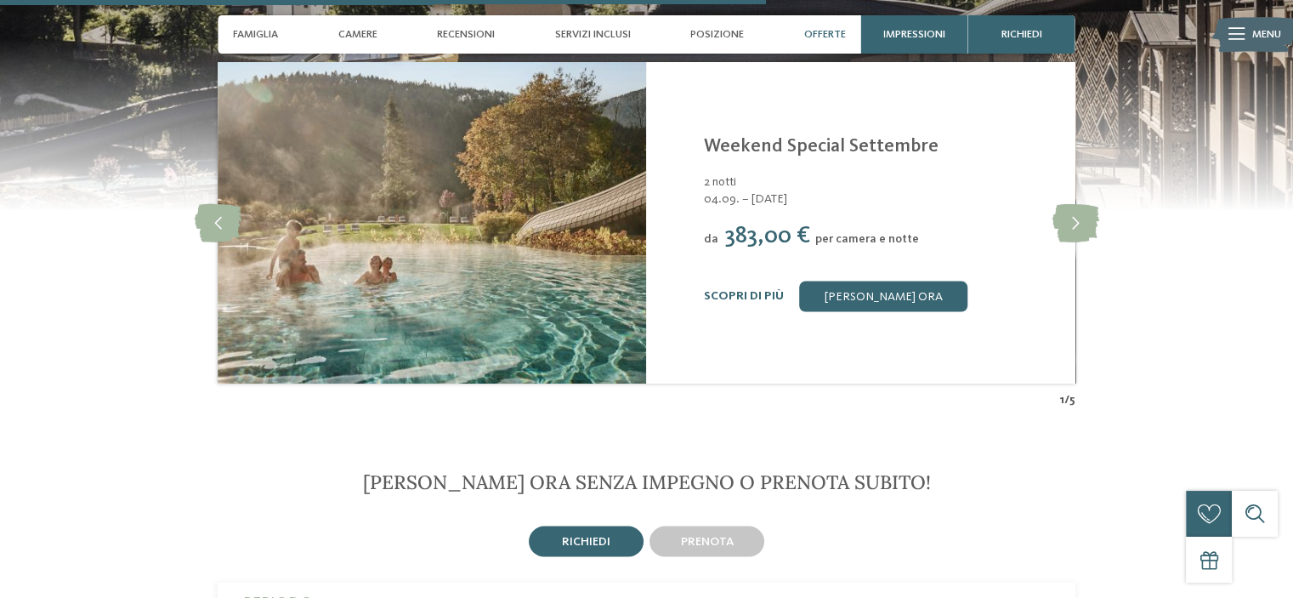
scroll to position [3387, 0]
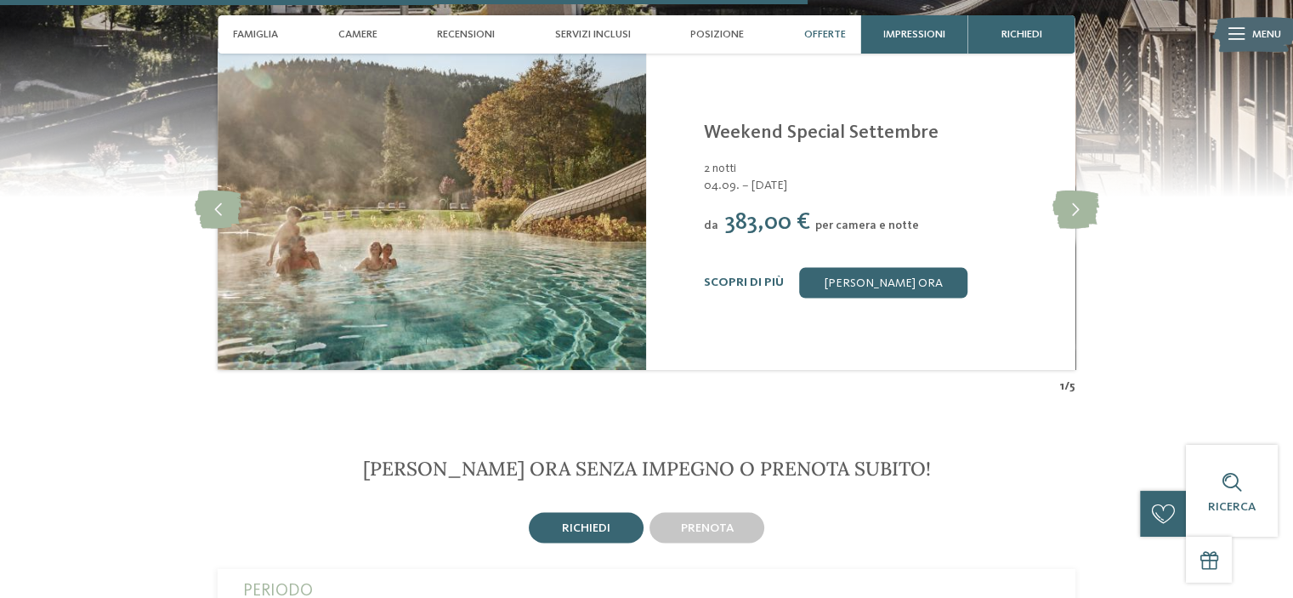
click at [1068, 171] on div "Falkensteiner Family Resort Lido ****S Casteldarne/Chienes - Dolomiti Weekend S…" at bounding box center [860, 208] width 429 height 321
click at [1071, 190] on icon at bounding box center [1075, 209] width 47 height 38
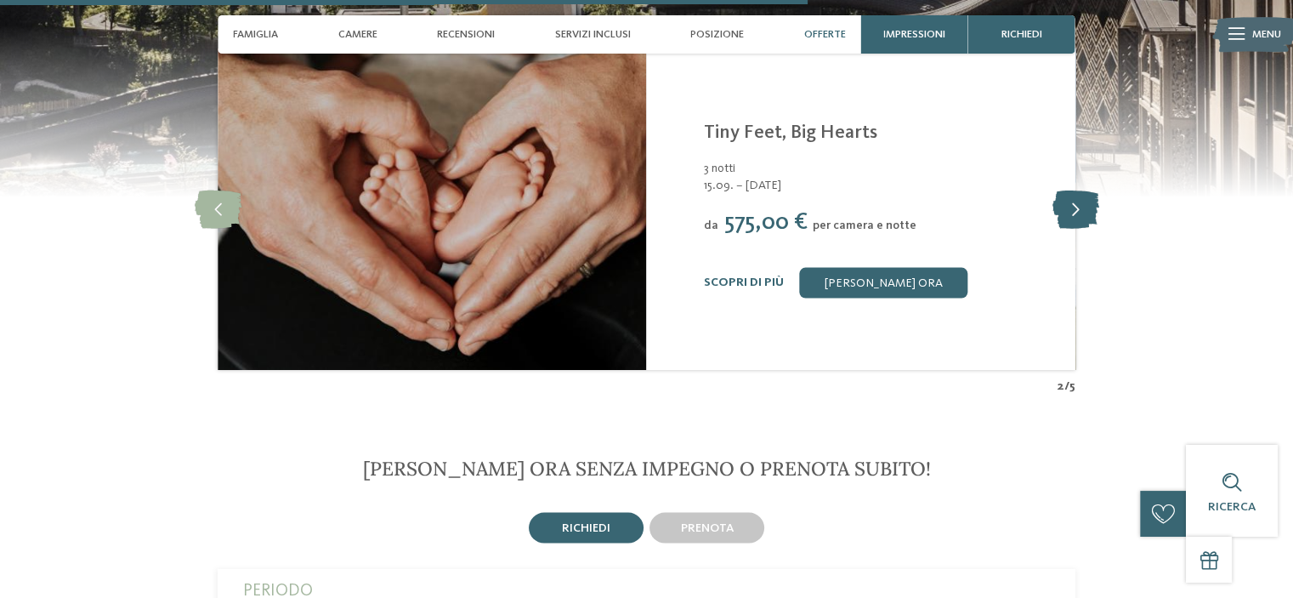
click at [1071, 190] on icon at bounding box center [1075, 209] width 47 height 38
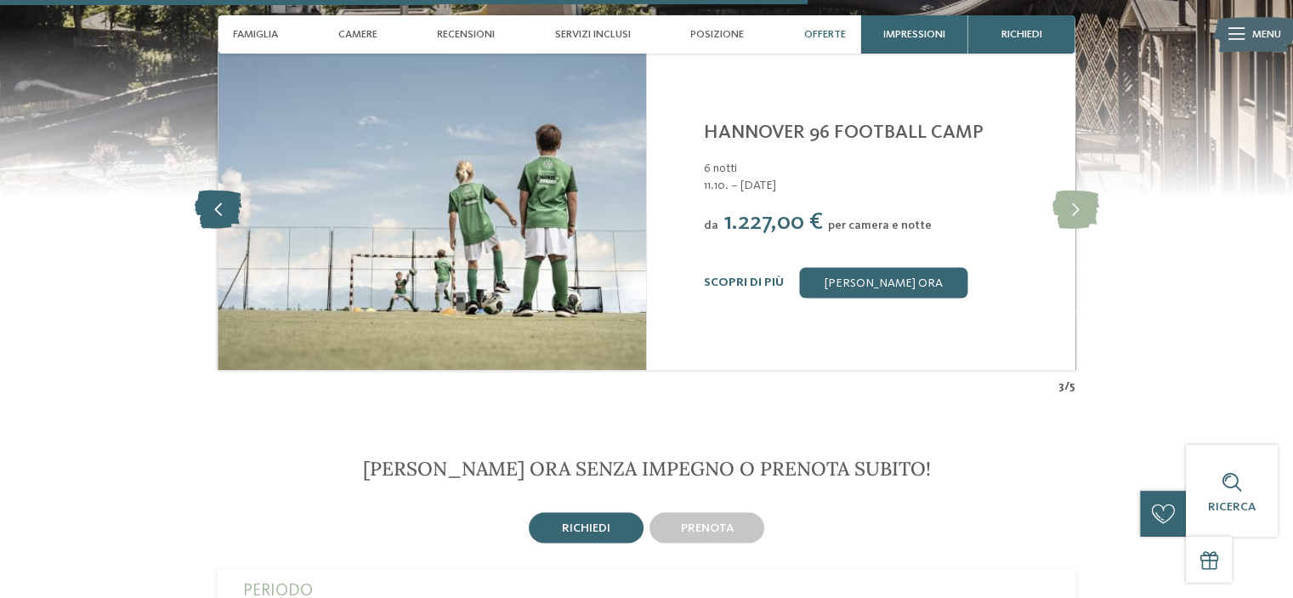
click at [228, 190] on icon at bounding box center [218, 209] width 47 height 38
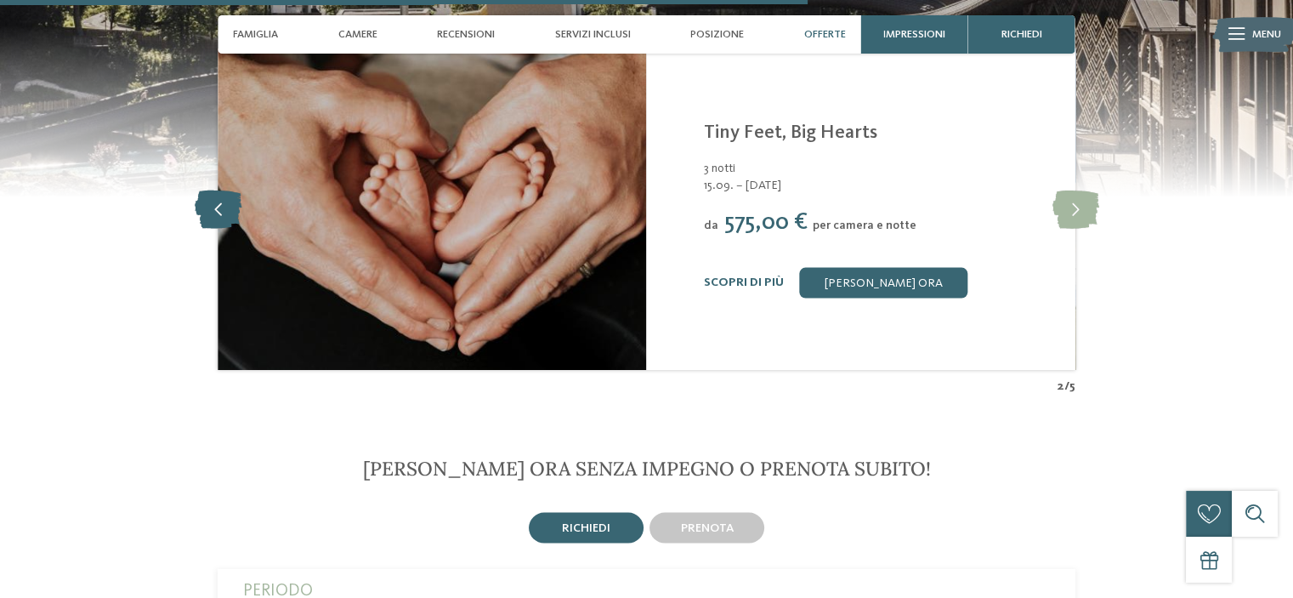
click at [225, 190] on icon at bounding box center [218, 209] width 47 height 38
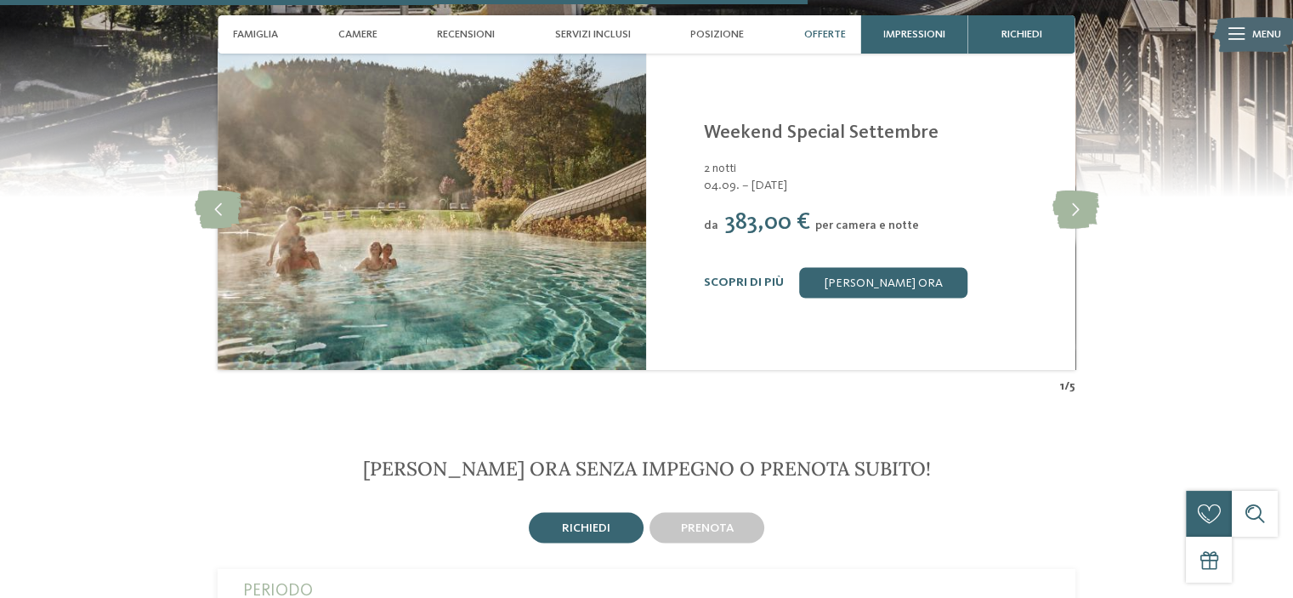
click at [753, 276] on link "Scopri di più" at bounding box center [744, 282] width 80 height 12
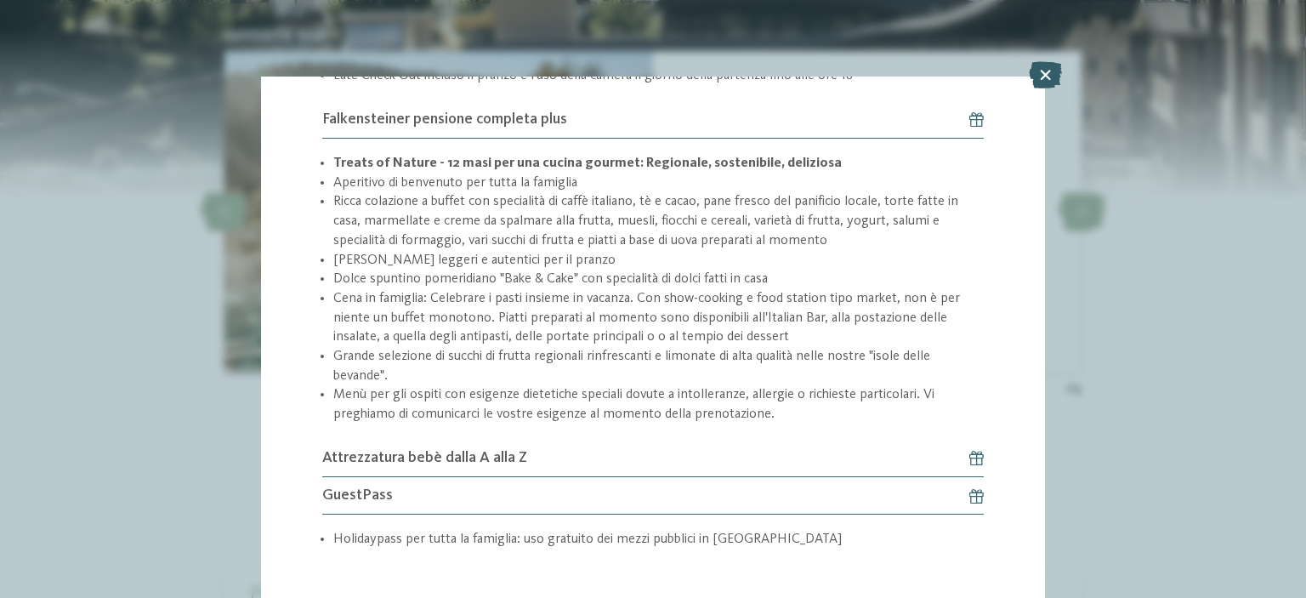
click at [1053, 65] on icon at bounding box center [1045, 74] width 33 height 27
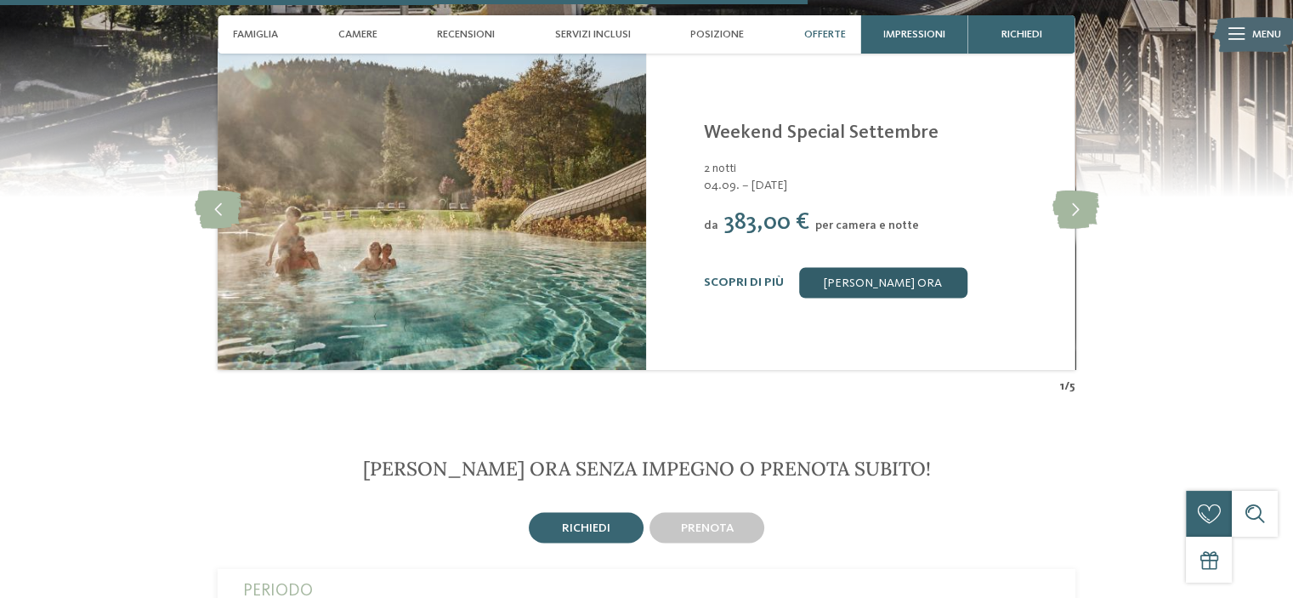
click at [916, 268] on link "[PERSON_NAME] ora" at bounding box center [883, 283] width 168 height 31
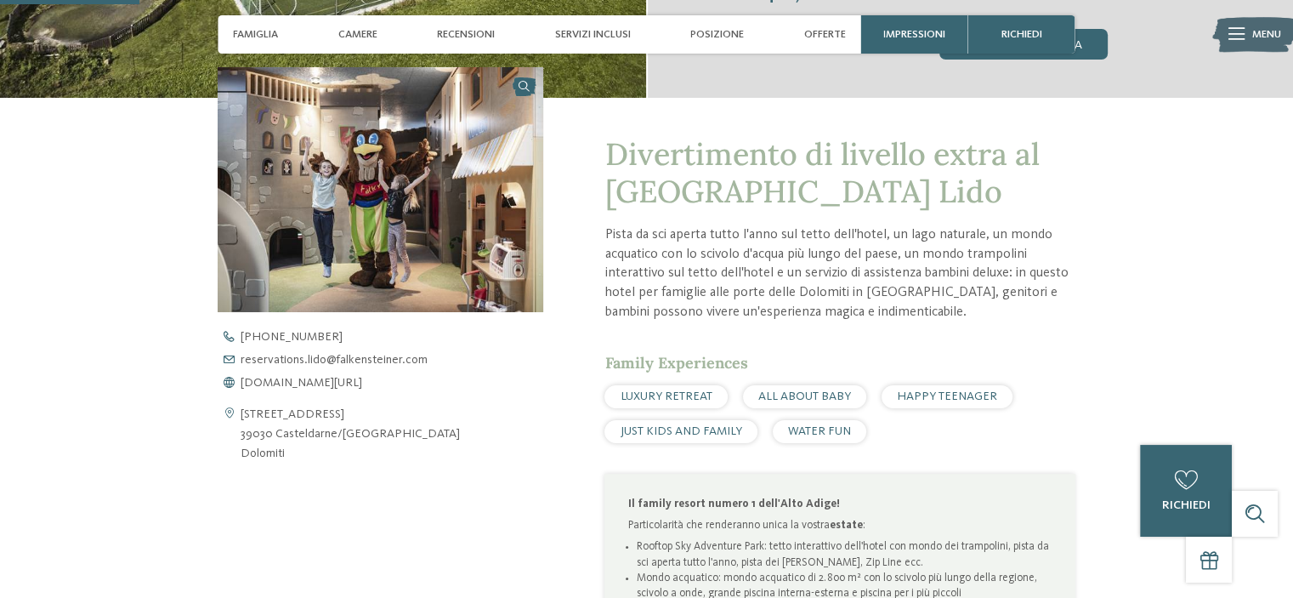
scroll to position [218, 0]
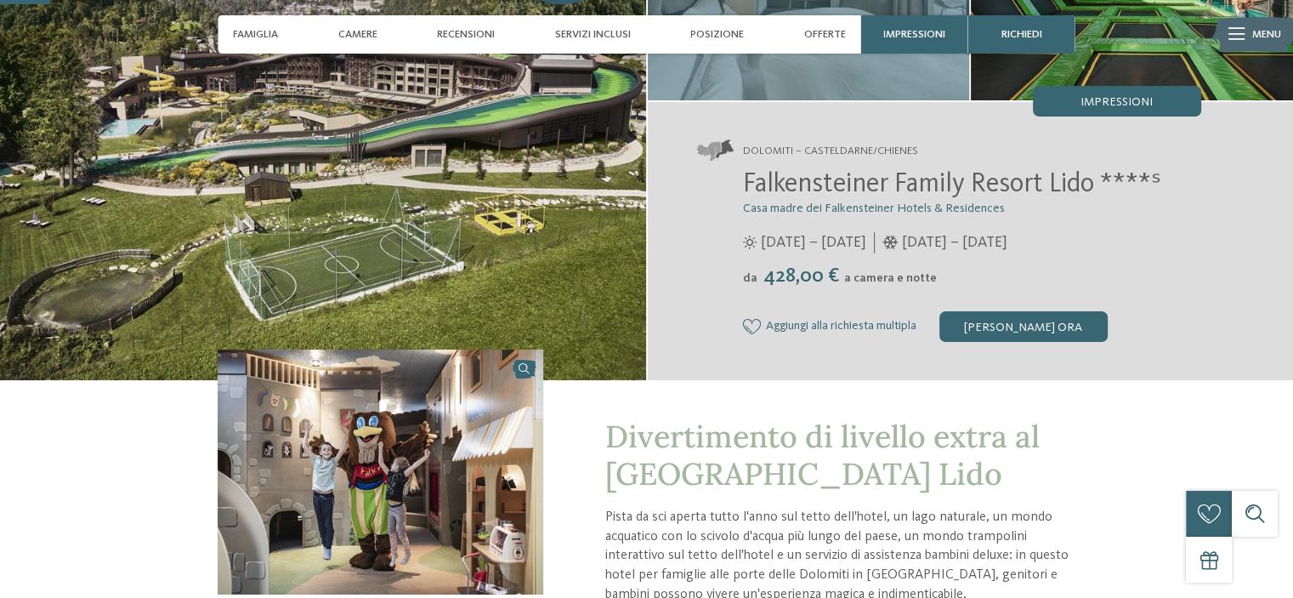
click at [794, 202] on span "Casa madre dei Falkensteiner Hotels & Residences" at bounding box center [874, 208] width 262 height 12
click at [791, 183] on span "Falkensteiner Family Resort Lido ****ˢ" at bounding box center [952, 184] width 418 height 27
click at [799, 169] on h2 "Falkensteiner Family Resort Lido ****ˢ" at bounding box center [972, 185] width 458 height 32
click at [789, 132] on div "Dolomiti – Casteldarne/Chienes Falkensteiner Family Resort Lido ****ˢ Casa madr…" at bounding box center [971, 241] width 646 height 278
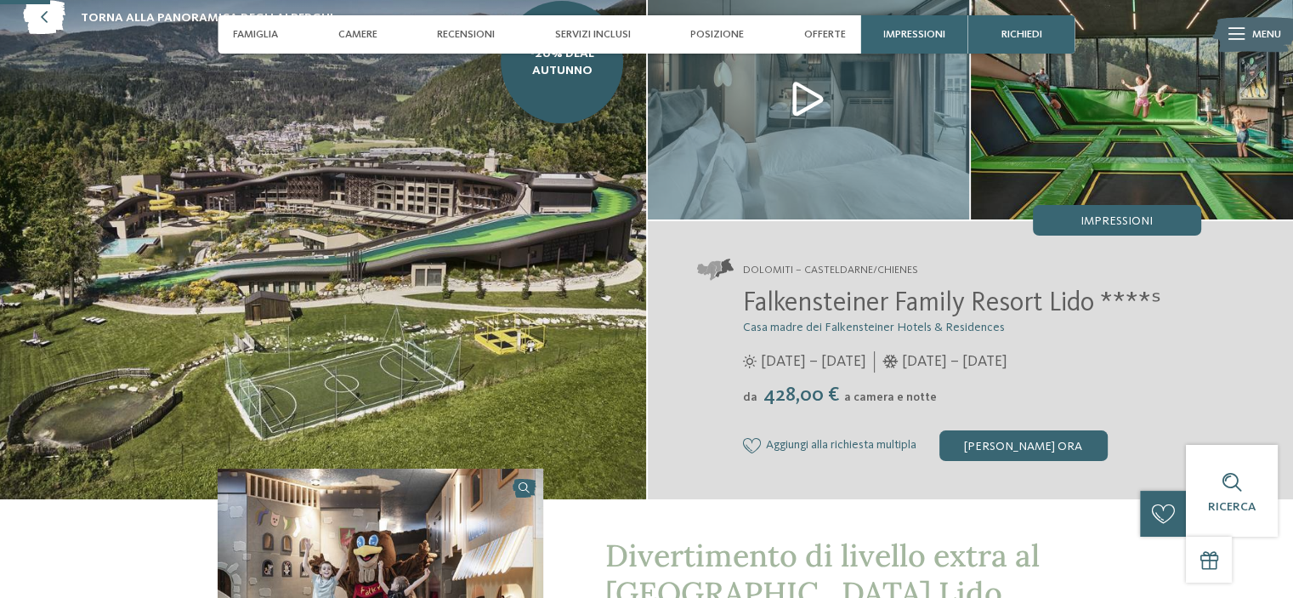
scroll to position [0, 0]
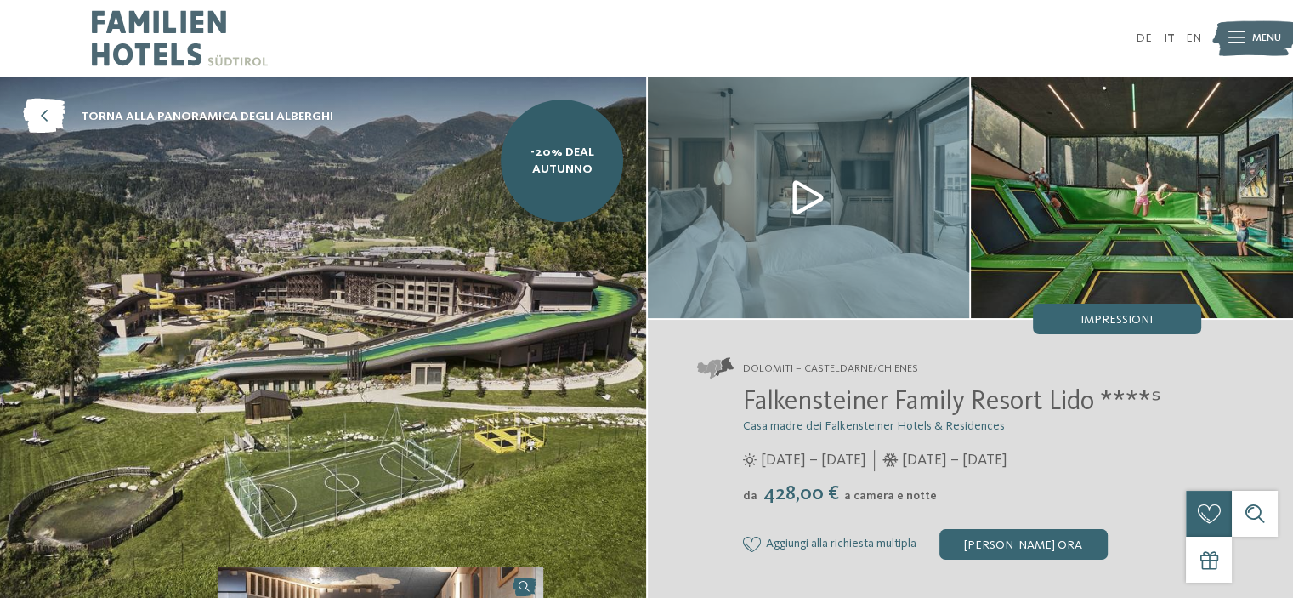
click at [915, 414] on span "Falkensteiner Family Resort Lido ****ˢ" at bounding box center [952, 402] width 418 height 27
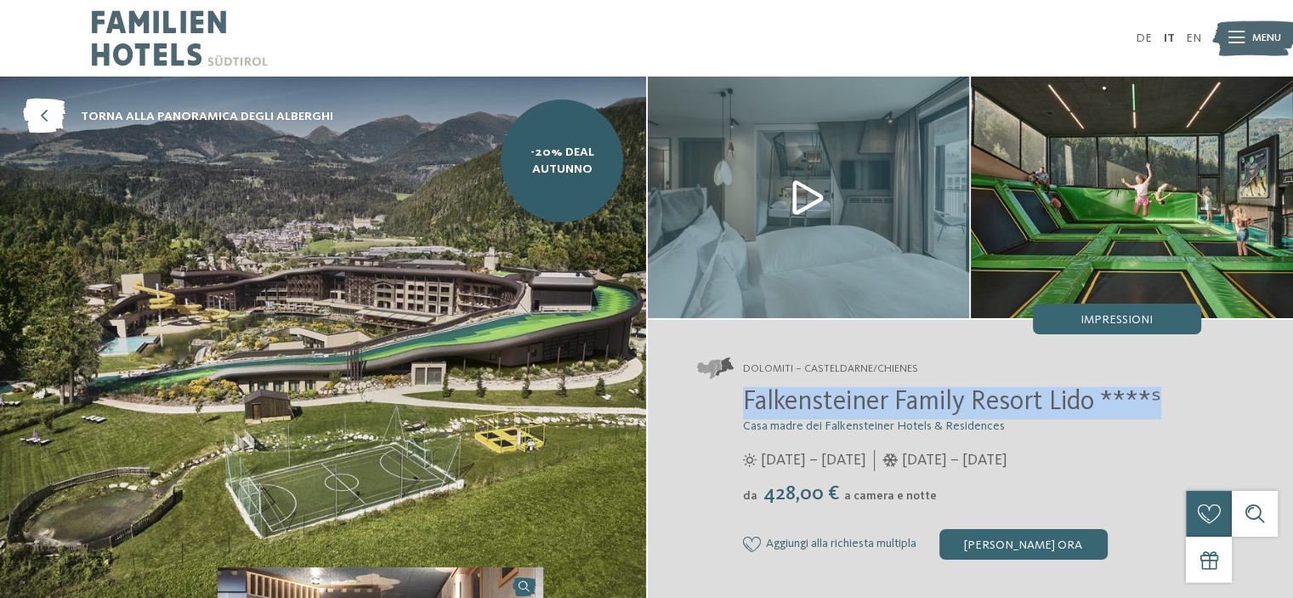
drag, startPoint x: 1182, startPoint y: 400, endPoint x: 730, endPoint y: 397, distance: 452.4
click at [730, 397] on div "Falkensteiner Family Resort Lido ****ˢ Casa madre dei Falkensteiner Hotels & Re…" at bounding box center [949, 473] width 504 height 173
copy span "Falkensteiner Family Resort Lido ****ˢ"
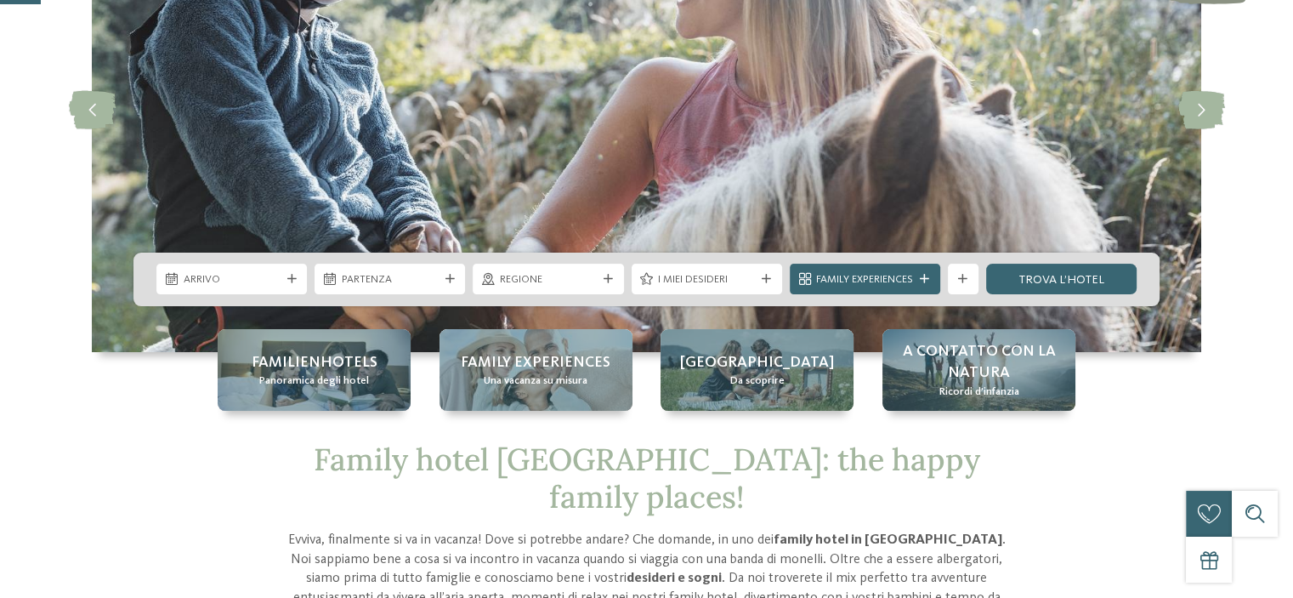
scroll to position [340, 0]
